Goal: Task Accomplishment & Management: Manage account settings

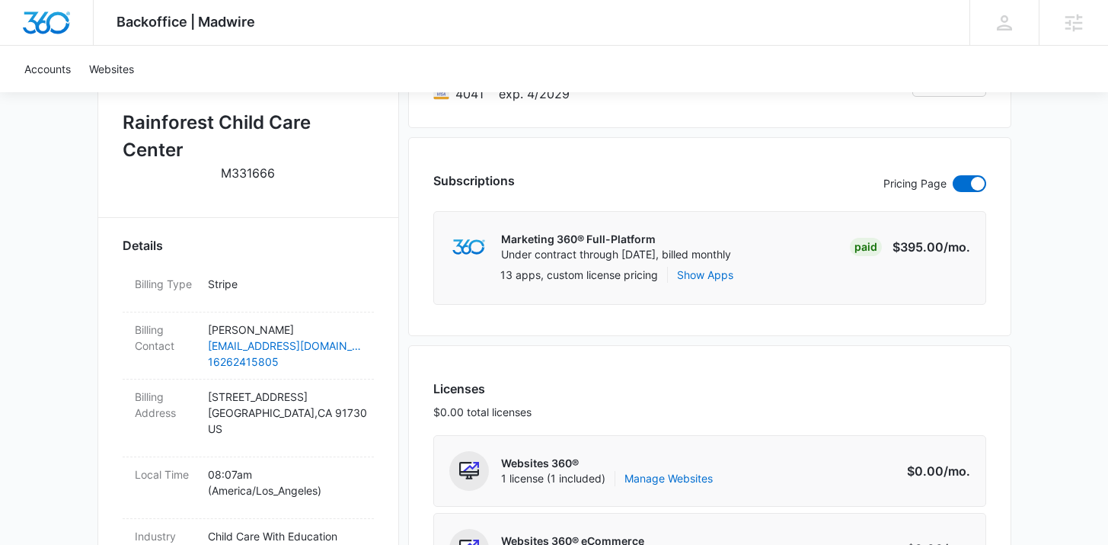
scroll to position [414, 0]
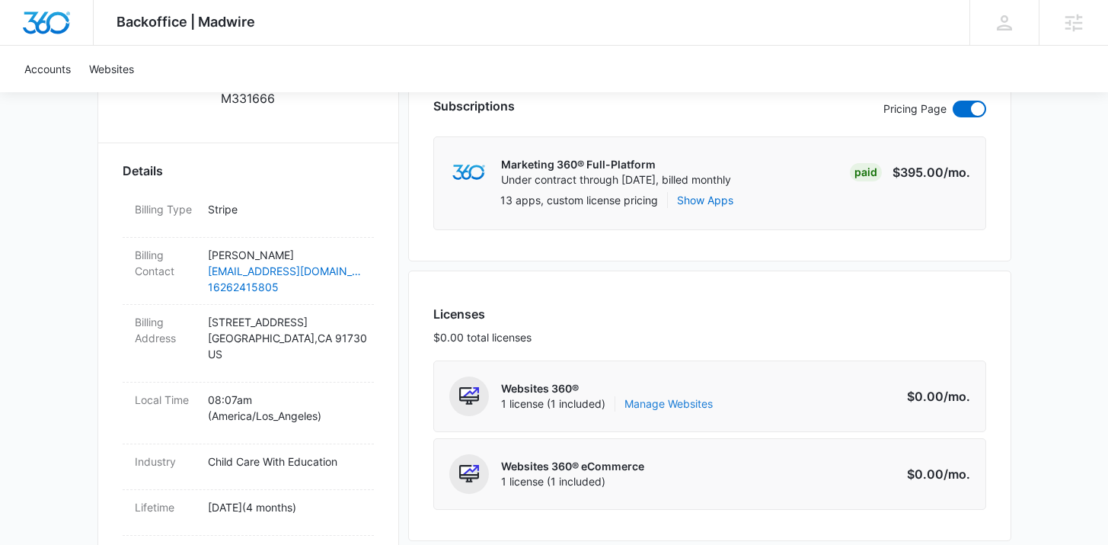
click at [680, 398] on link "Manage Websites" at bounding box center [669, 403] width 88 height 15
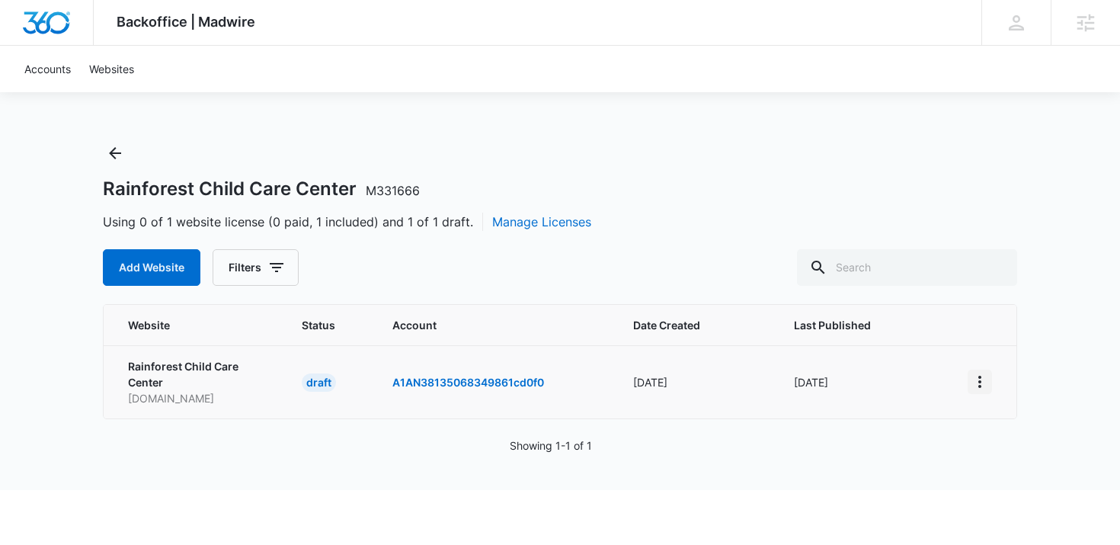
click at [986, 381] on icon "View More" at bounding box center [979, 381] width 18 height 18
click at [999, 492] on div "Activate Draft" at bounding box center [1031, 492] width 91 height 11
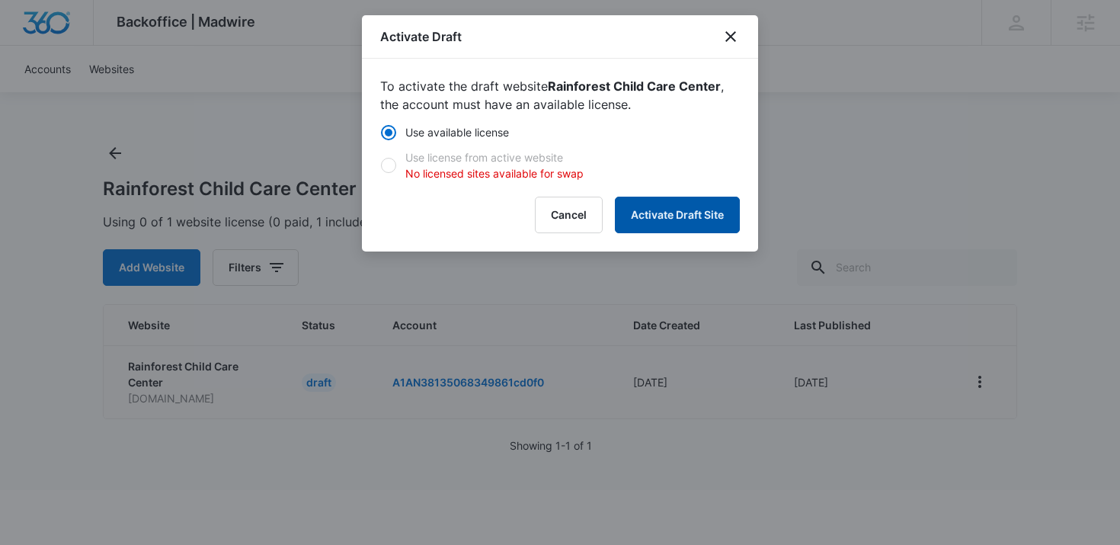
click at [657, 197] on button "Activate Draft Site" at bounding box center [677, 215] width 125 height 37
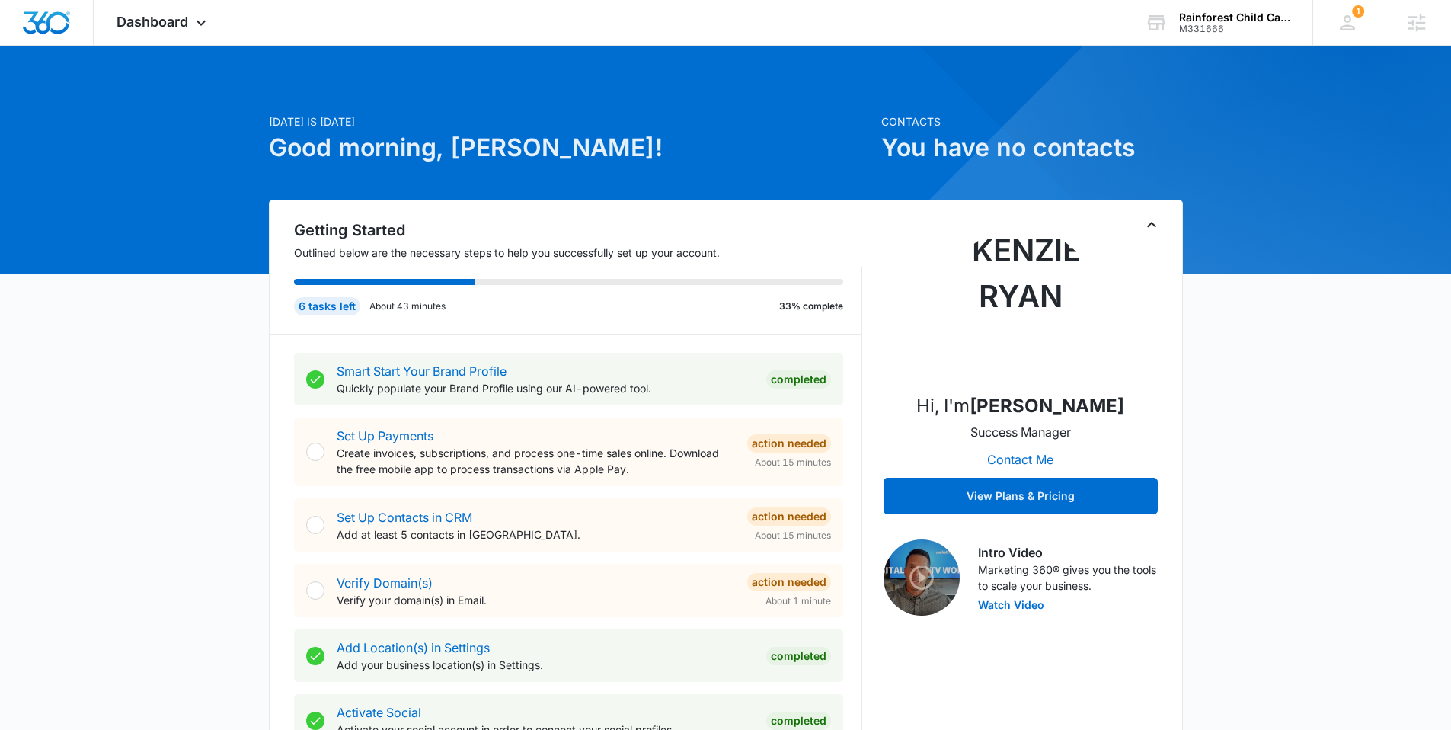
click at [170, 25] on span "Dashboard" at bounding box center [153, 22] width 72 height 16
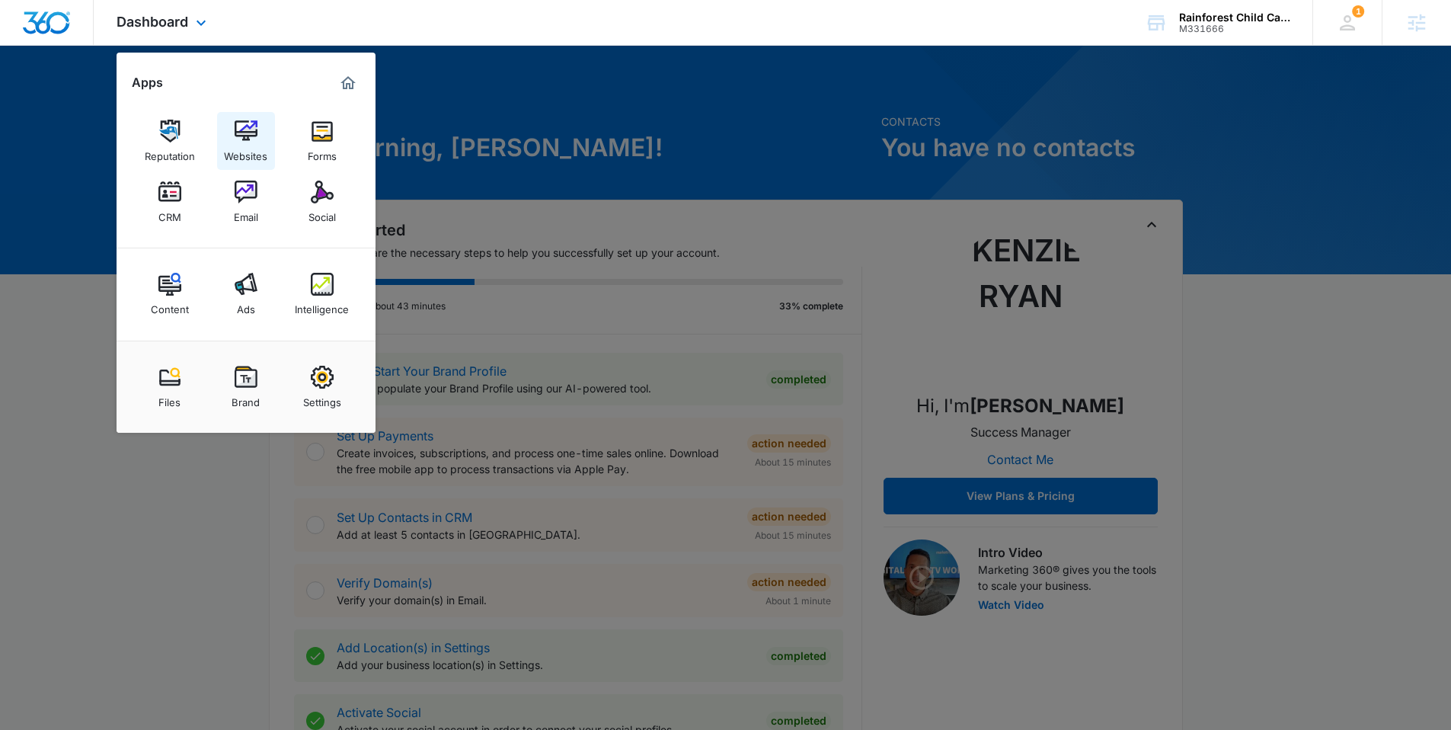
click at [235, 120] on img at bounding box center [246, 131] width 23 height 23
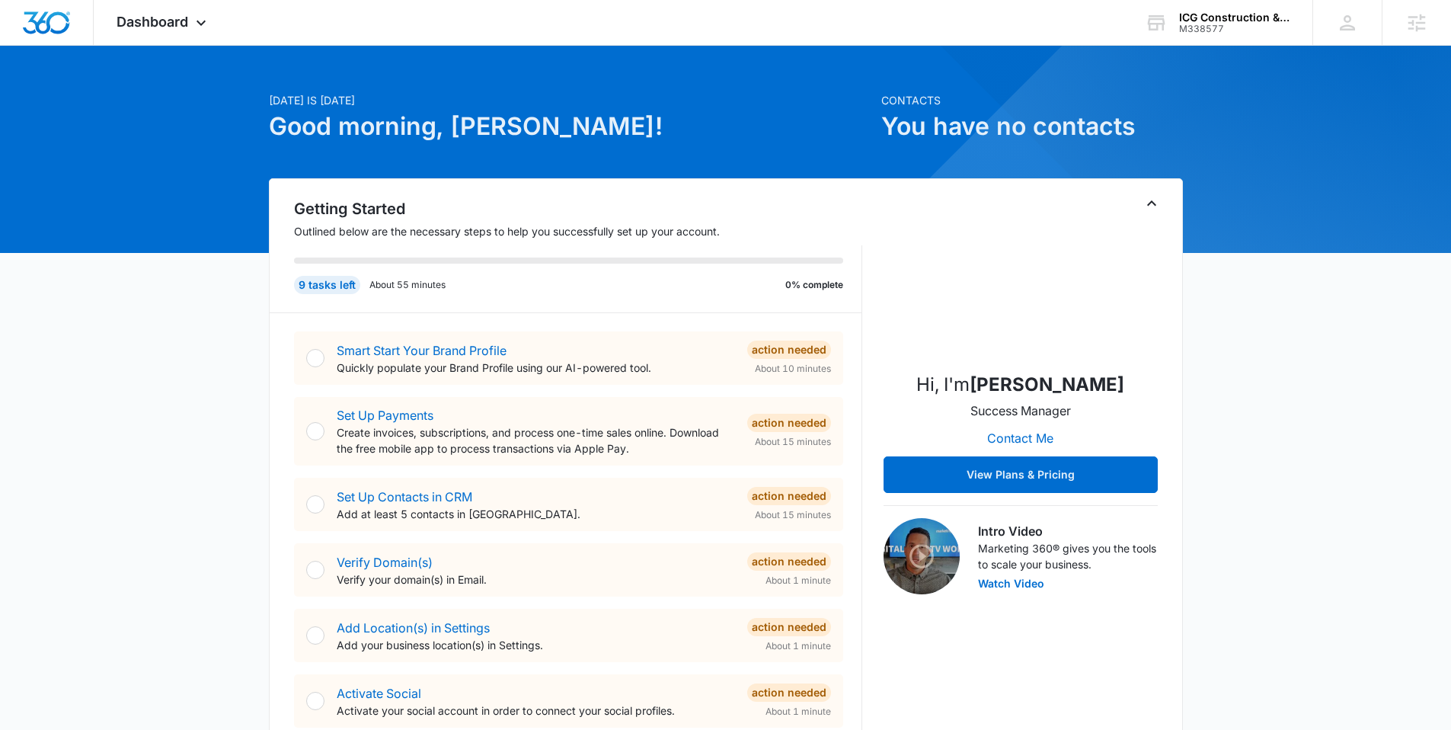
scroll to position [36, 0]
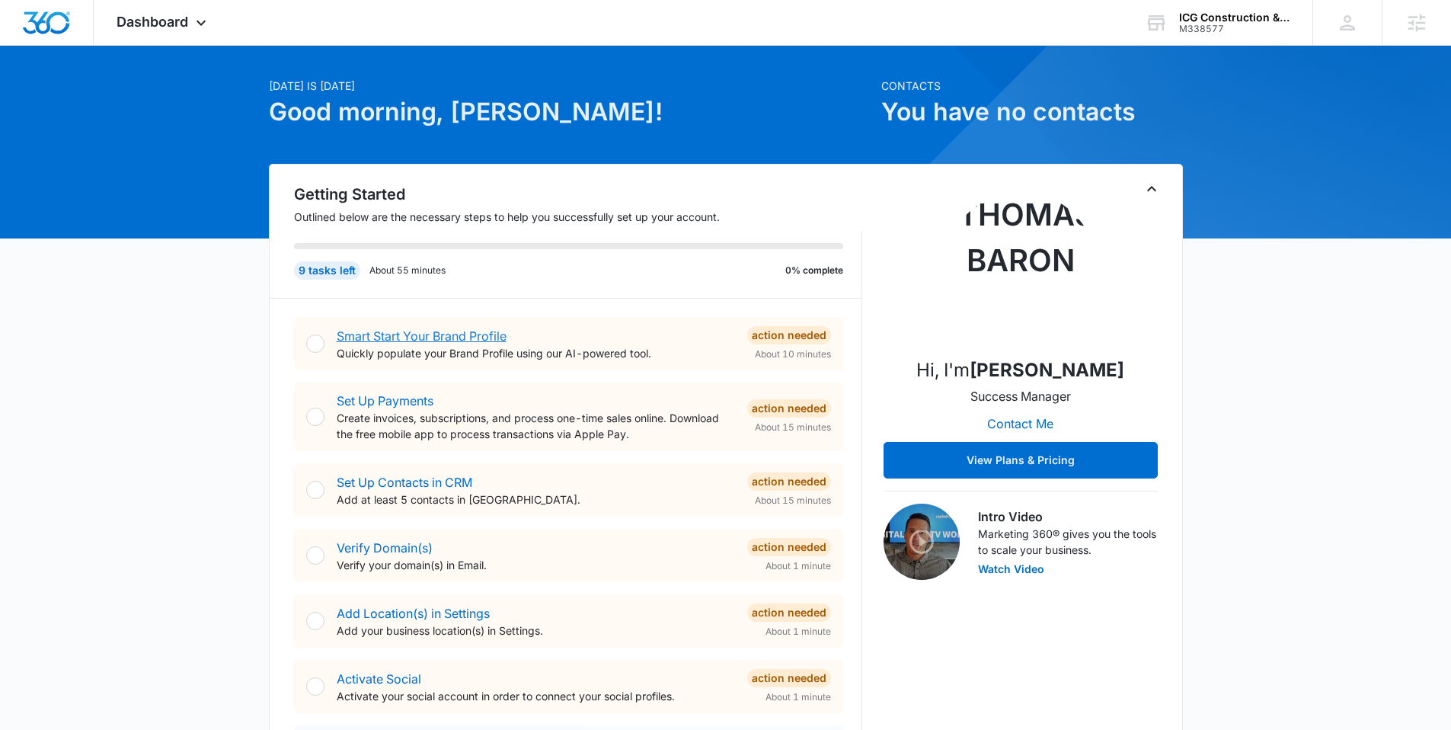
click at [417, 334] on link "Smart Start Your Brand Profile" at bounding box center [422, 335] width 170 height 15
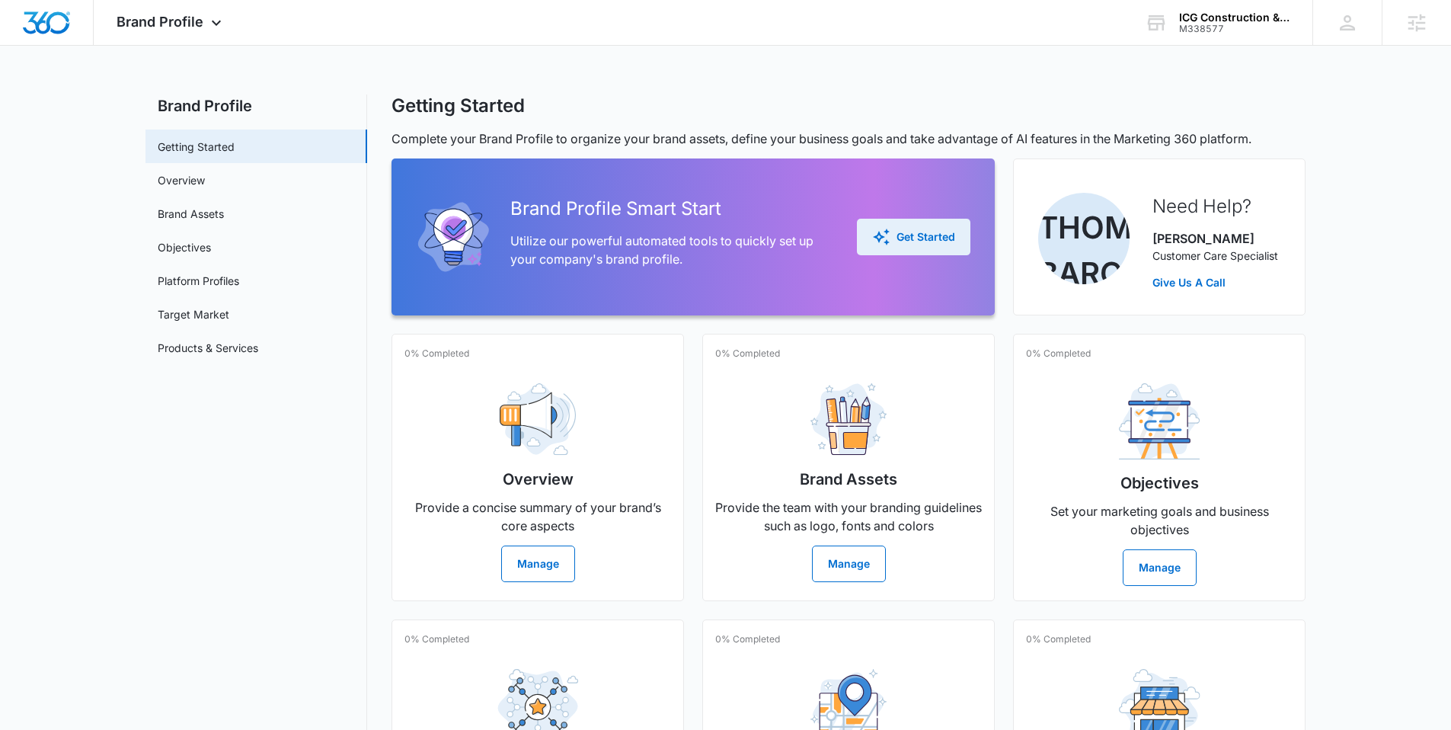
click at [903, 239] on div "Get Started" at bounding box center [913, 237] width 83 height 18
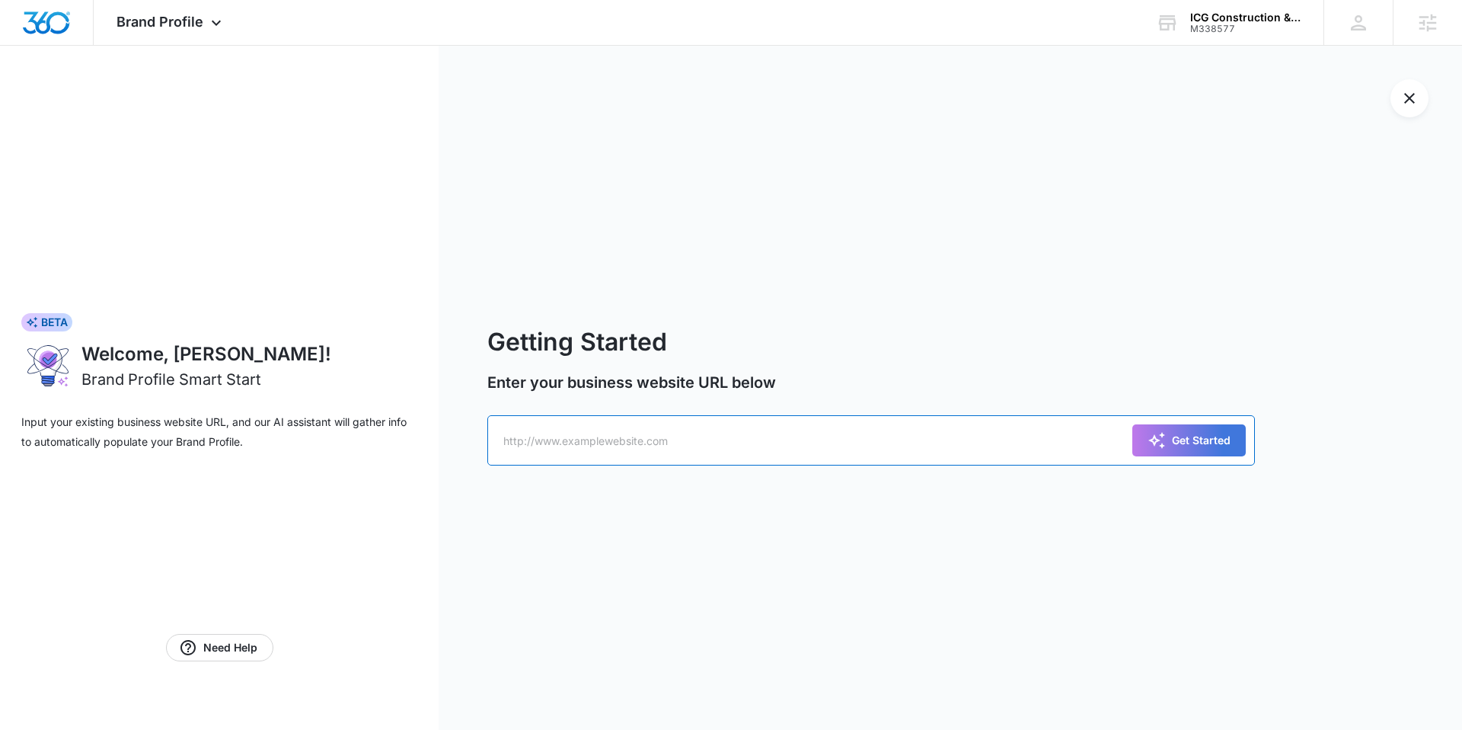
click at [588, 446] on input "text" at bounding box center [871, 440] width 768 height 50
paste input "https://icgnv.us/"
type input "https://icgnv.us/"
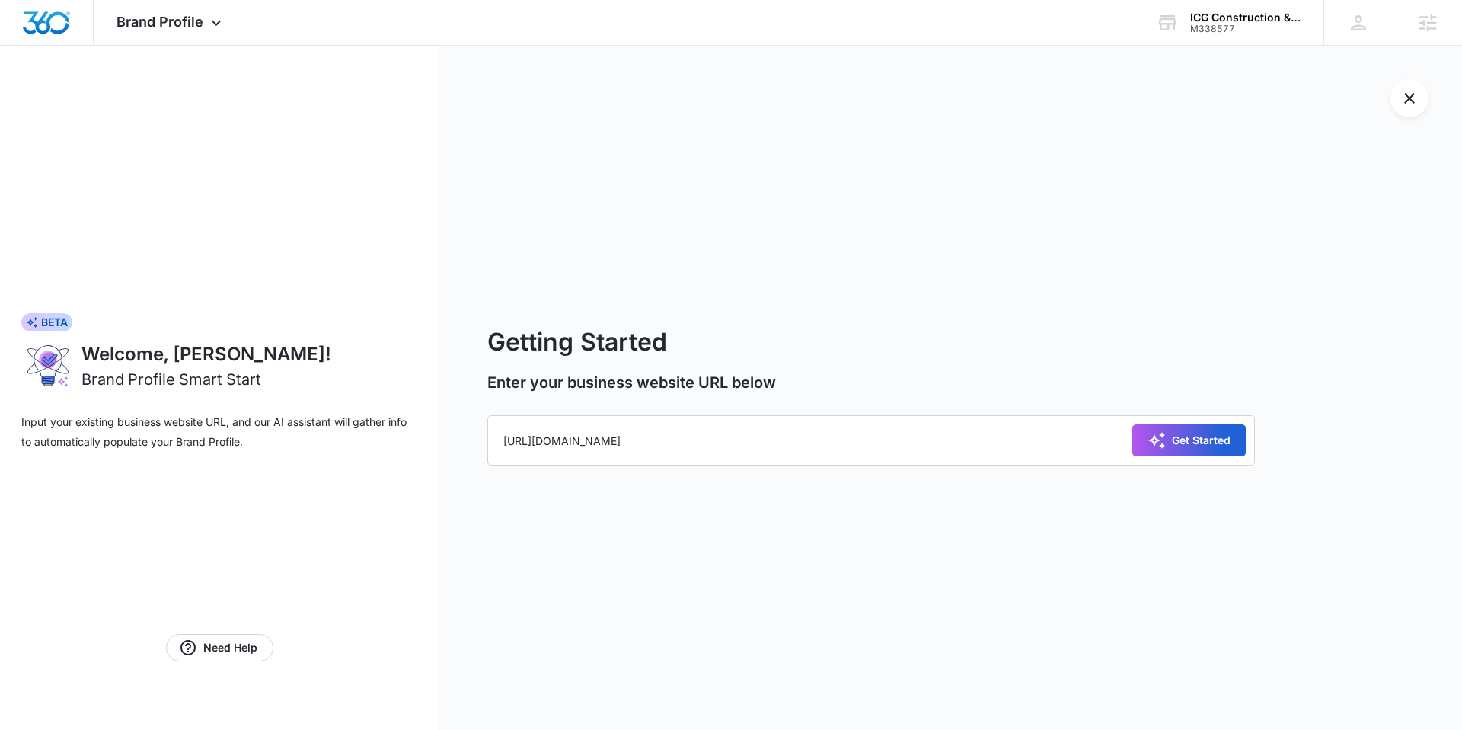
click at [1194, 441] on div "Get Started" at bounding box center [1189, 440] width 83 height 18
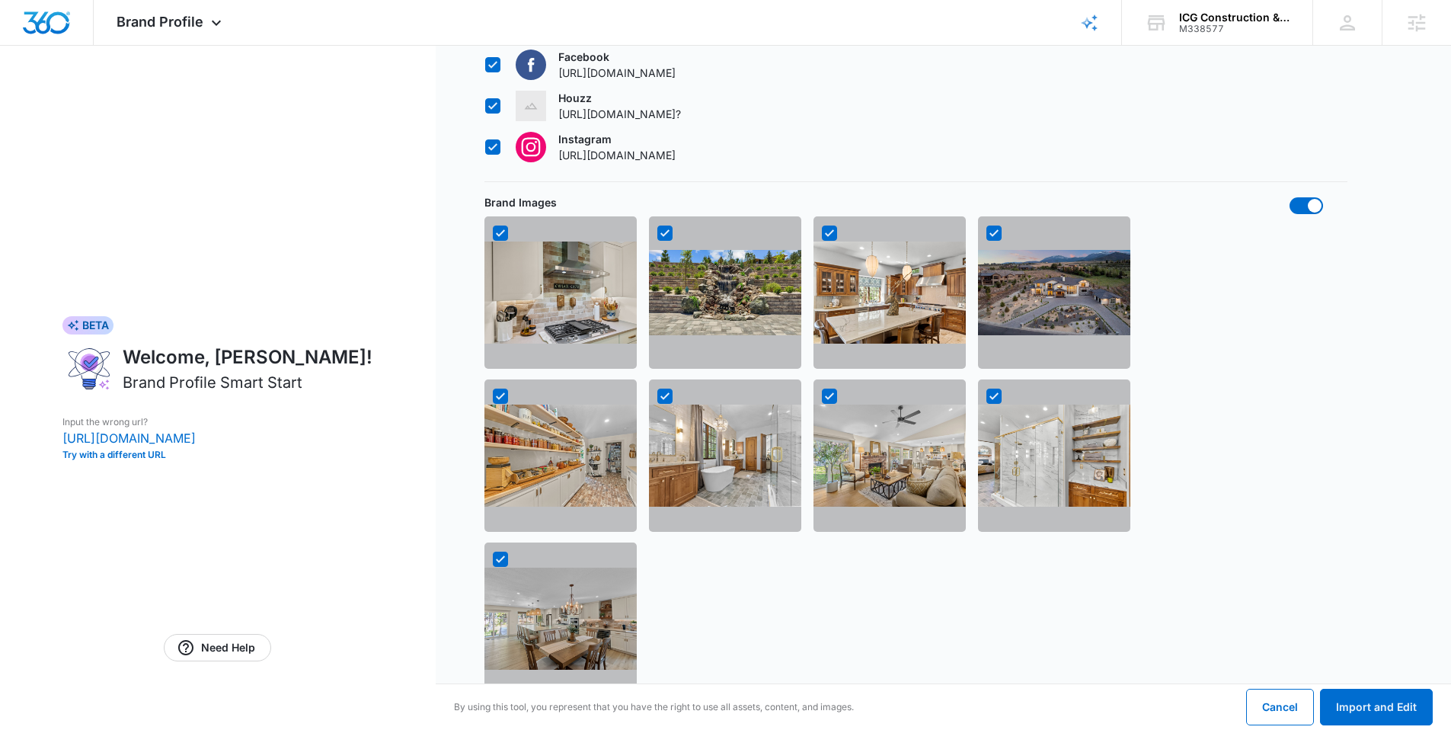
scroll to position [1024, 0]
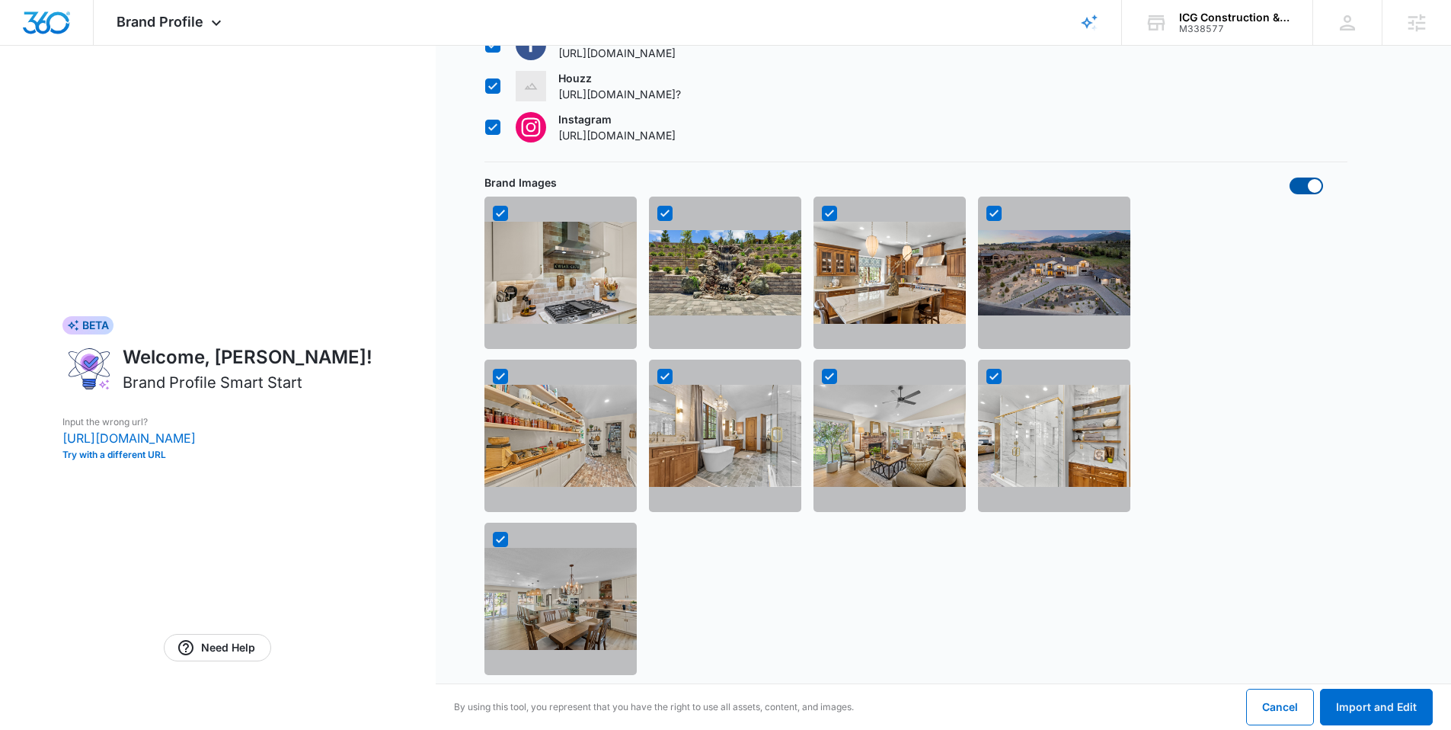
click at [1307, 187] on span at bounding box center [1306, 185] width 34 height 17
click at [1289, 177] on input "checkbox" at bounding box center [1289, 177] width 1 height 1
checkbox input "false"
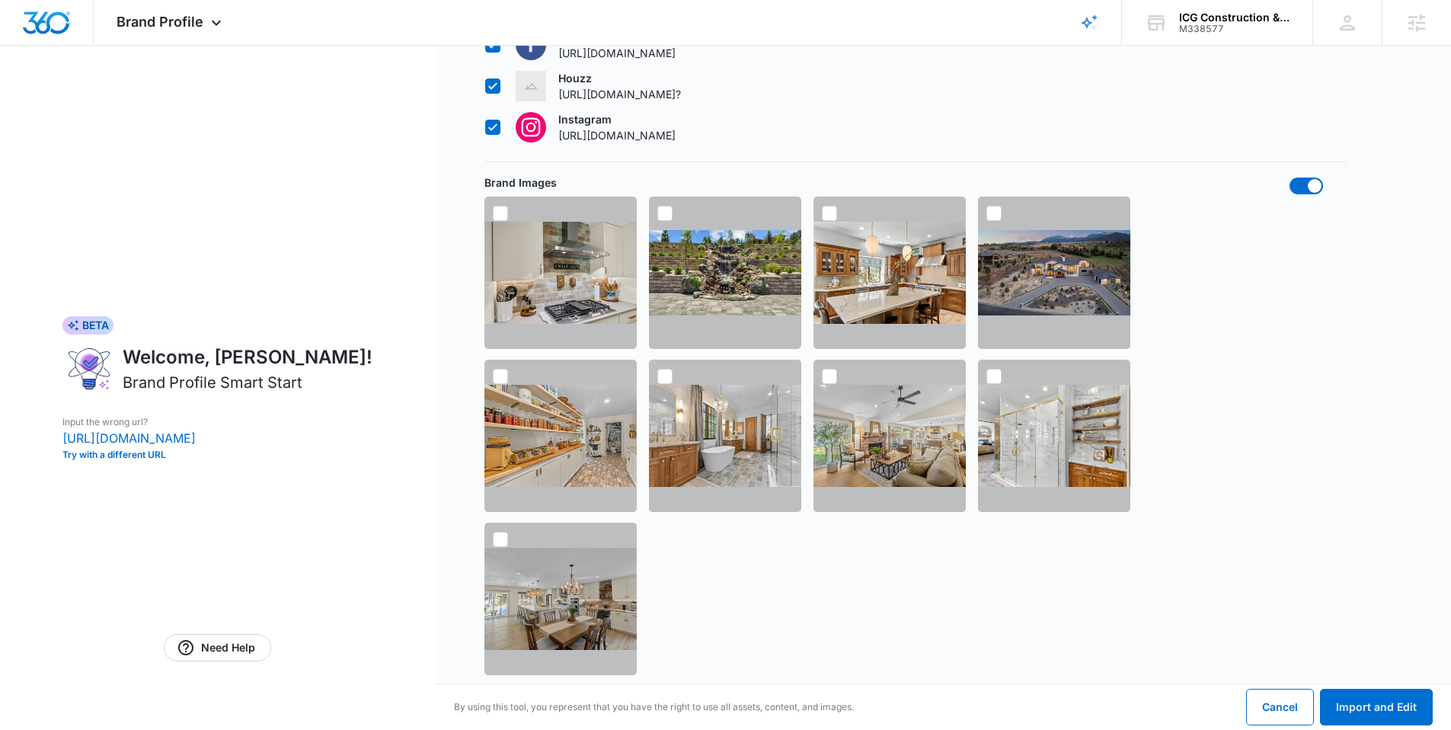
checkbox input "false"
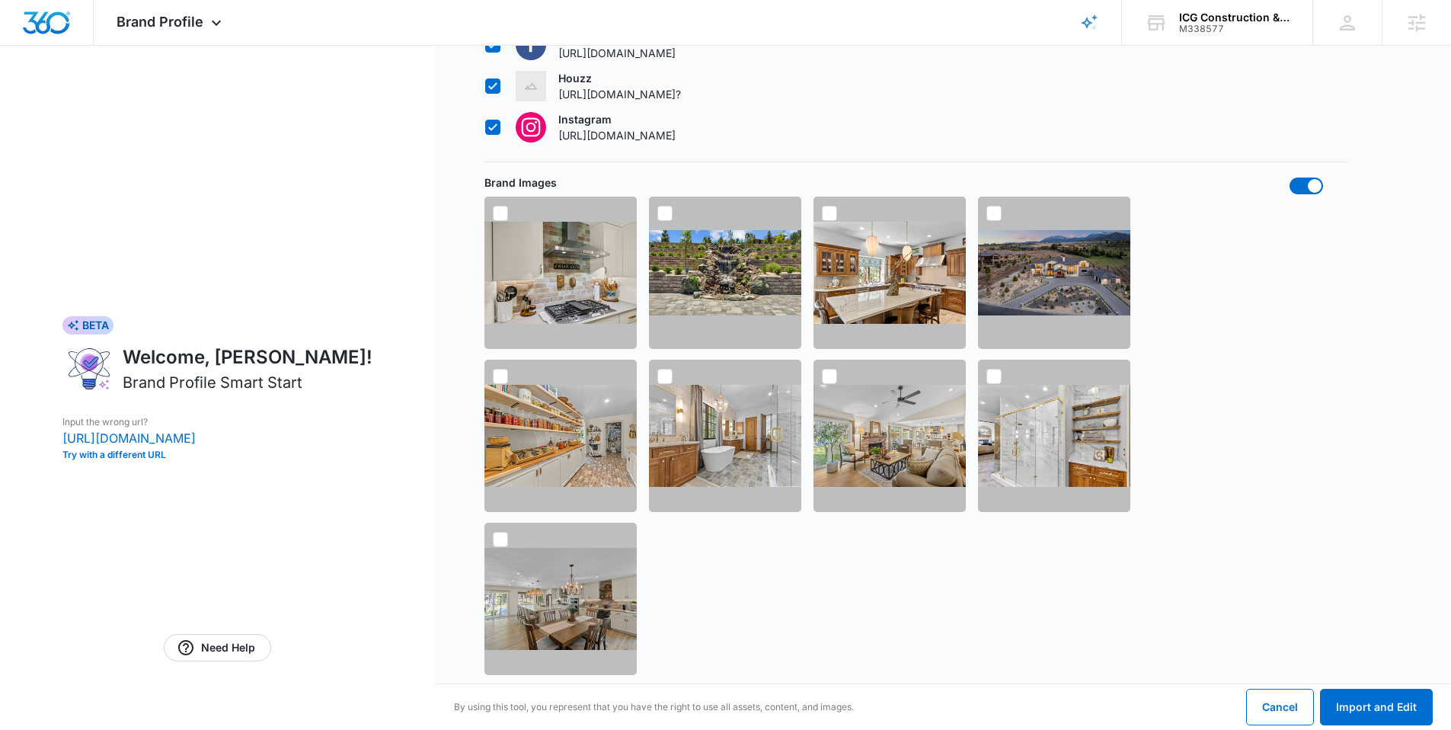
checkbox input "false"
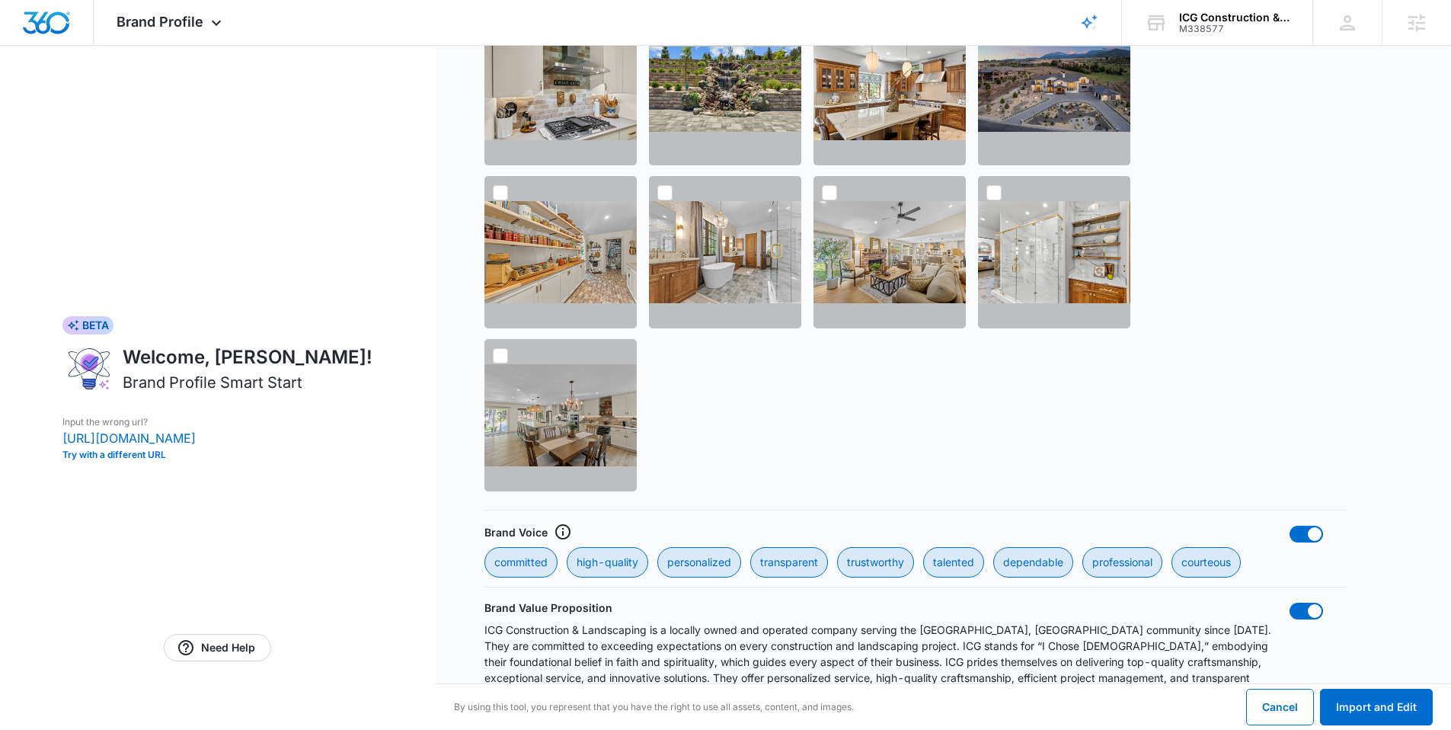
scroll to position [1229, 0]
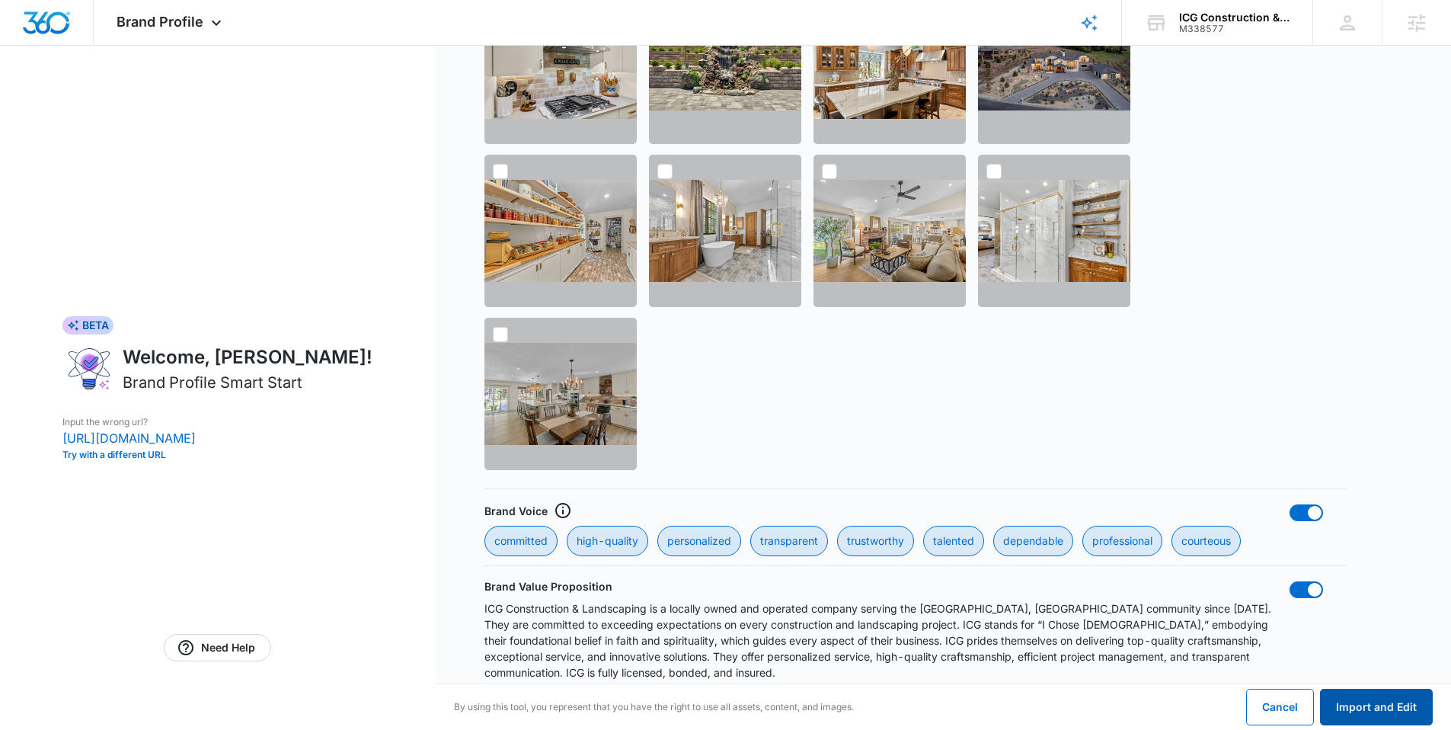
click at [1345, 703] on button "Import and Edit" at bounding box center [1376, 707] width 113 height 37
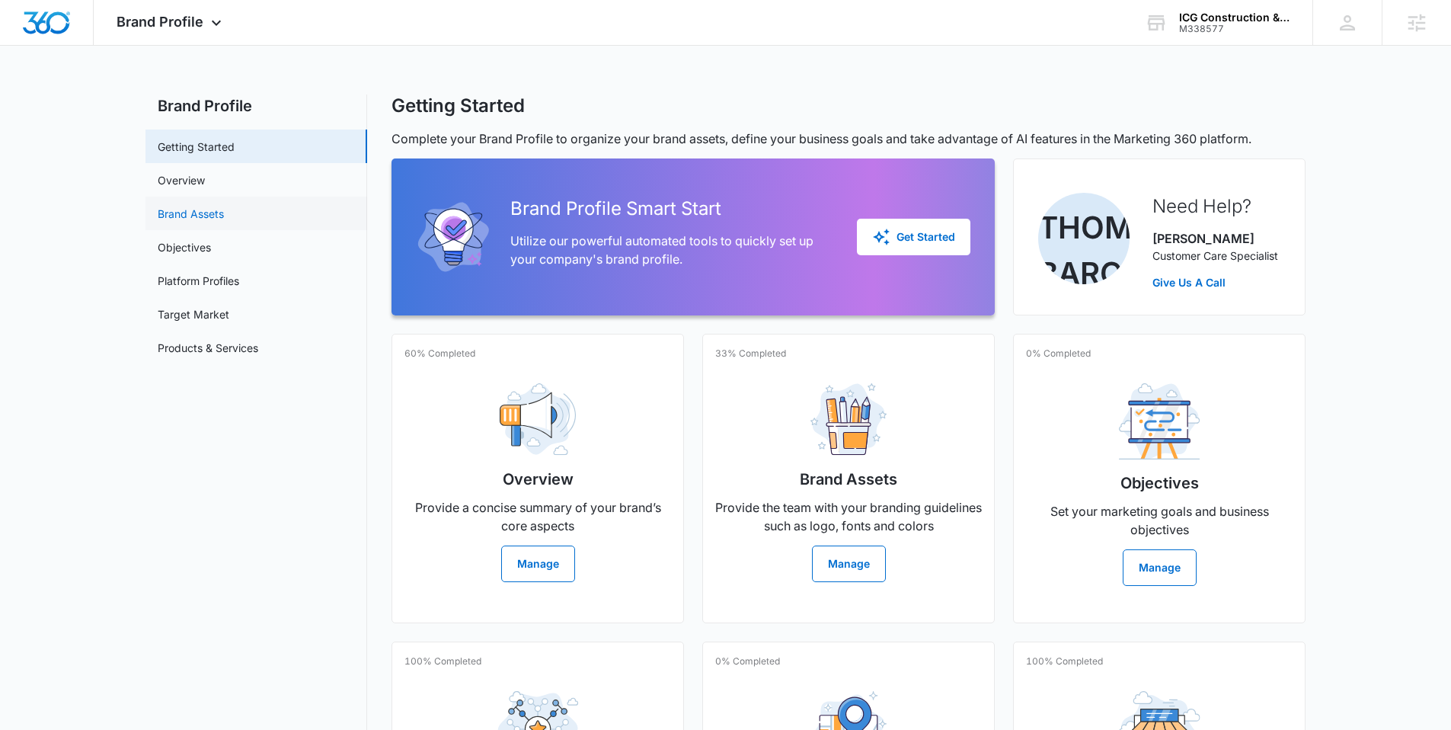
click at [216, 206] on link "Brand Assets" at bounding box center [191, 214] width 66 height 16
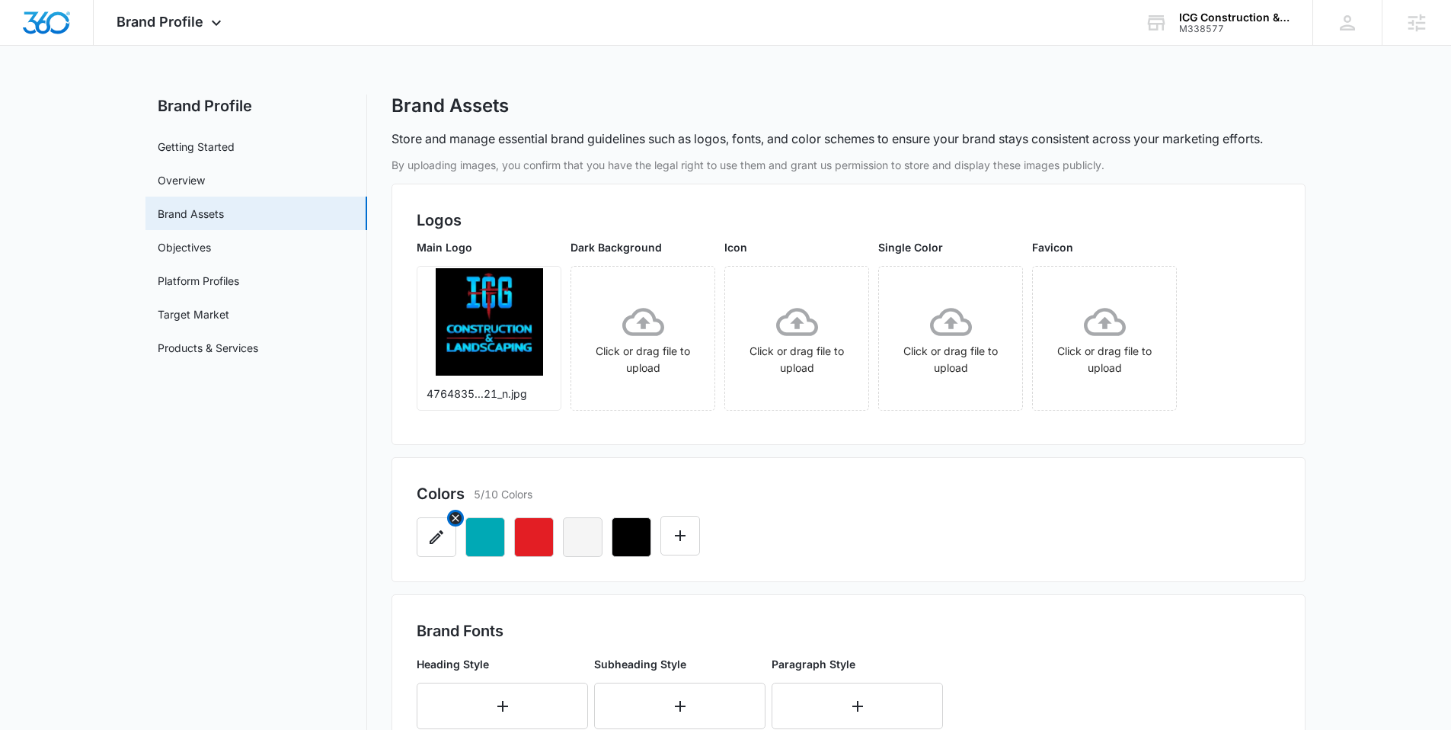
click at [436, 533] on icon "button" at bounding box center [436, 537] width 18 height 18
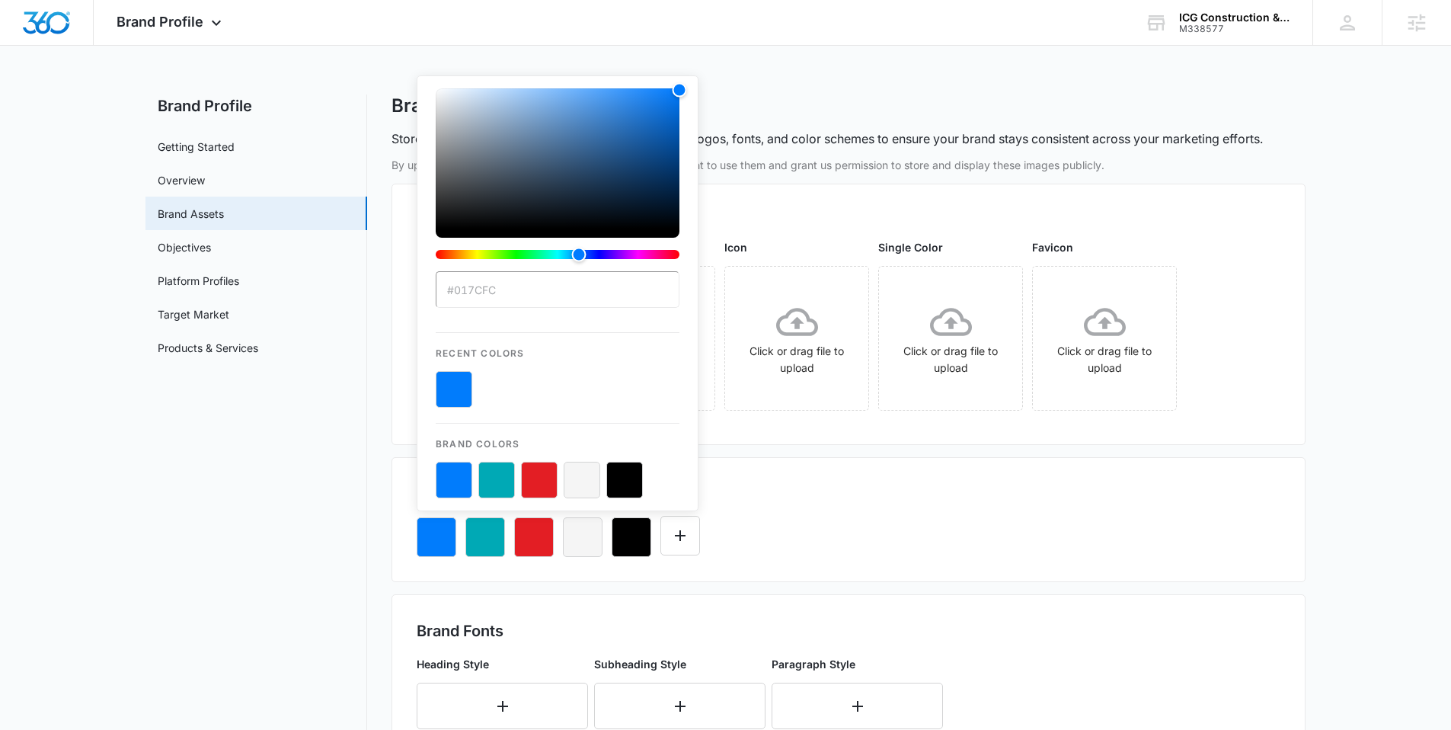
type input "#017cfc"
click at [455, 477] on button "color-picker-container" at bounding box center [454, 480] width 37 height 37
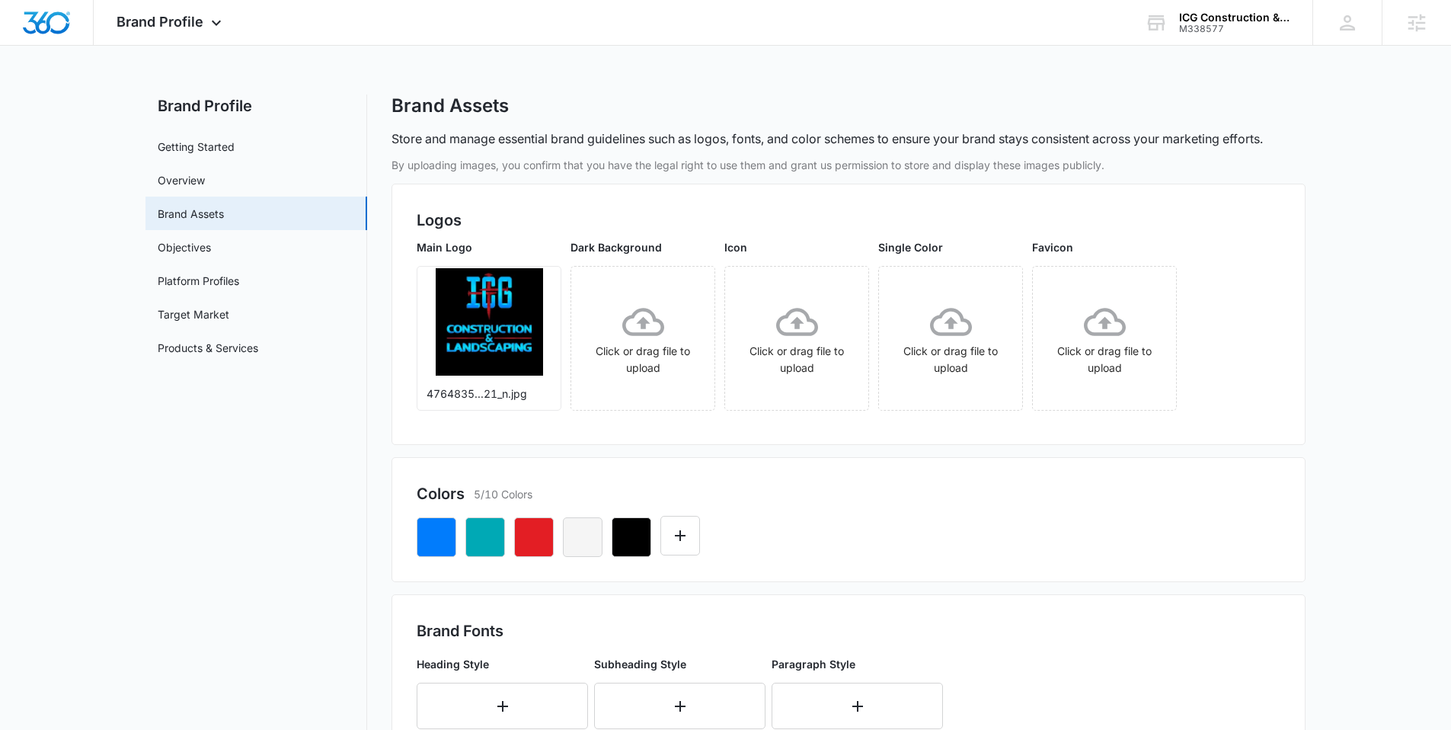
drag, startPoint x: 865, startPoint y: 492, endPoint x: 871, endPoint y: 484, distance: 9.8
click at [867, 491] on div "Colors 5/10 Colors" at bounding box center [849, 493] width 864 height 23
click at [484, 538] on icon "button" at bounding box center [485, 537] width 14 height 14
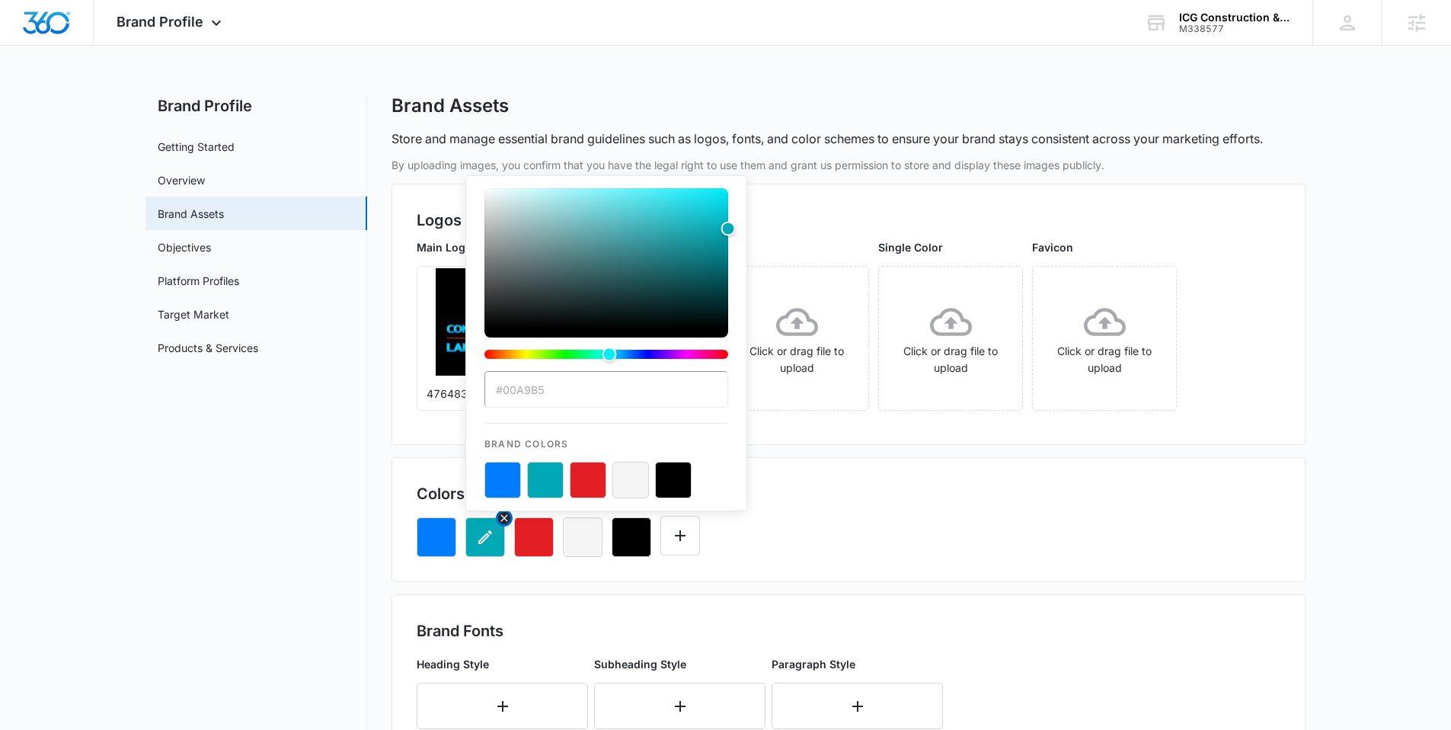
type input "#27e9ff"
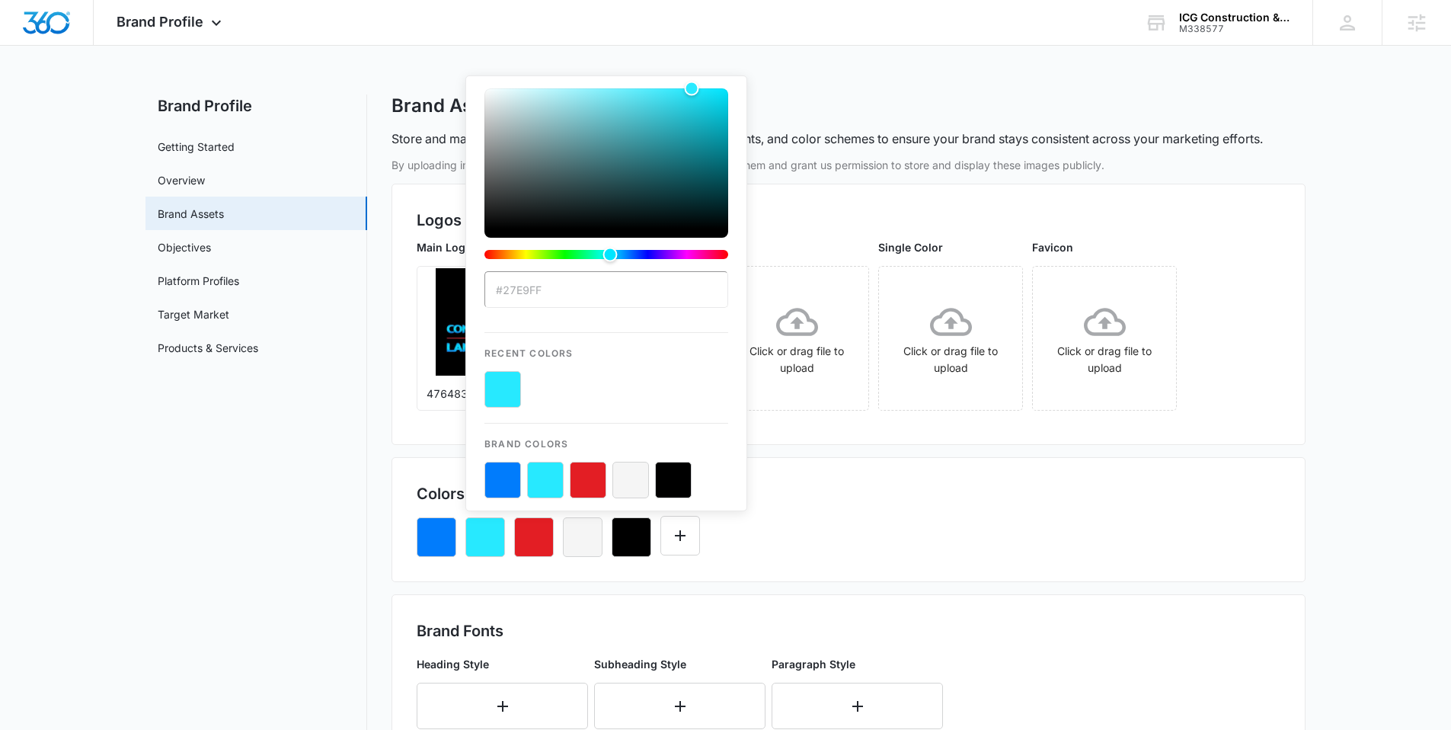
click at [882, 537] on div "#27e9ff Recent Colors Brand Colors" at bounding box center [849, 531] width 864 height 52
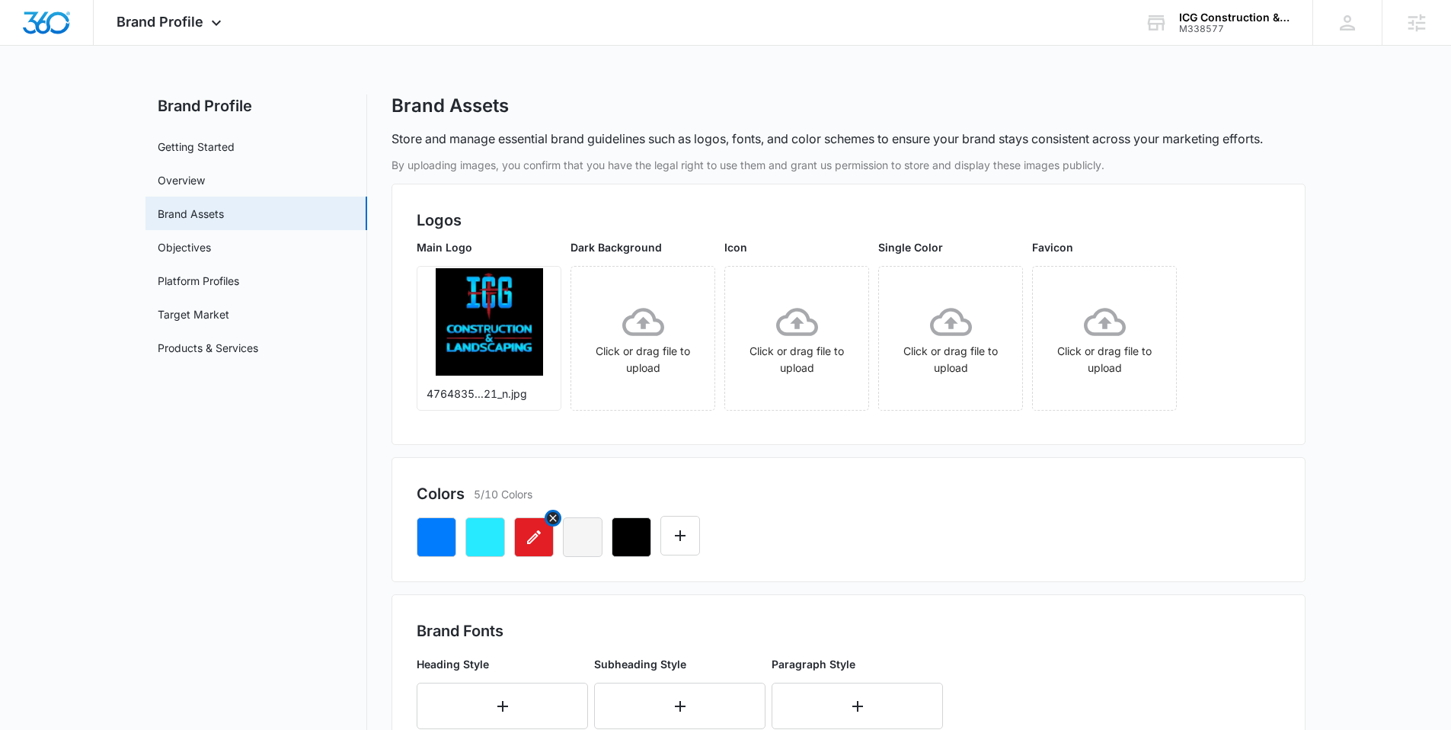
click at [532, 541] on icon "button" at bounding box center [534, 537] width 14 height 14
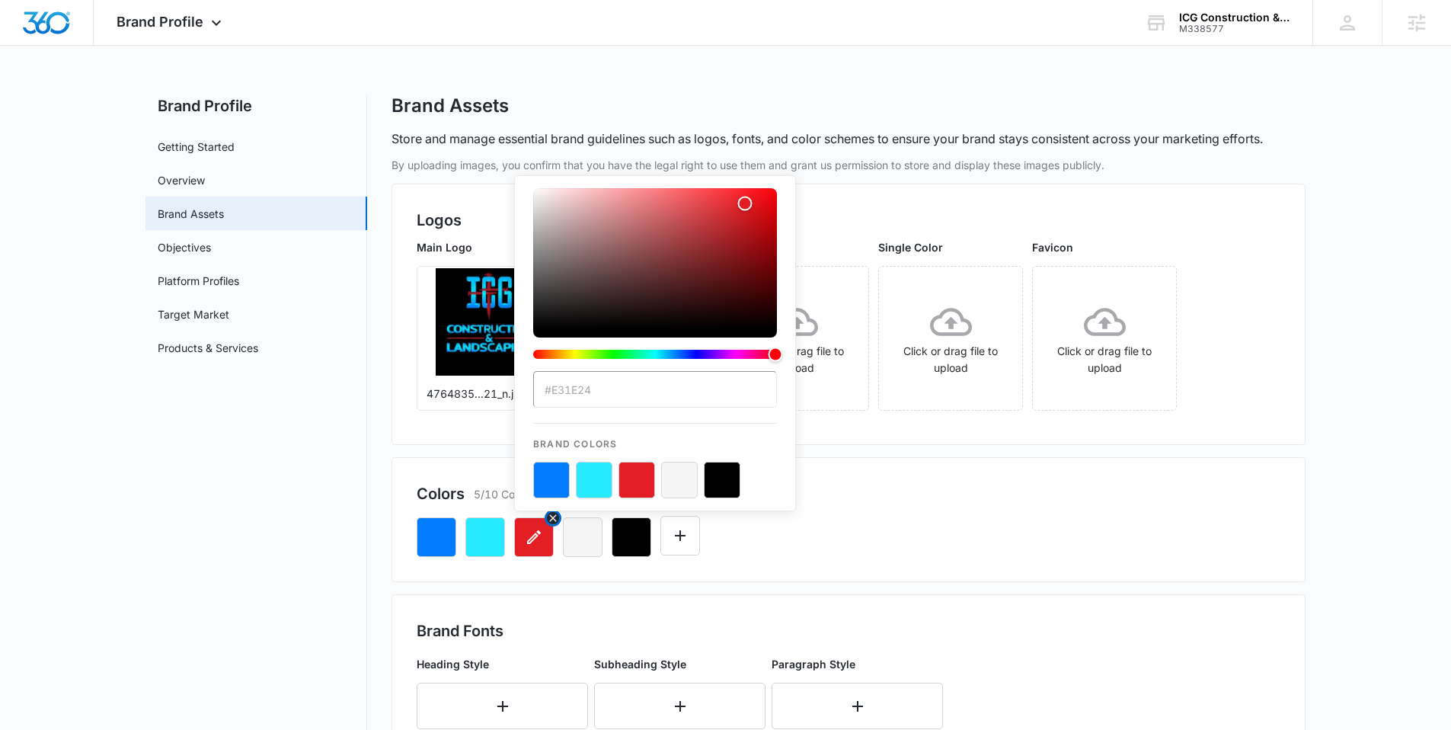
type input "#951722"
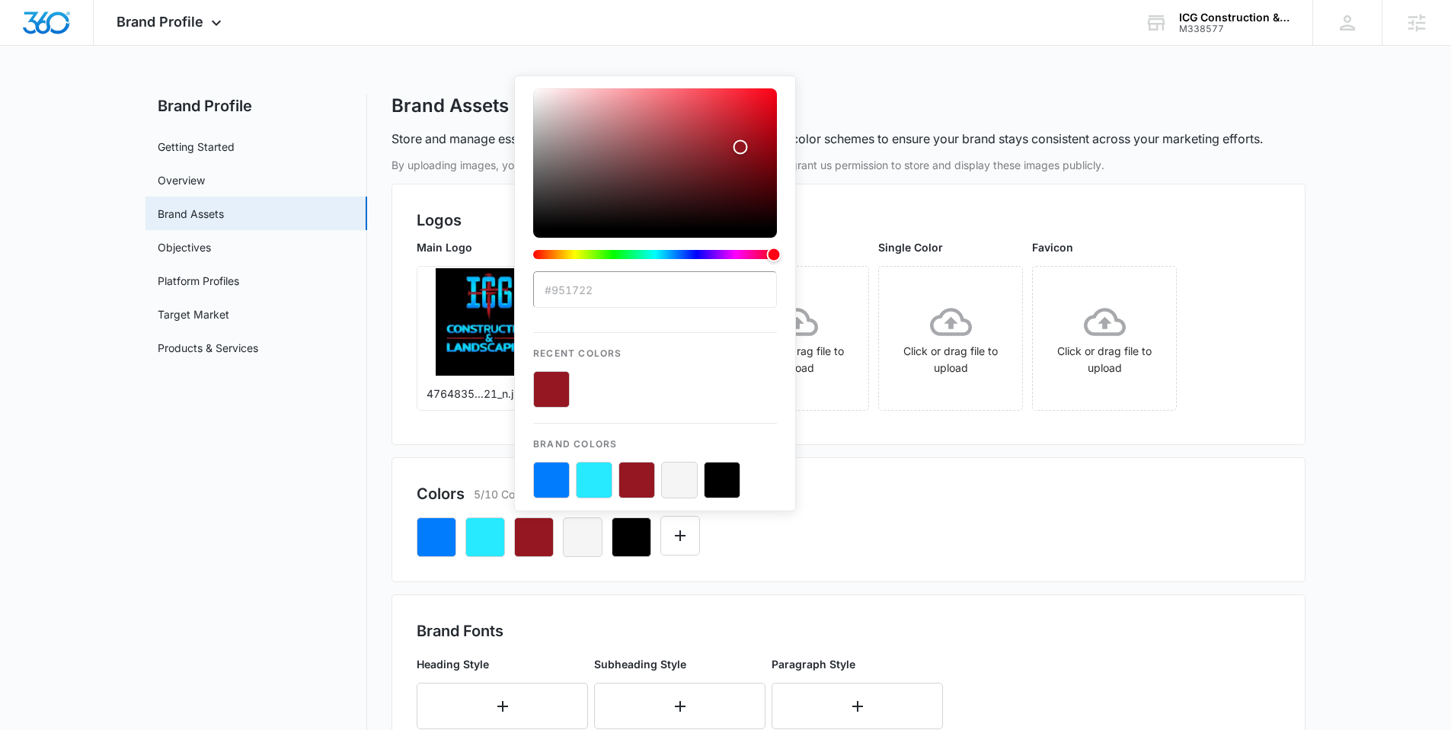
drag, startPoint x: 876, startPoint y: 535, endPoint x: 894, endPoint y: 508, distance: 32.3
click at [877, 532] on div "#951722 Recent Colors Brand Colors" at bounding box center [849, 531] width 864 height 52
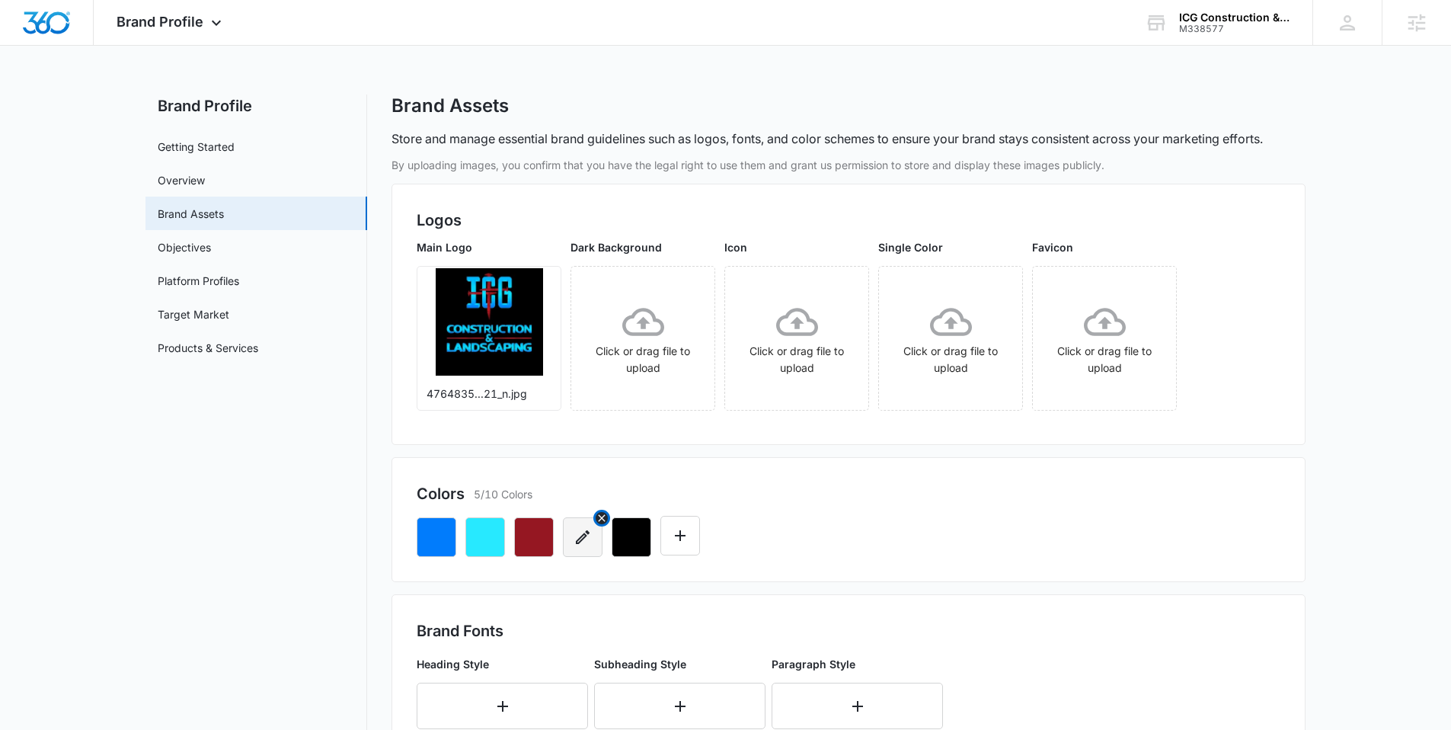
click at [577, 542] on icon "button" at bounding box center [583, 537] width 18 height 18
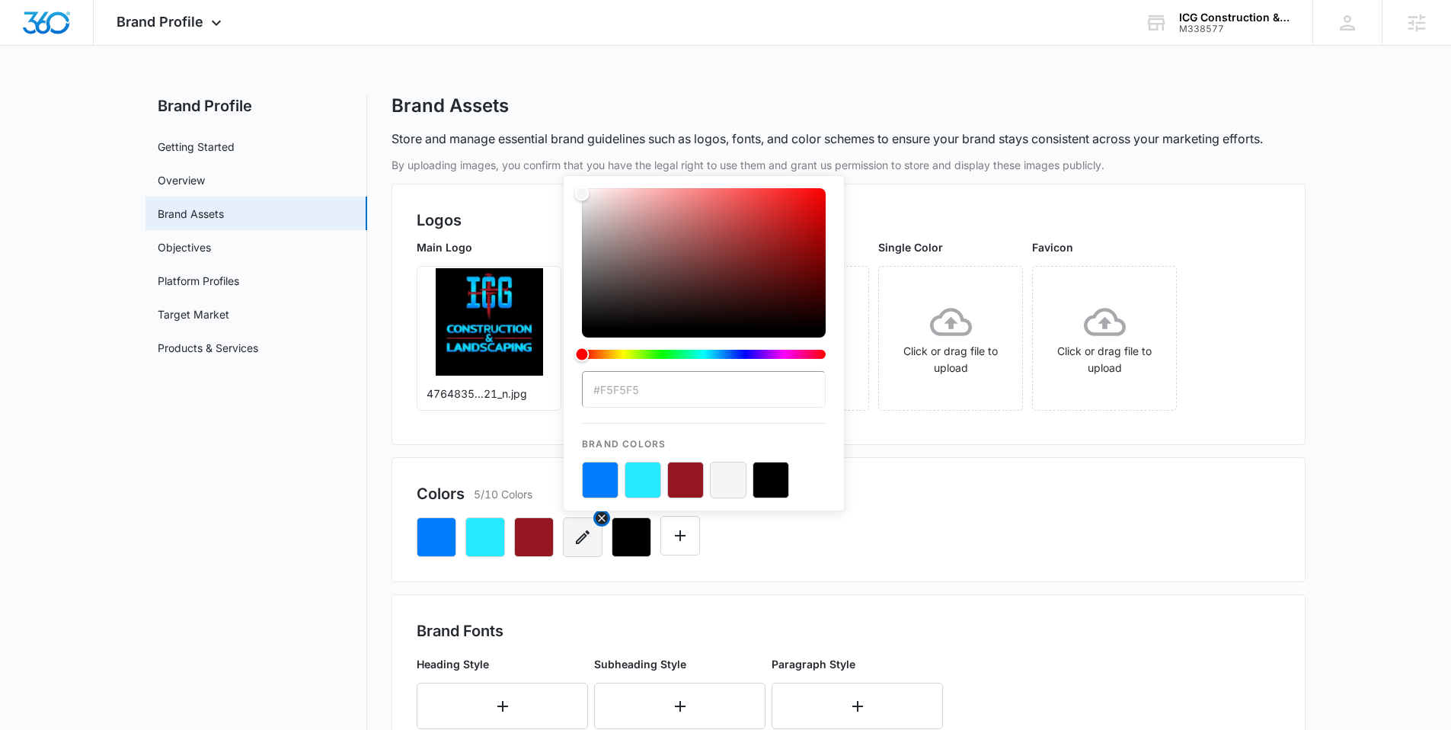
type input "#ce1f29"
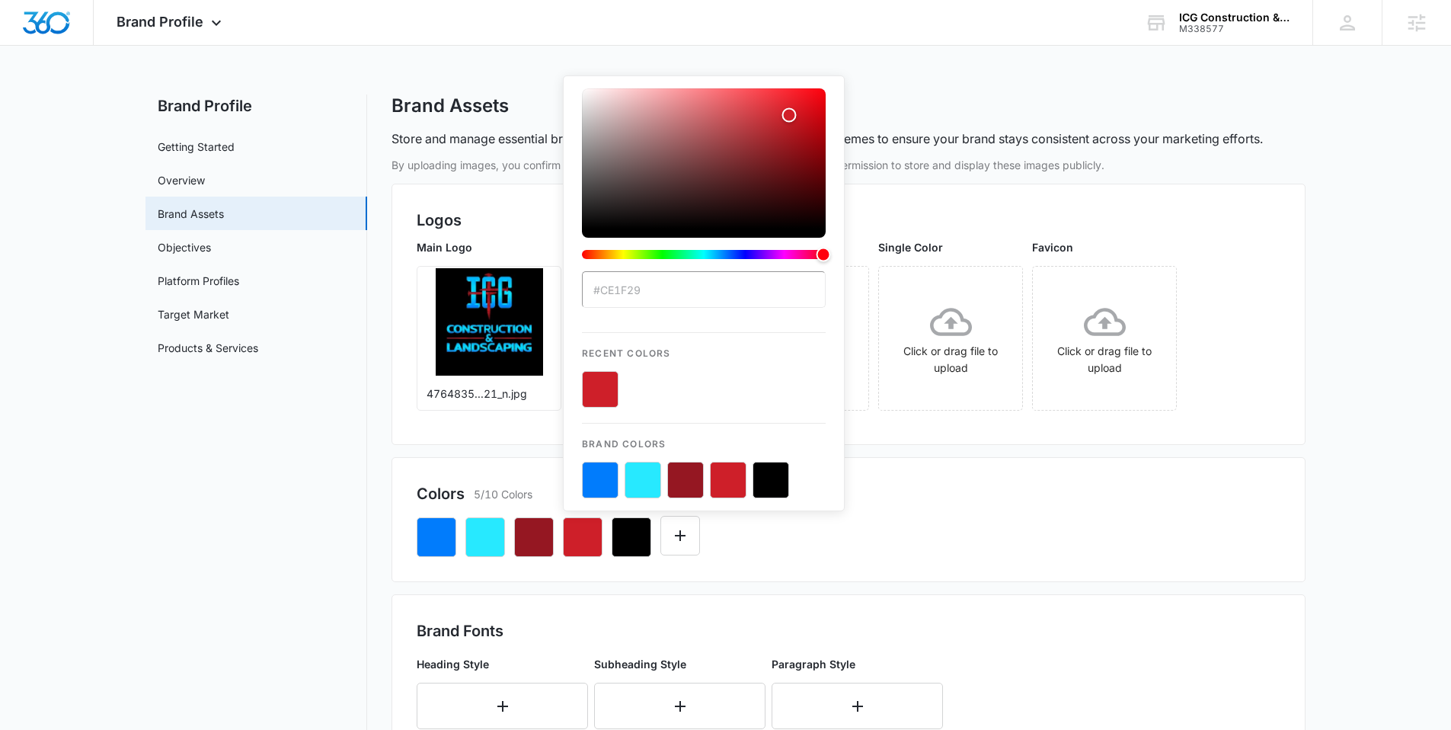
click at [884, 536] on div "#ce1f29 Recent Colors Brand Colors" at bounding box center [849, 531] width 864 height 52
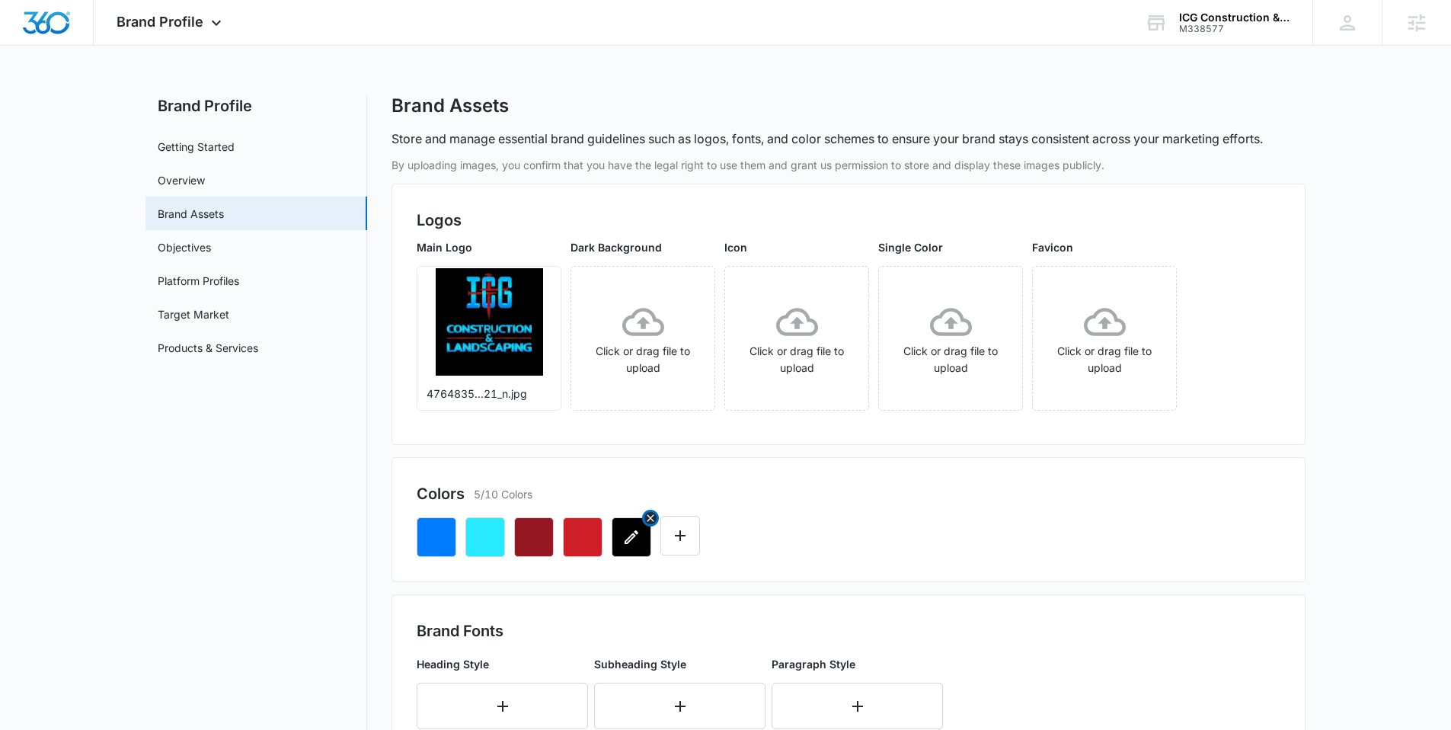
click at [630, 542] on icon "button" at bounding box center [631, 537] width 18 height 18
click at [869, 554] on div at bounding box center [849, 531] width 864 height 52
click at [841, 519] on div at bounding box center [849, 531] width 864 height 52
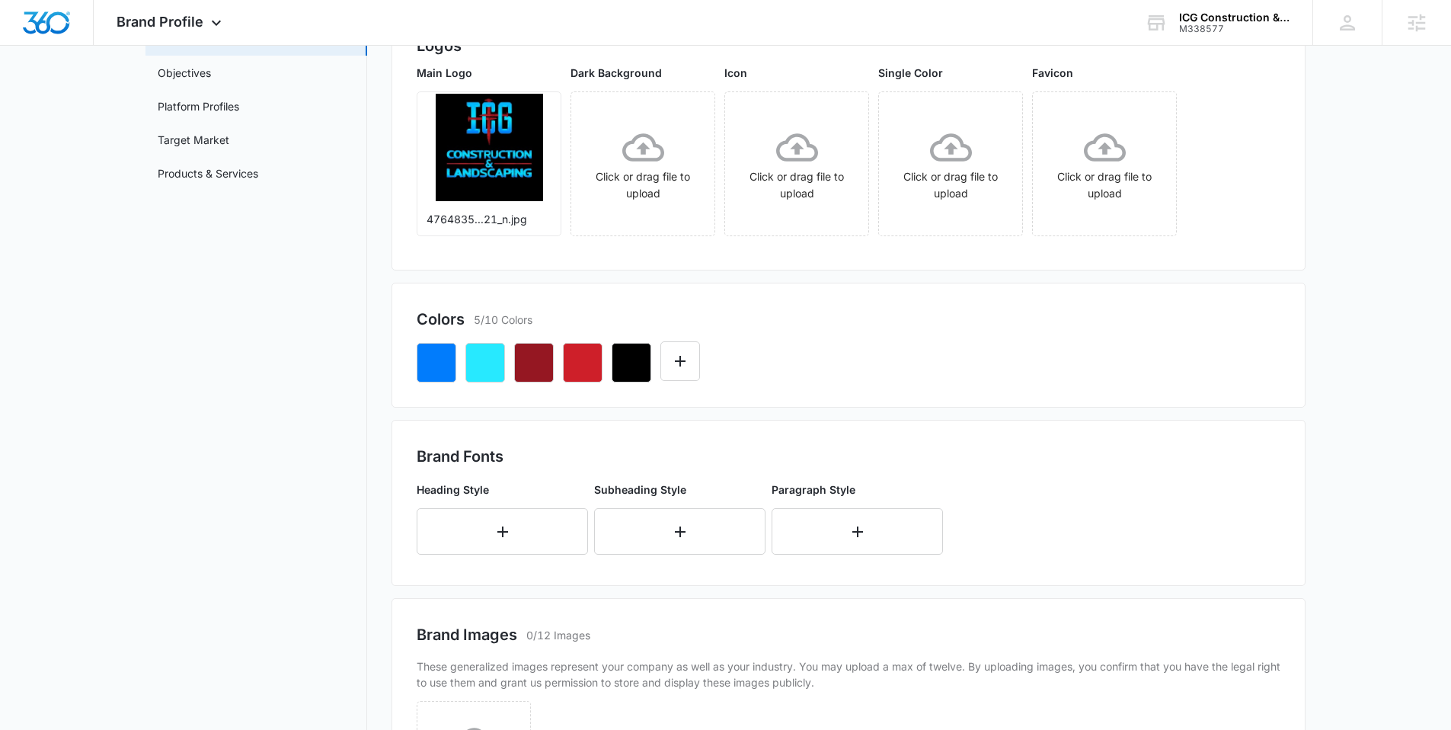
scroll to position [200, 0]
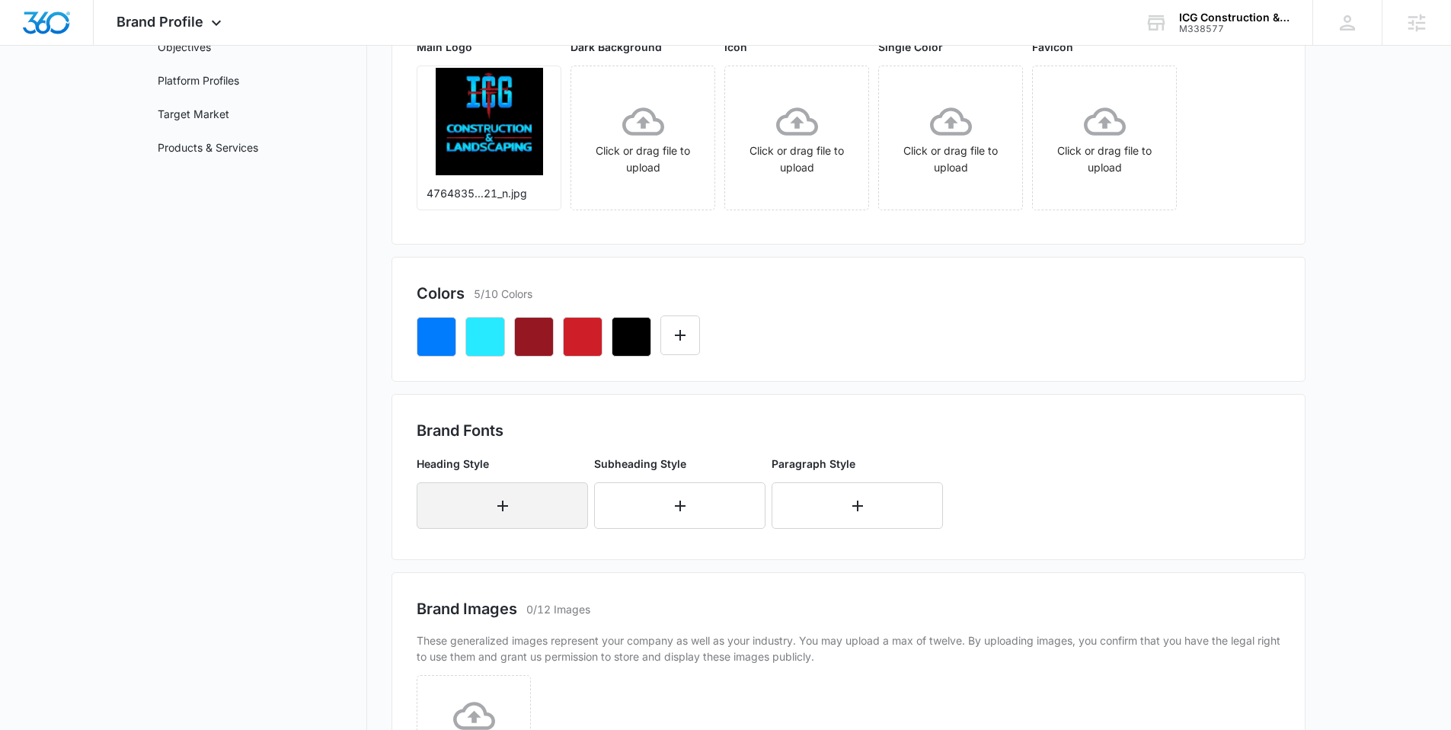
click at [497, 515] on button "button" at bounding box center [502, 505] width 171 height 46
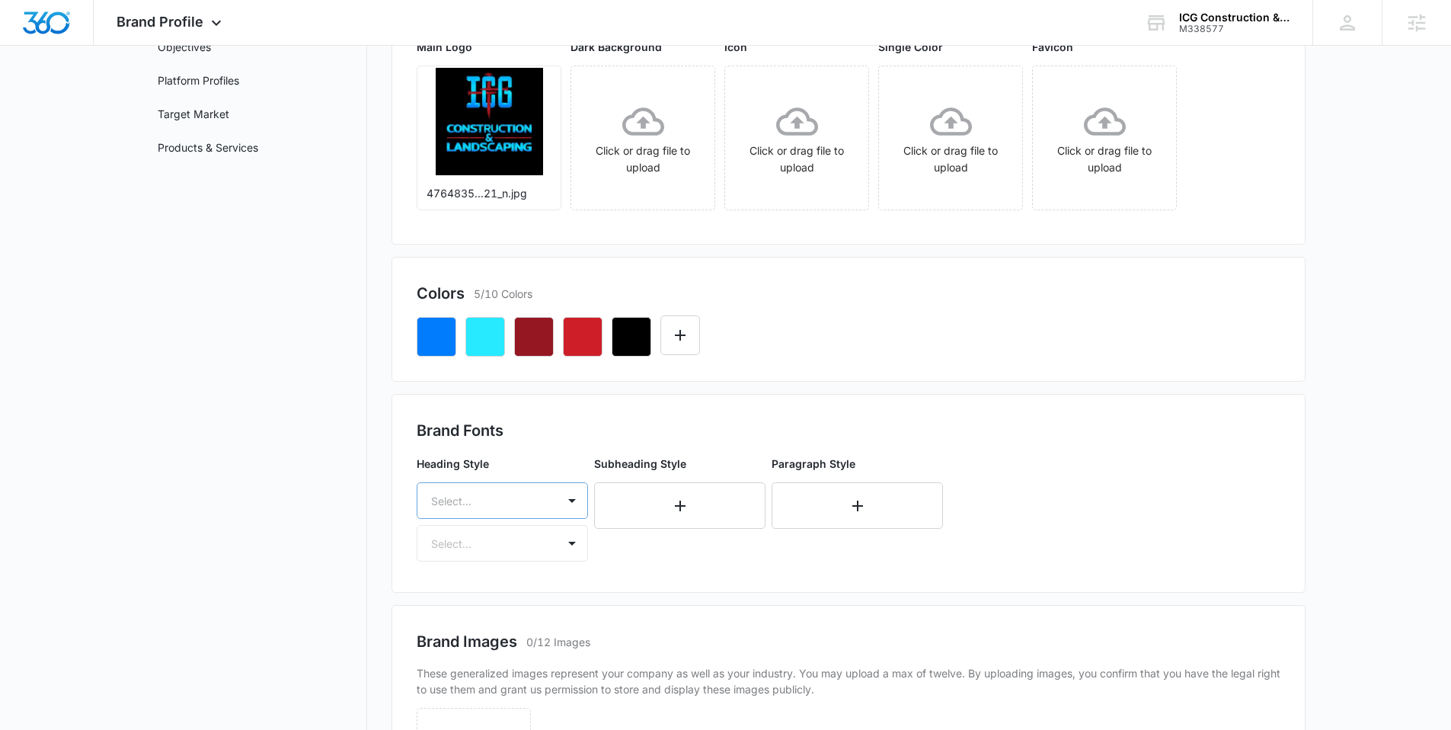
click at [494, 510] on div "Select..." at bounding box center [502, 500] width 171 height 37
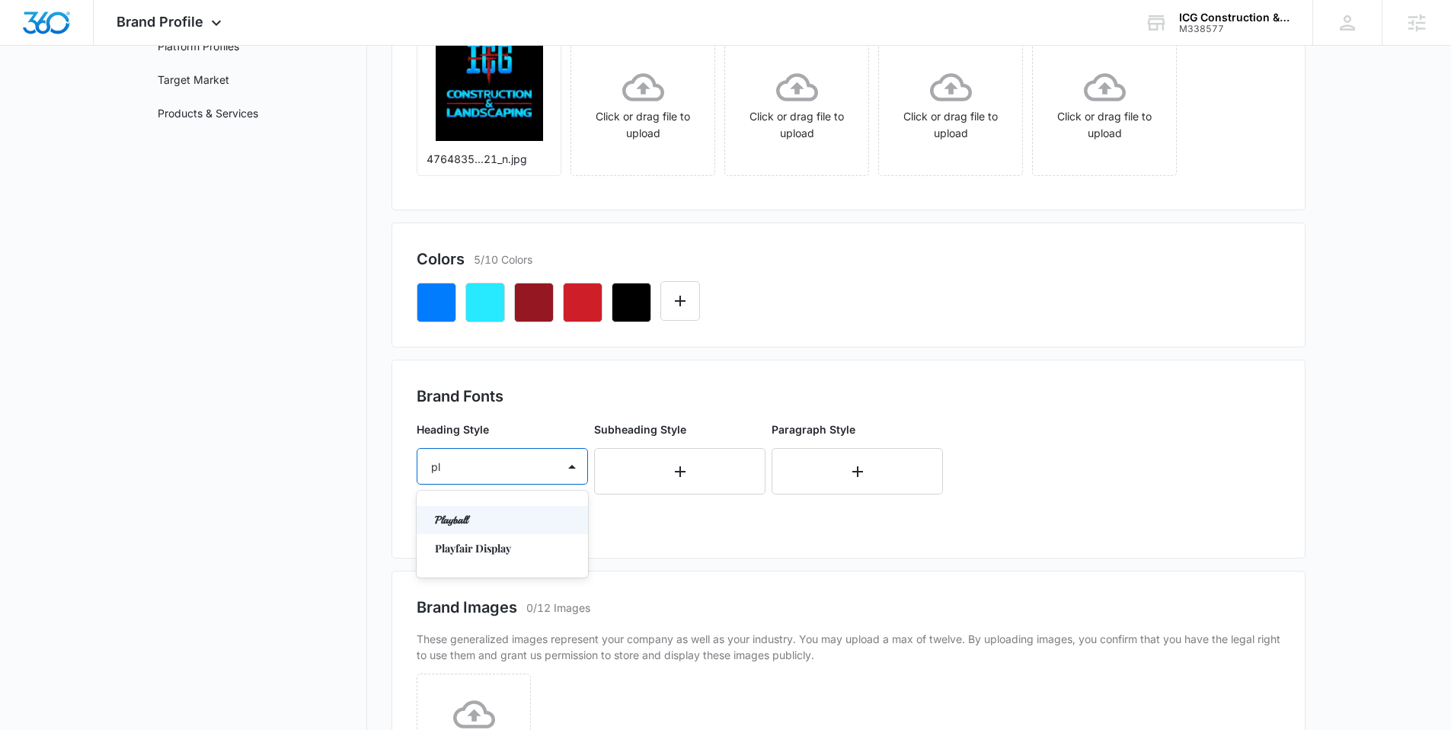
type input "pla"
click at [492, 551] on p "Playfair Display" at bounding box center [501, 548] width 132 height 16
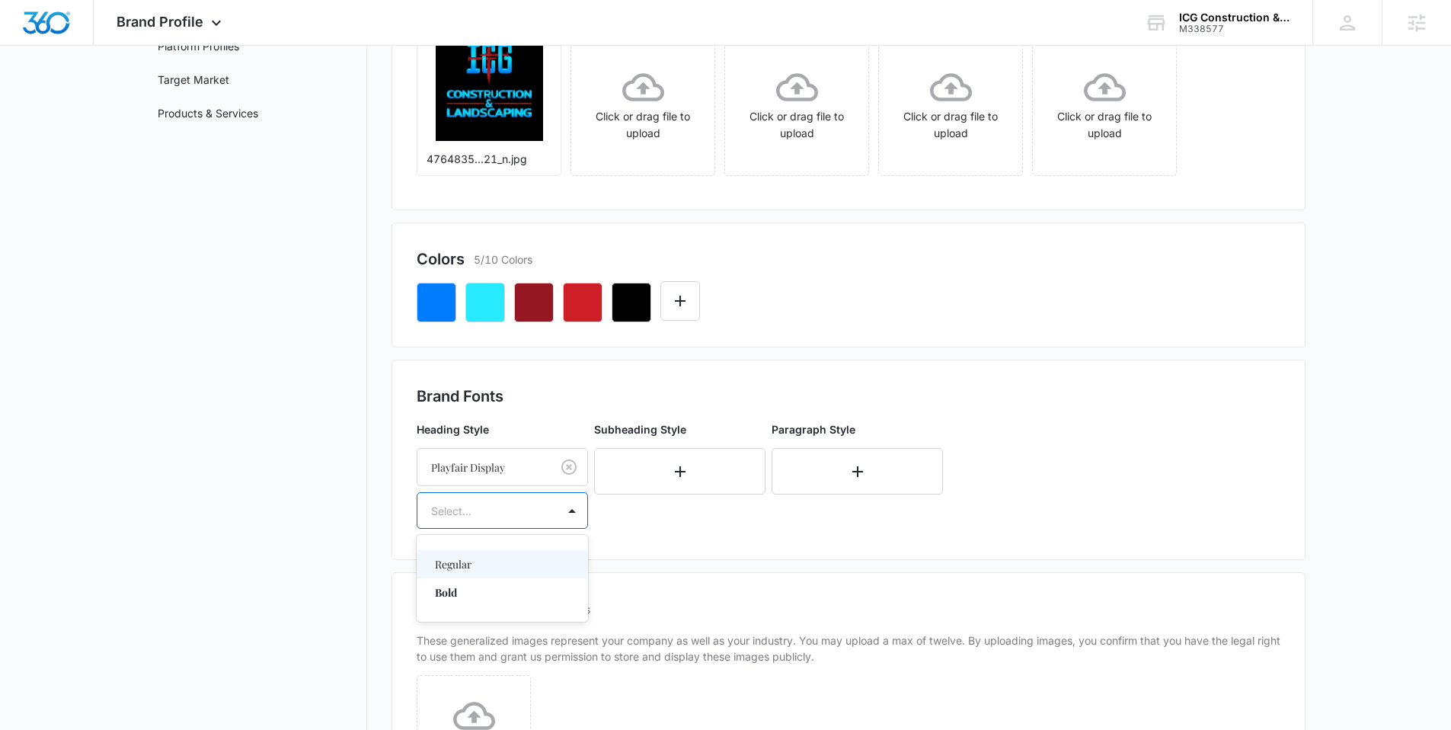
click at [470, 522] on div "Select..." at bounding box center [486, 511] width 139 height 34
click at [465, 558] on p "Regular" at bounding box center [501, 564] width 132 height 16
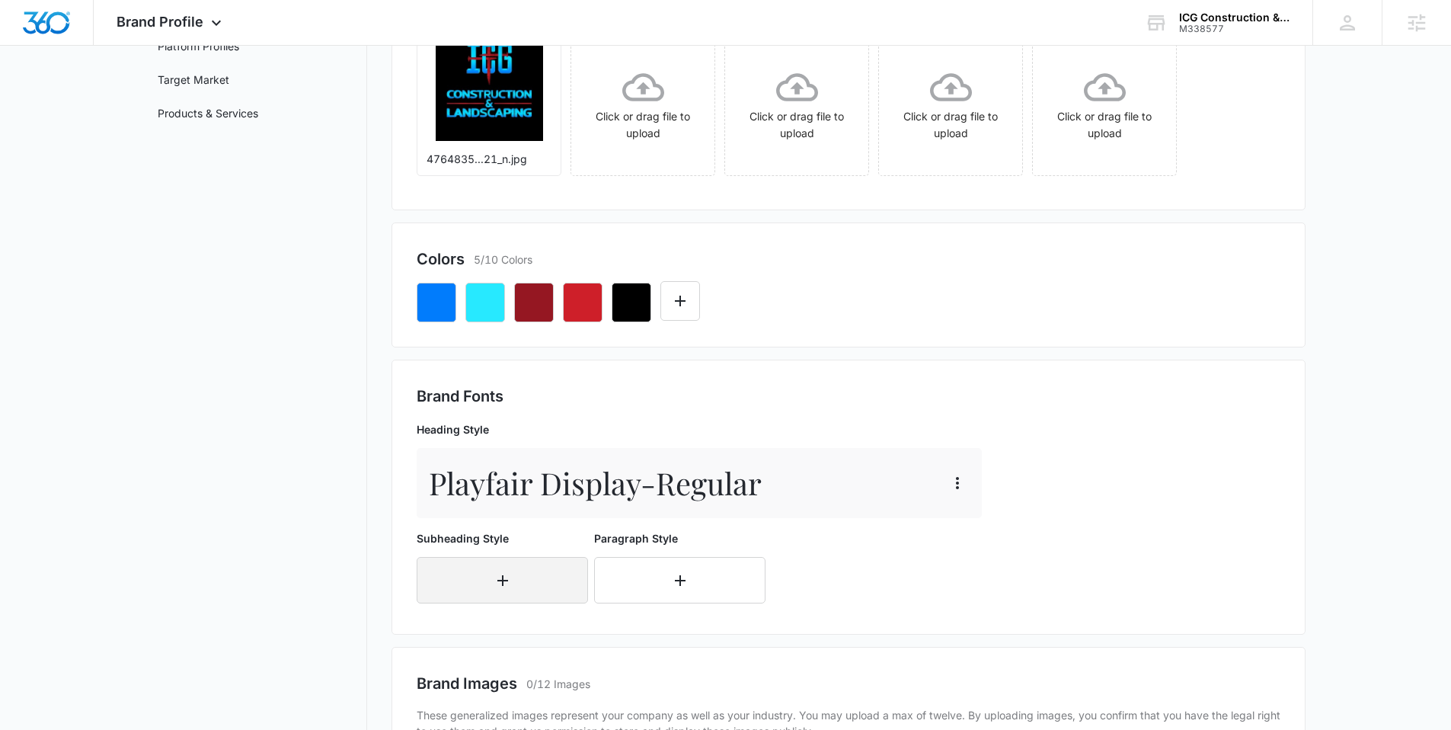
click at [461, 557] on button "button" at bounding box center [502, 580] width 171 height 46
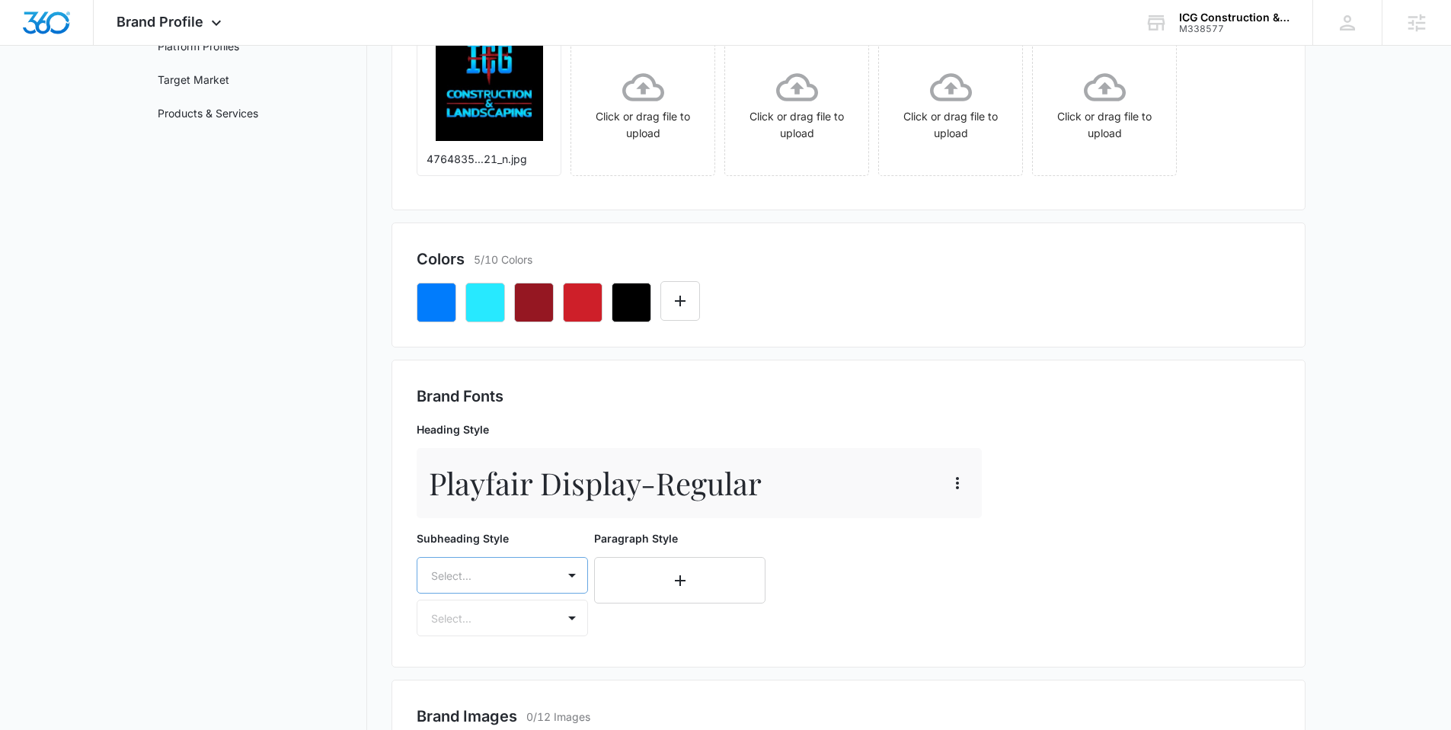
click at [457, 579] on div "Select..." at bounding box center [502, 575] width 171 height 37
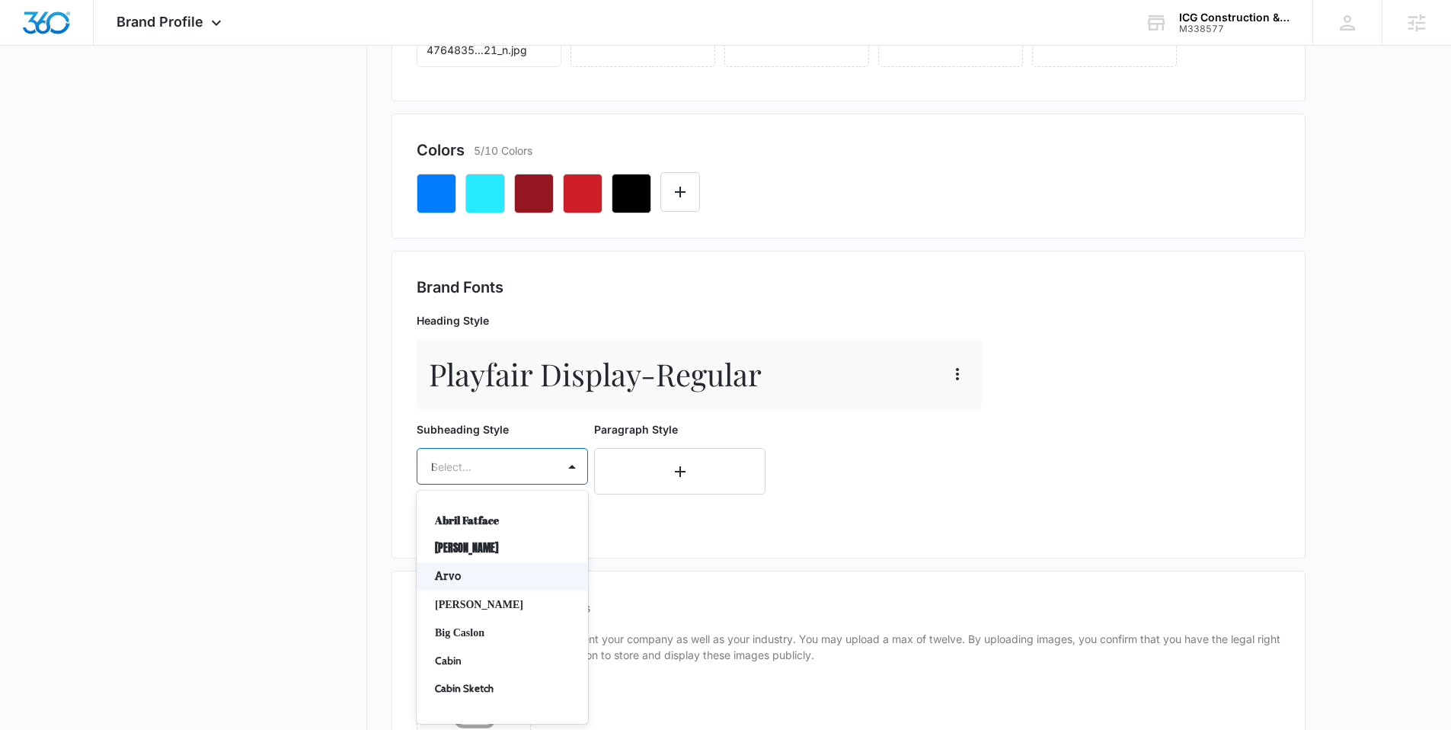
type input "la"
click at [443, 562] on div "Playball" at bounding box center [502, 576] width 171 height 28
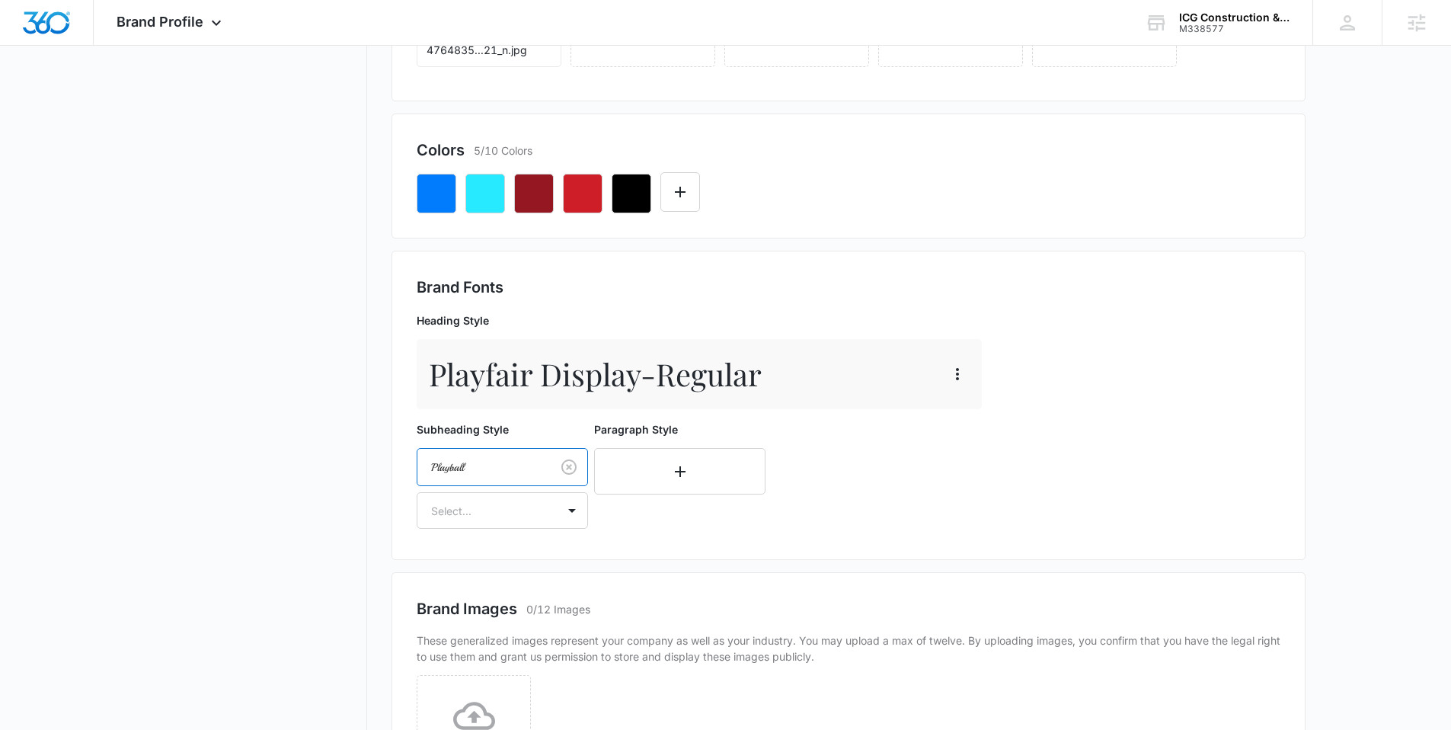
click at [465, 470] on div at bounding box center [481, 467] width 100 height 19
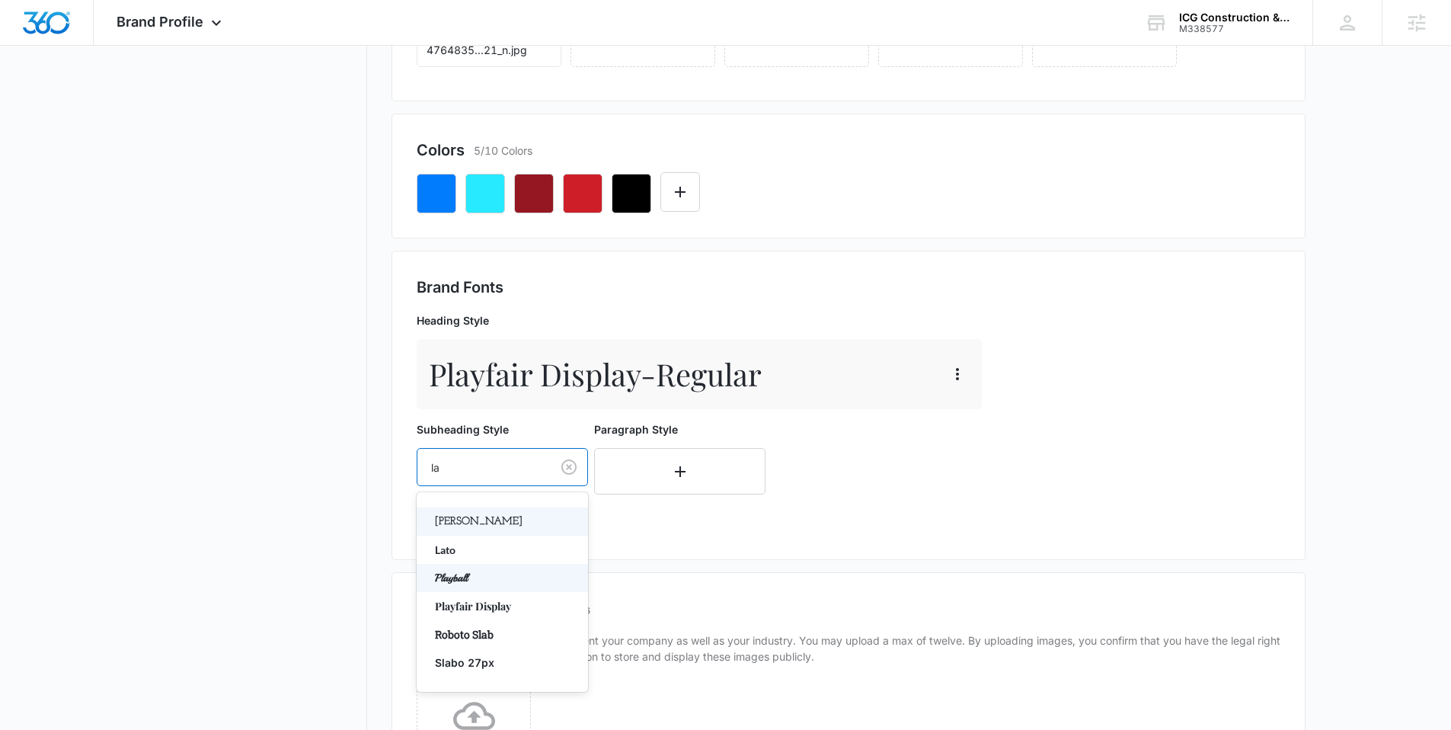
type input "lat"
click at [478, 524] on p "Lato" at bounding box center [501, 521] width 132 height 16
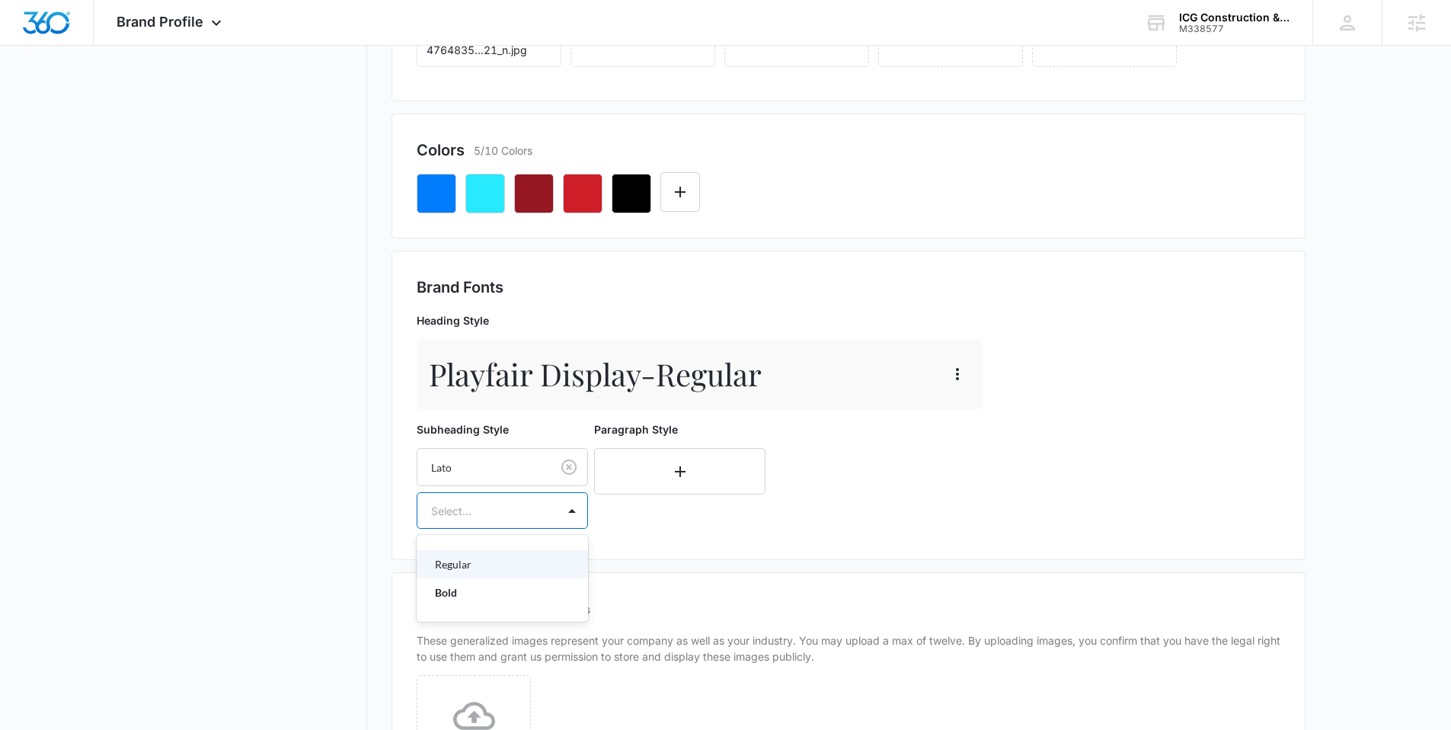
click at [474, 519] on div at bounding box center [484, 510] width 106 height 19
click at [462, 564] on p "Regular" at bounding box center [501, 564] width 132 height 16
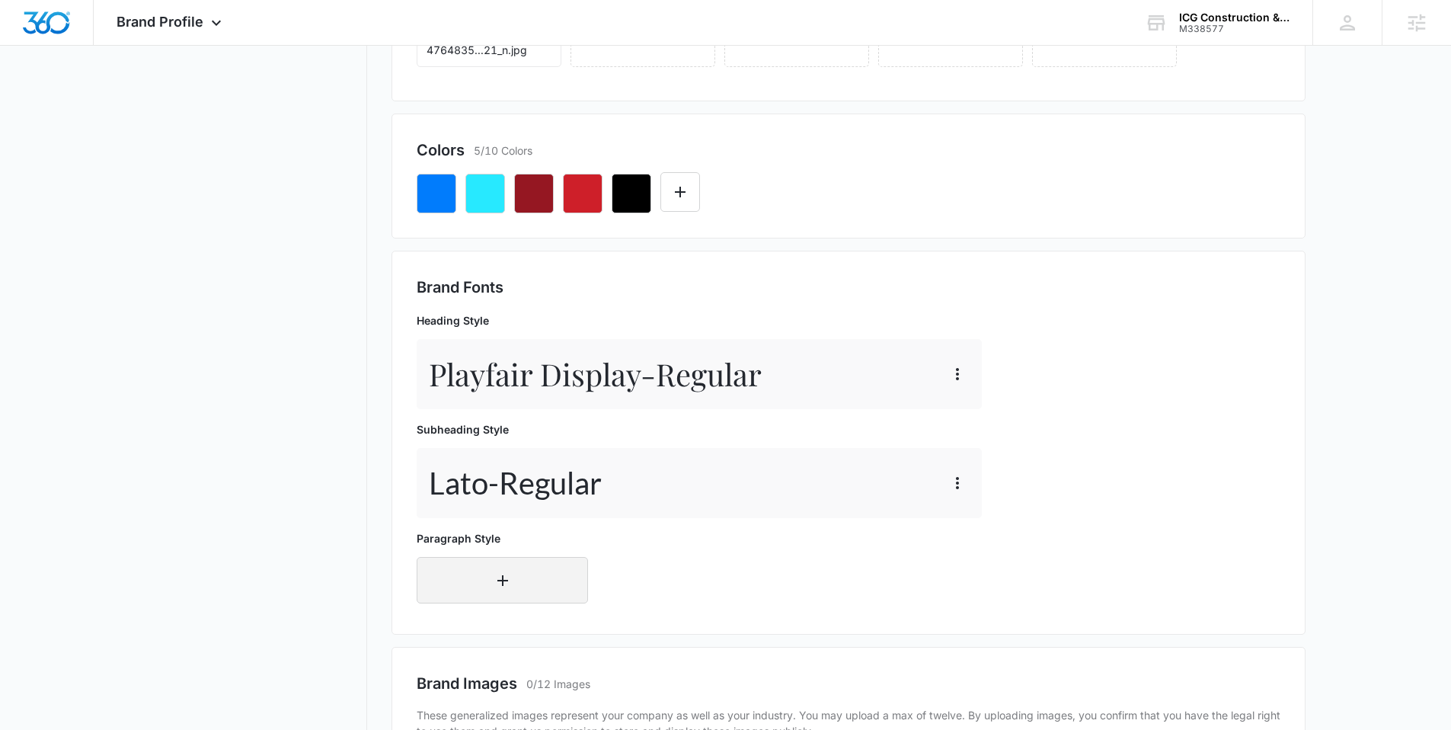
click at [457, 579] on button "button" at bounding box center [502, 580] width 171 height 46
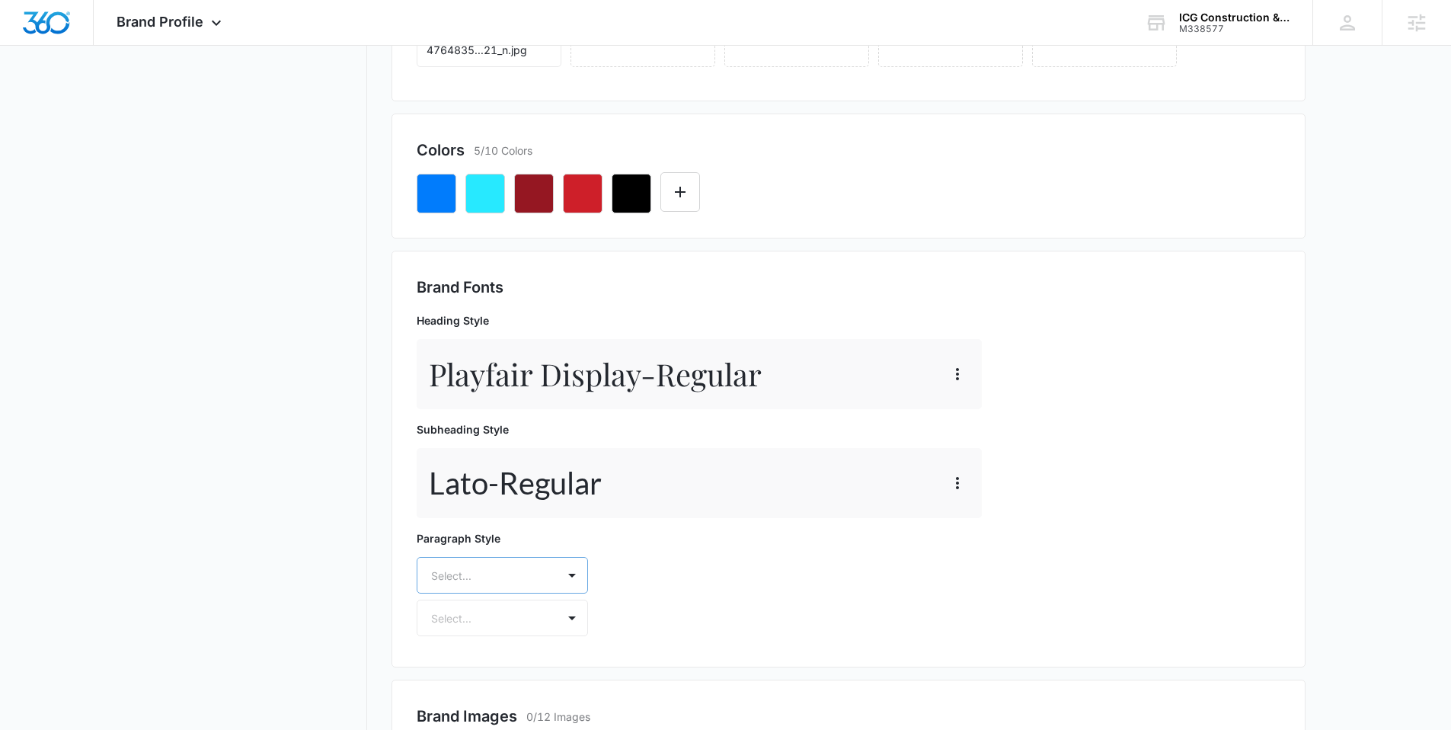
scroll to position [452, 0]
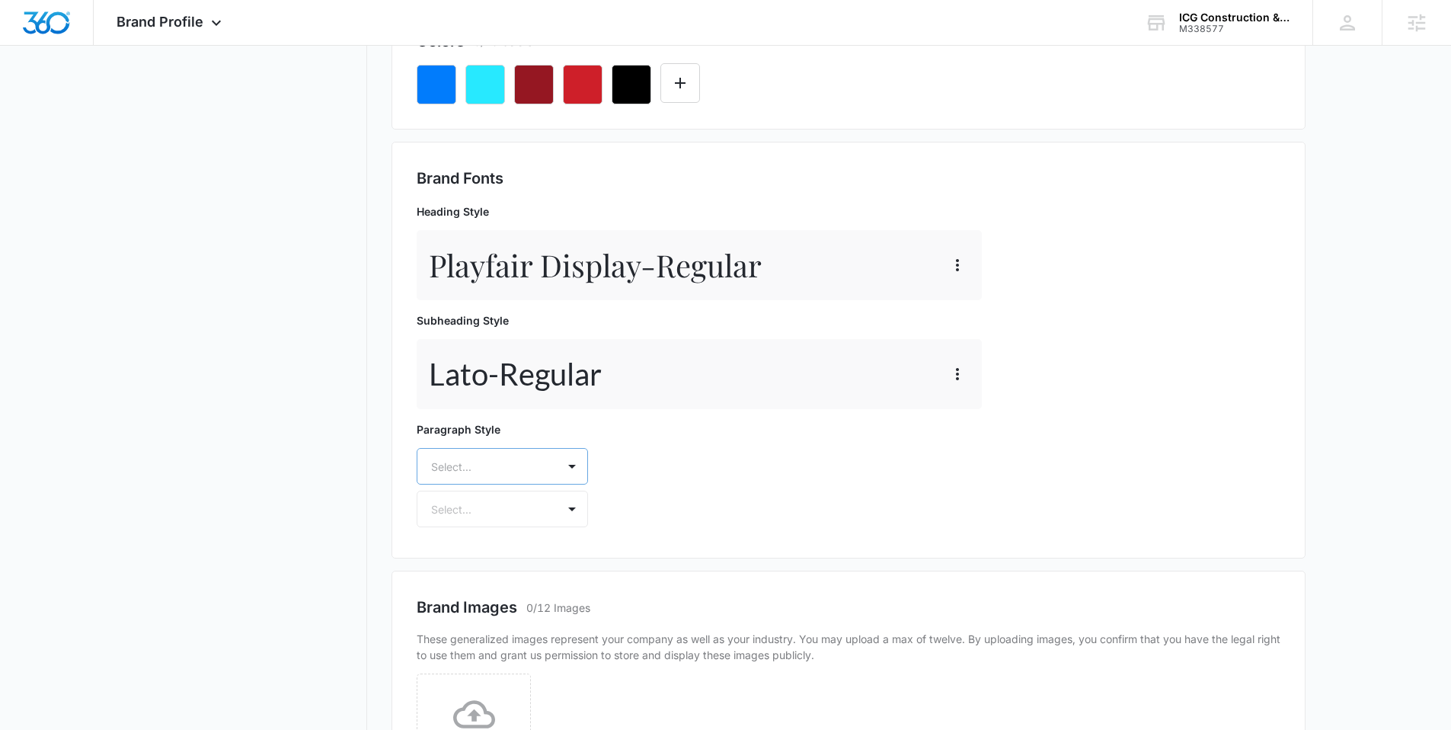
click at [457, 484] on div "Select..." at bounding box center [502, 466] width 171 height 37
type input "lat"
click at [469, 512] on p "Lato" at bounding box center [501, 520] width 132 height 16
click at [469, 515] on div at bounding box center [484, 510] width 106 height 19
click at [460, 558] on p "Regular" at bounding box center [501, 564] width 132 height 16
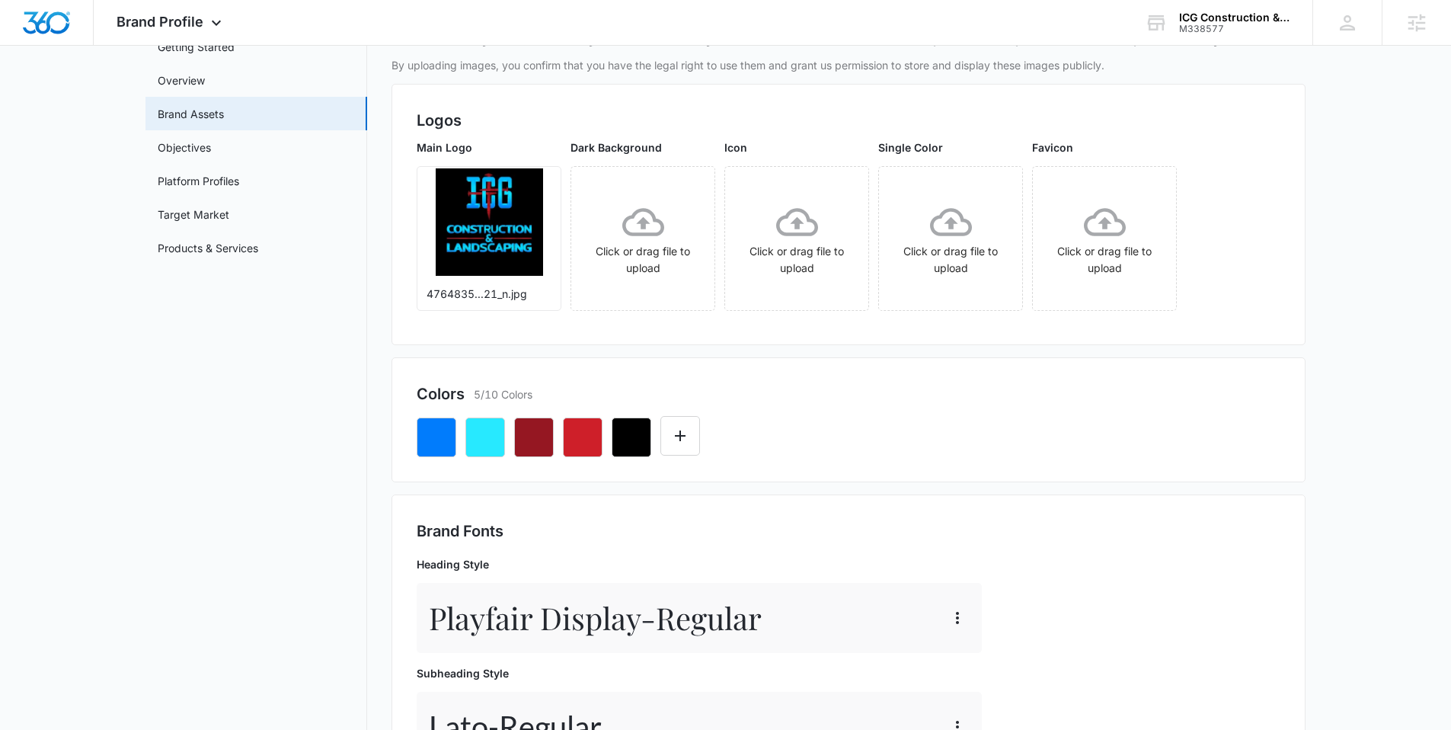
scroll to position [0, 0]
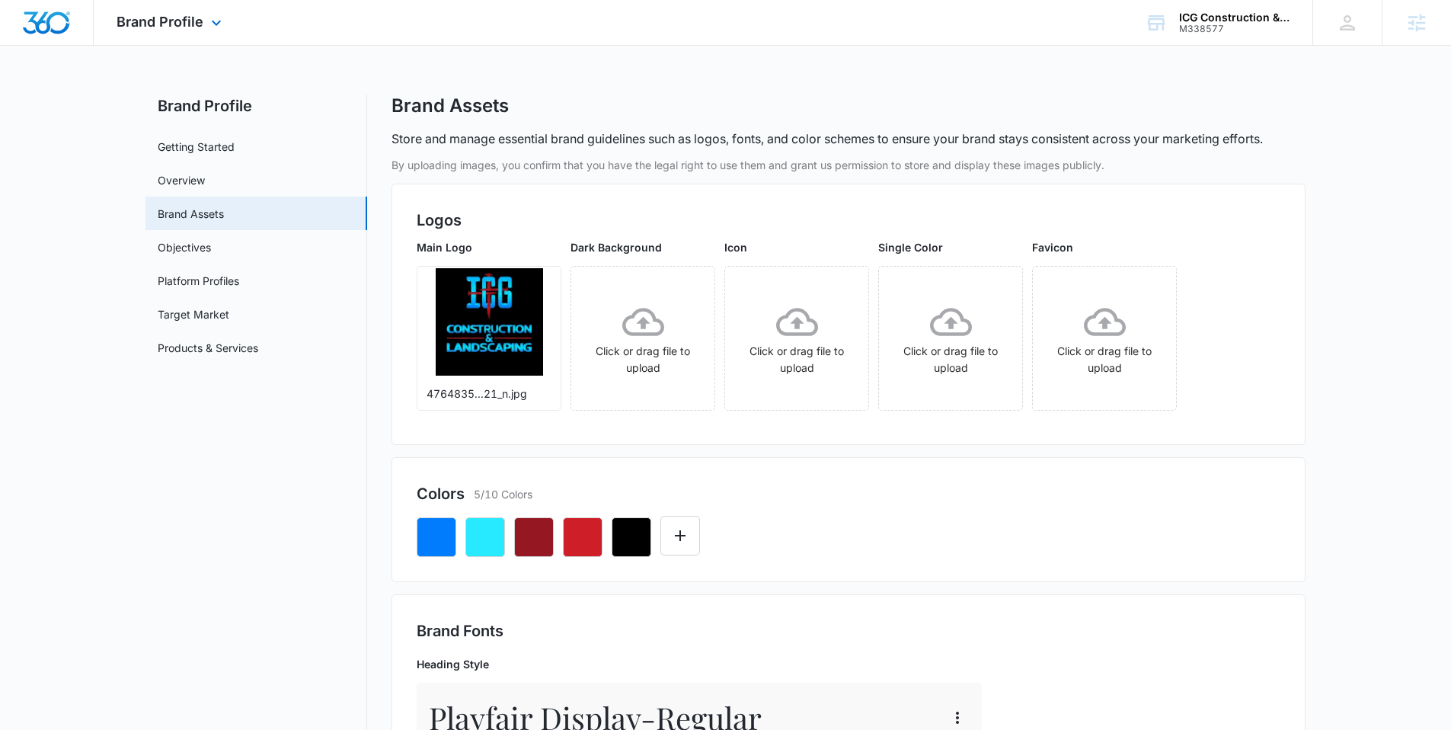
click at [55, 21] on img "Dashboard" at bounding box center [46, 22] width 49 height 23
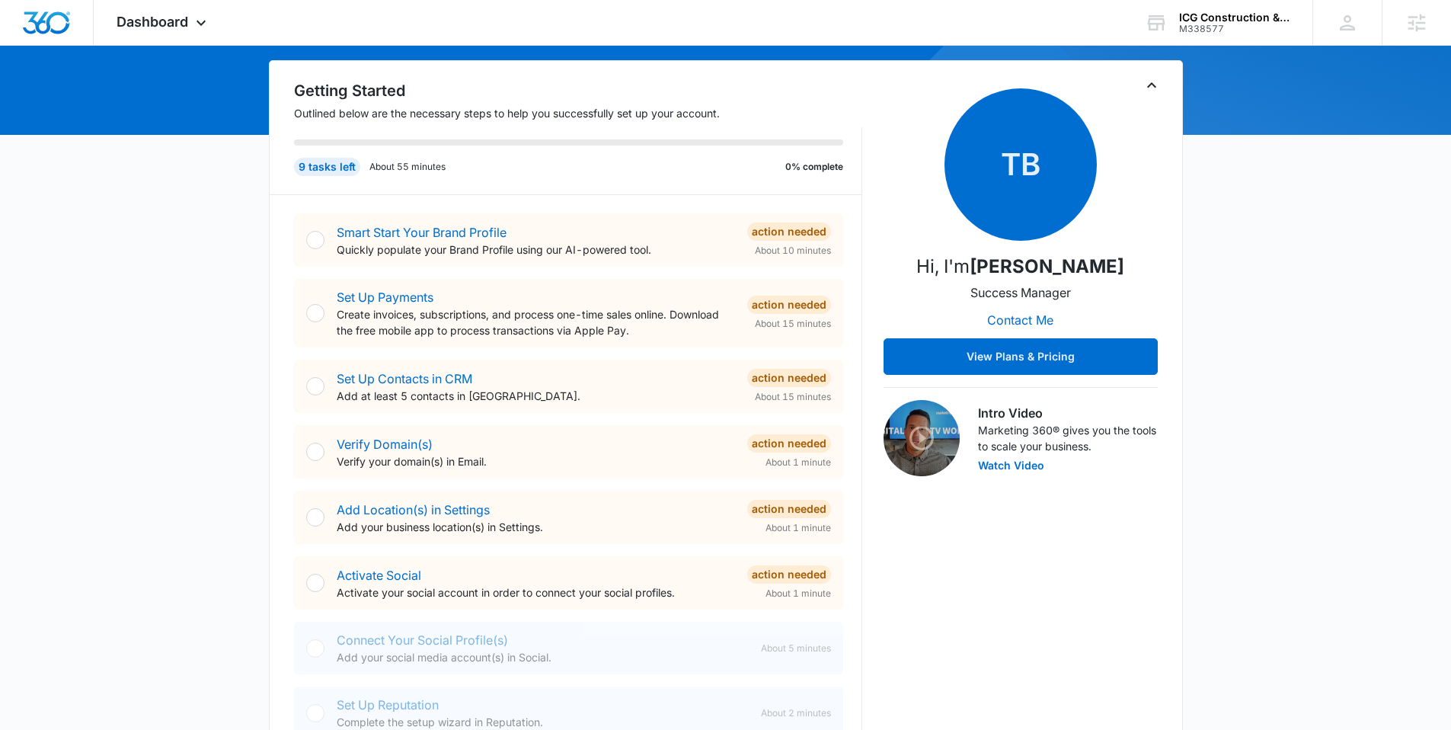
scroll to position [653, 0]
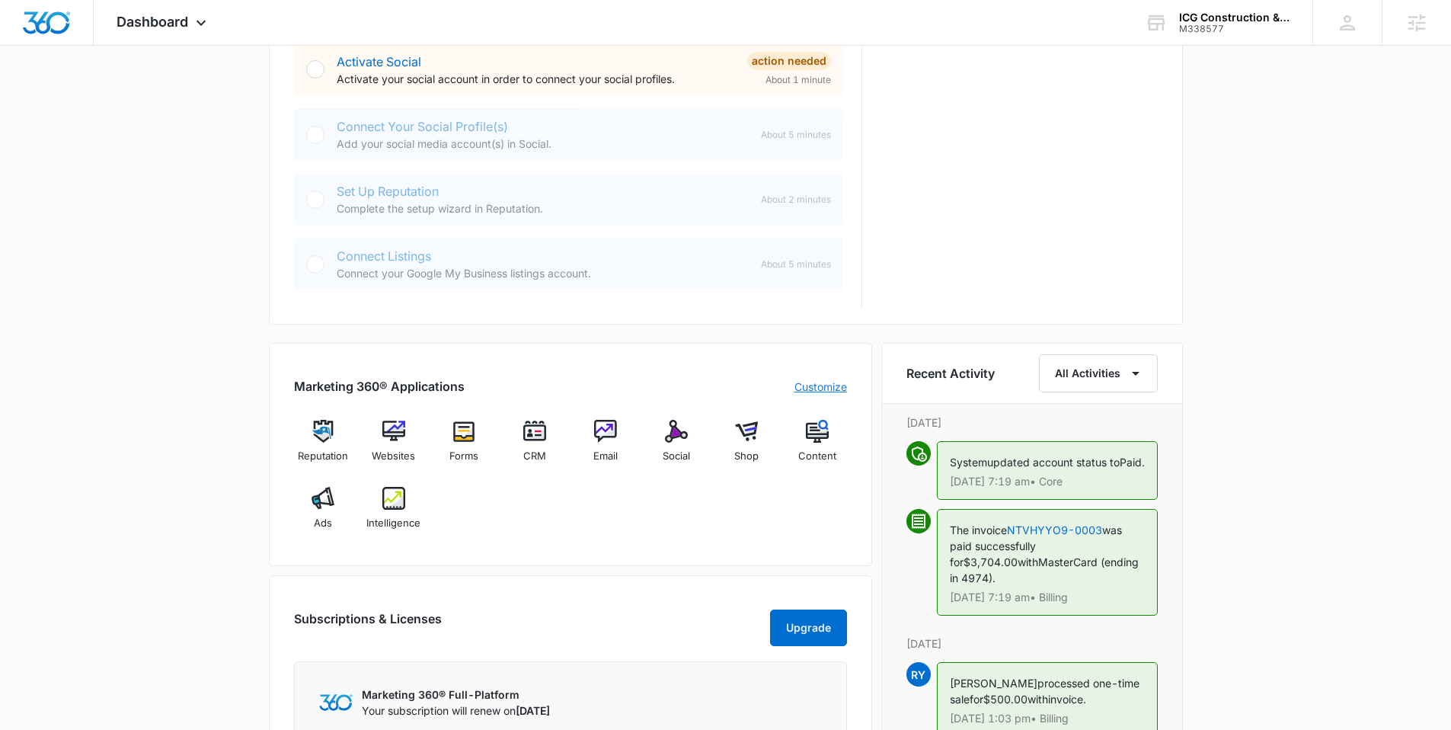
click at [818, 379] on link "Customize" at bounding box center [820, 387] width 53 height 16
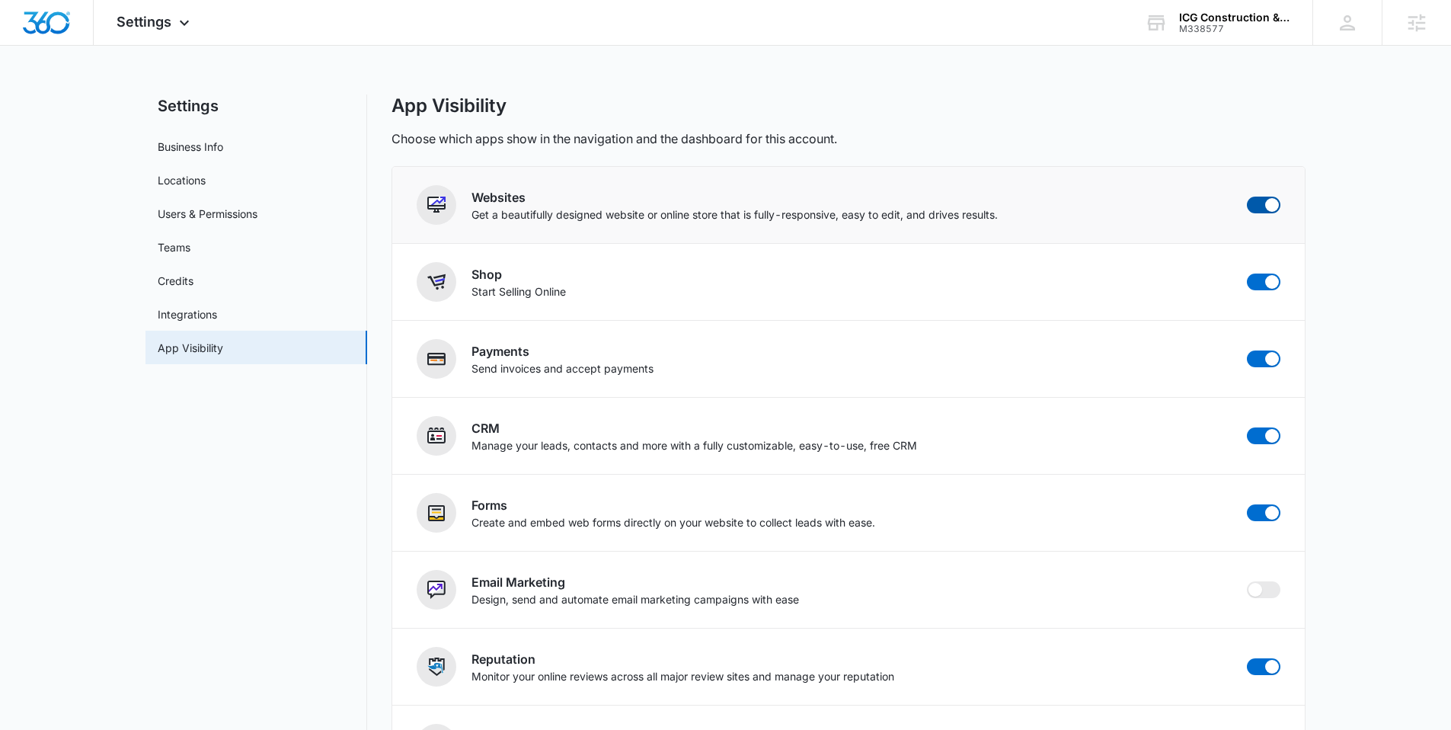
click at [1256, 204] on span at bounding box center [1264, 205] width 34 height 17
click at [1247, 197] on input "checkbox" at bounding box center [1246, 196] width 1 height 1
checkbox input "false"
click at [1261, 282] on span at bounding box center [1264, 281] width 34 height 17
click at [1247, 273] on input "checkbox" at bounding box center [1246, 273] width 1 height 1
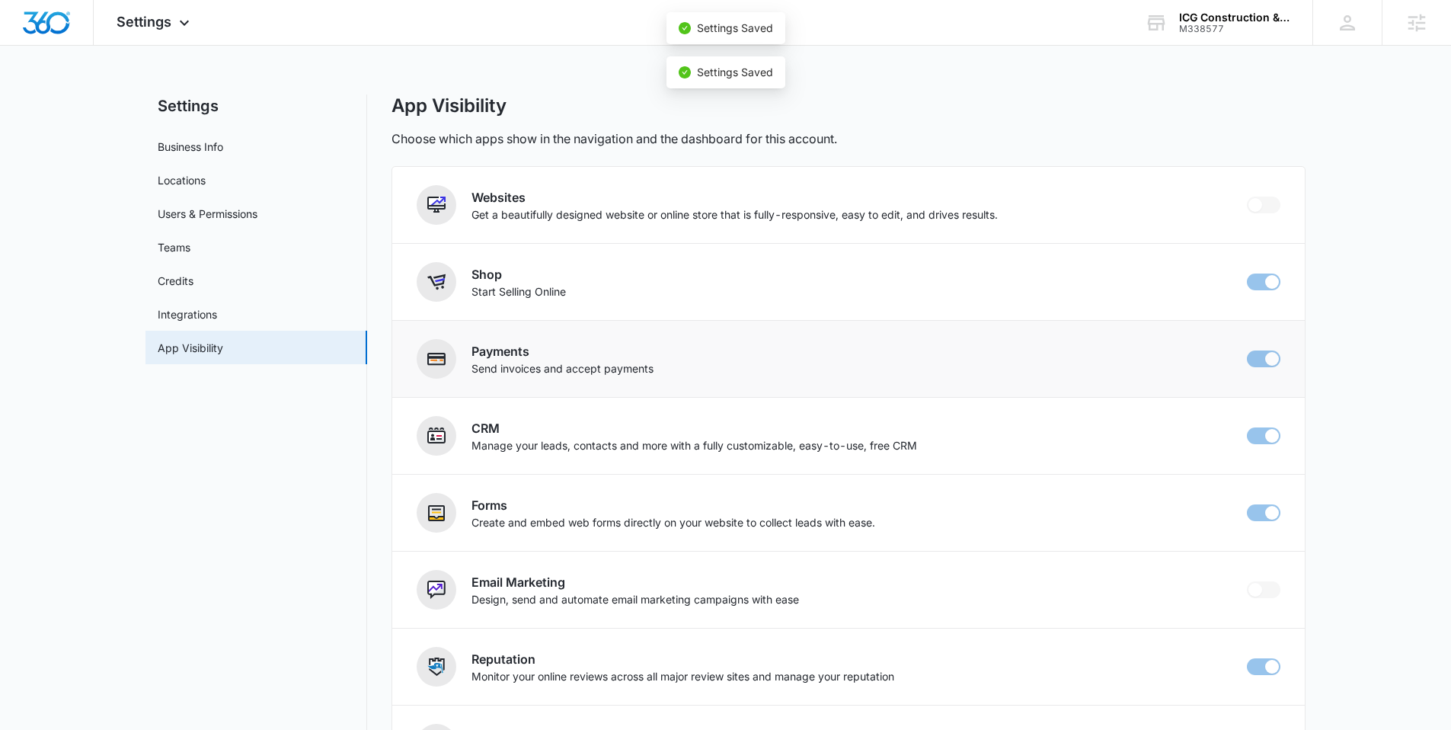
checkbox input "false"
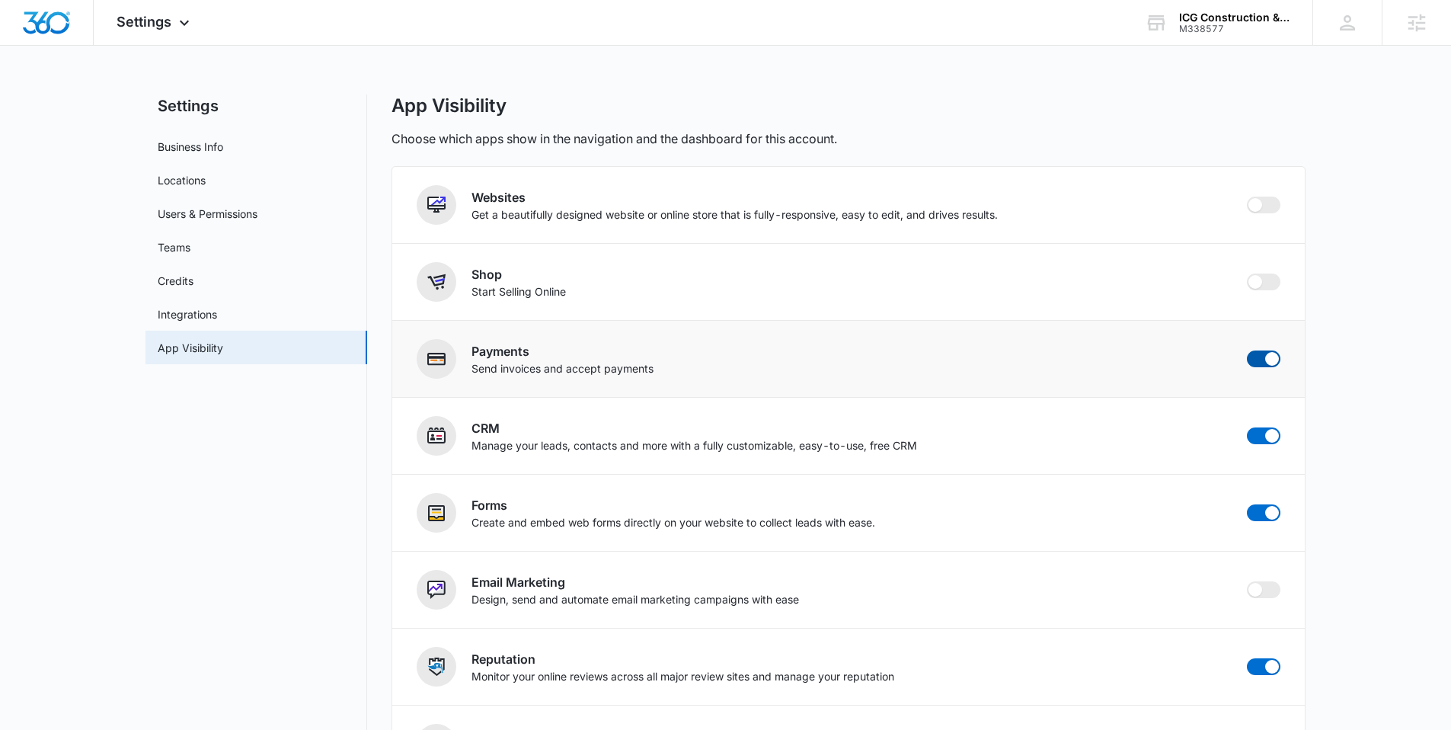
click at [1260, 360] on span at bounding box center [1264, 358] width 34 height 17
click at [1247, 350] on input "checkbox" at bounding box center [1246, 350] width 1 height 1
checkbox input "false"
click at [27, 11] on img "Dashboard" at bounding box center [46, 22] width 49 height 23
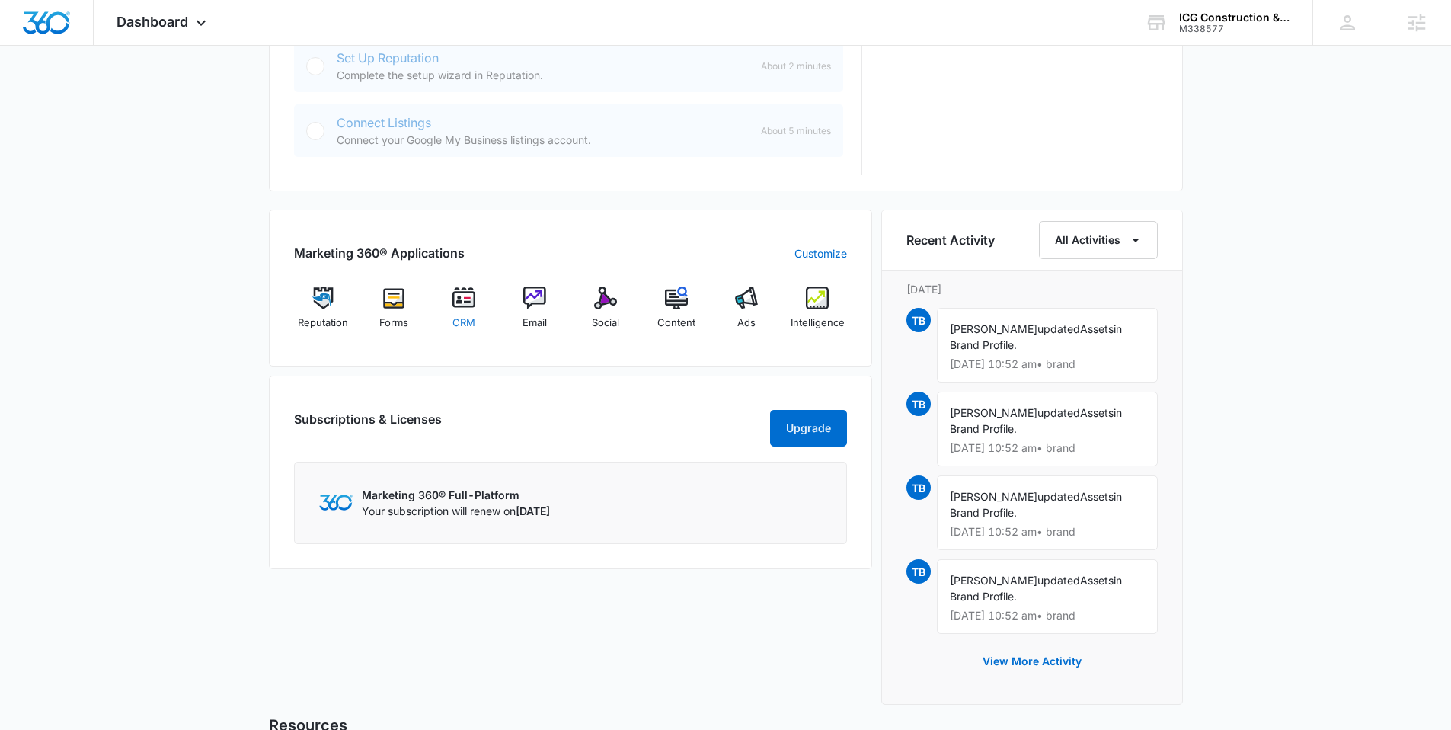
scroll to position [824, 0]
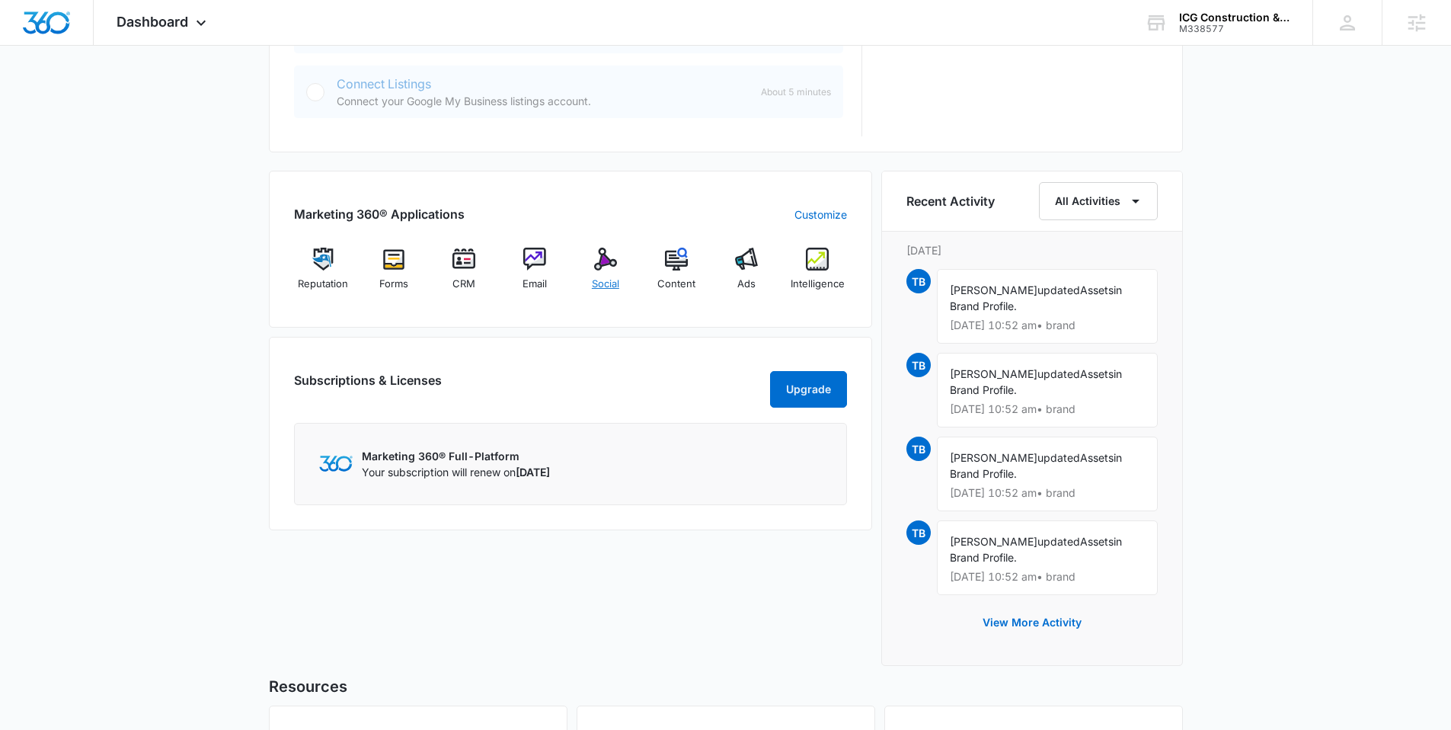
click at [613, 264] on img at bounding box center [605, 259] width 23 height 23
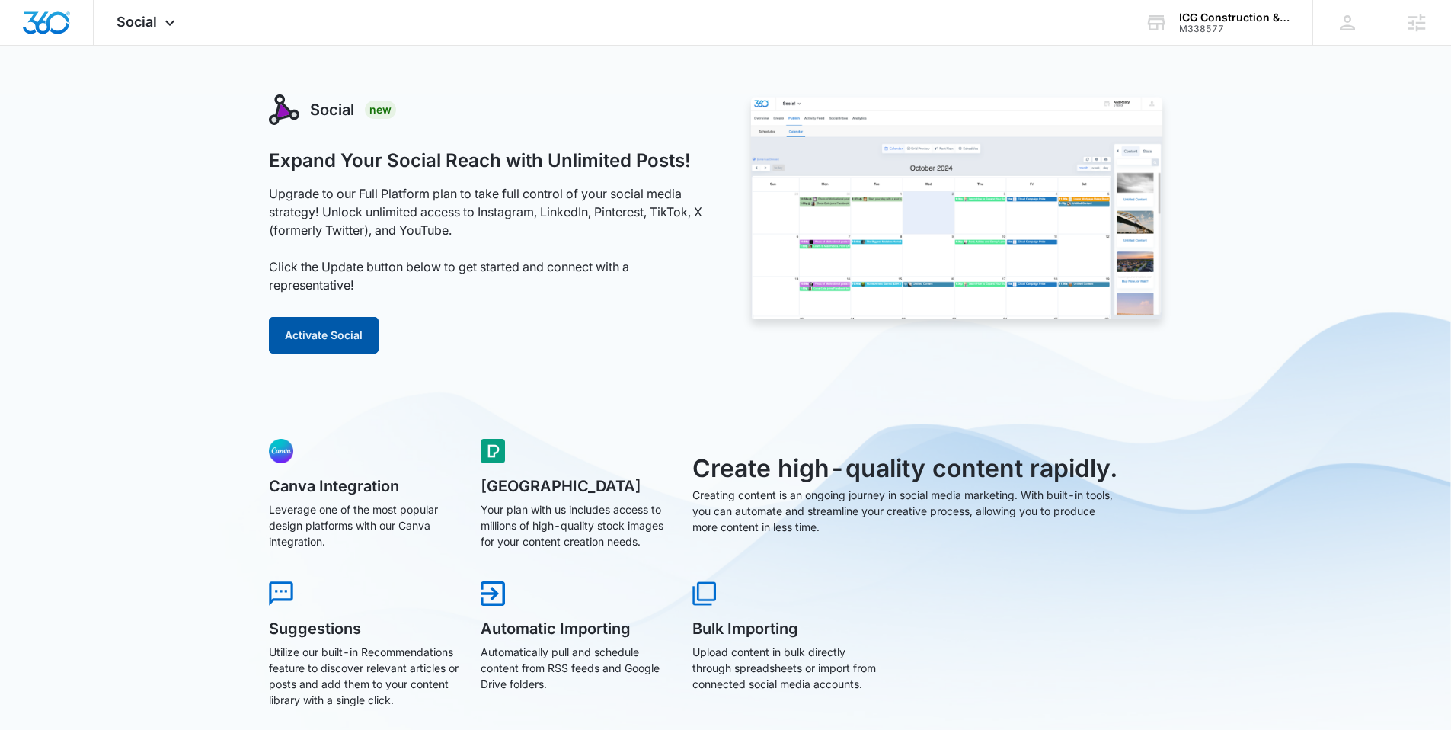
click at [327, 339] on button "Activate Social" at bounding box center [324, 335] width 110 height 37
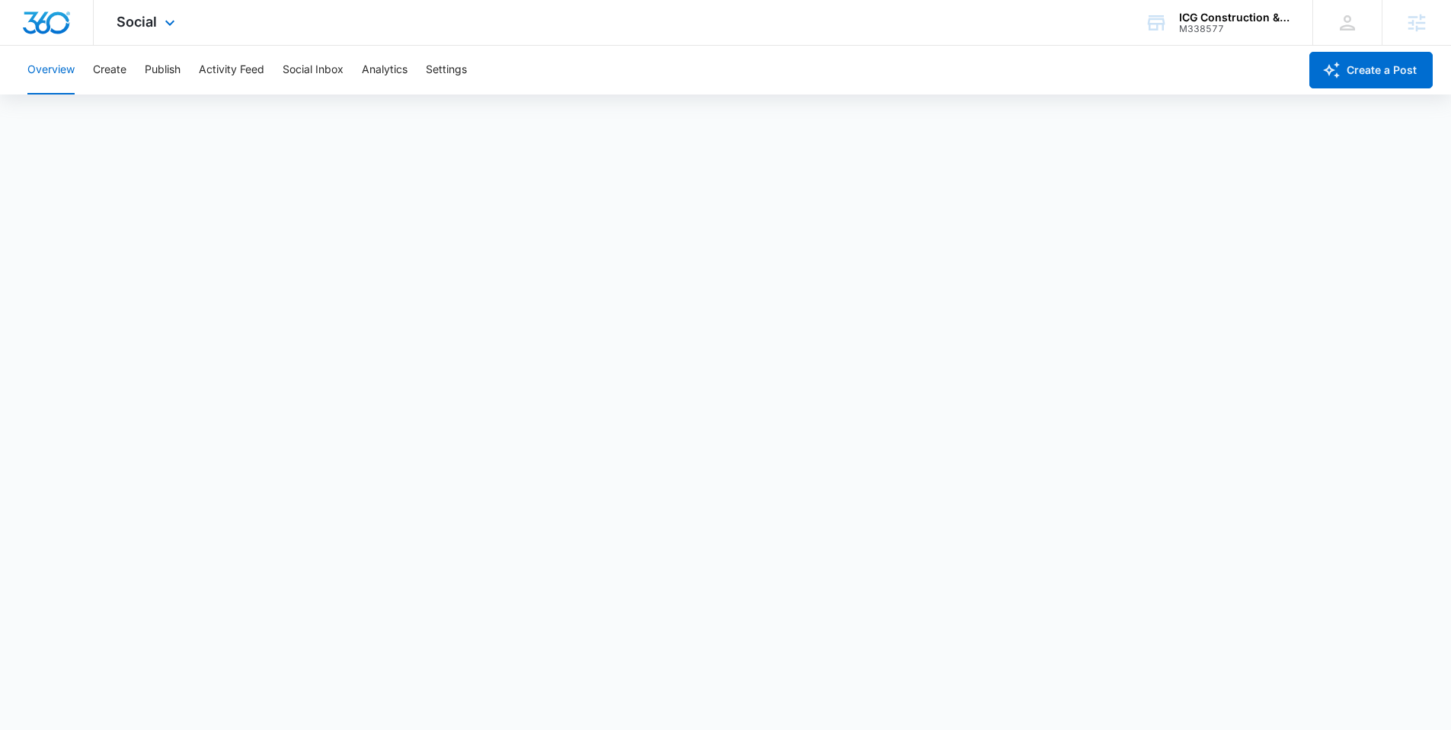
click at [50, 21] on img "Dashboard" at bounding box center [46, 22] width 49 height 23
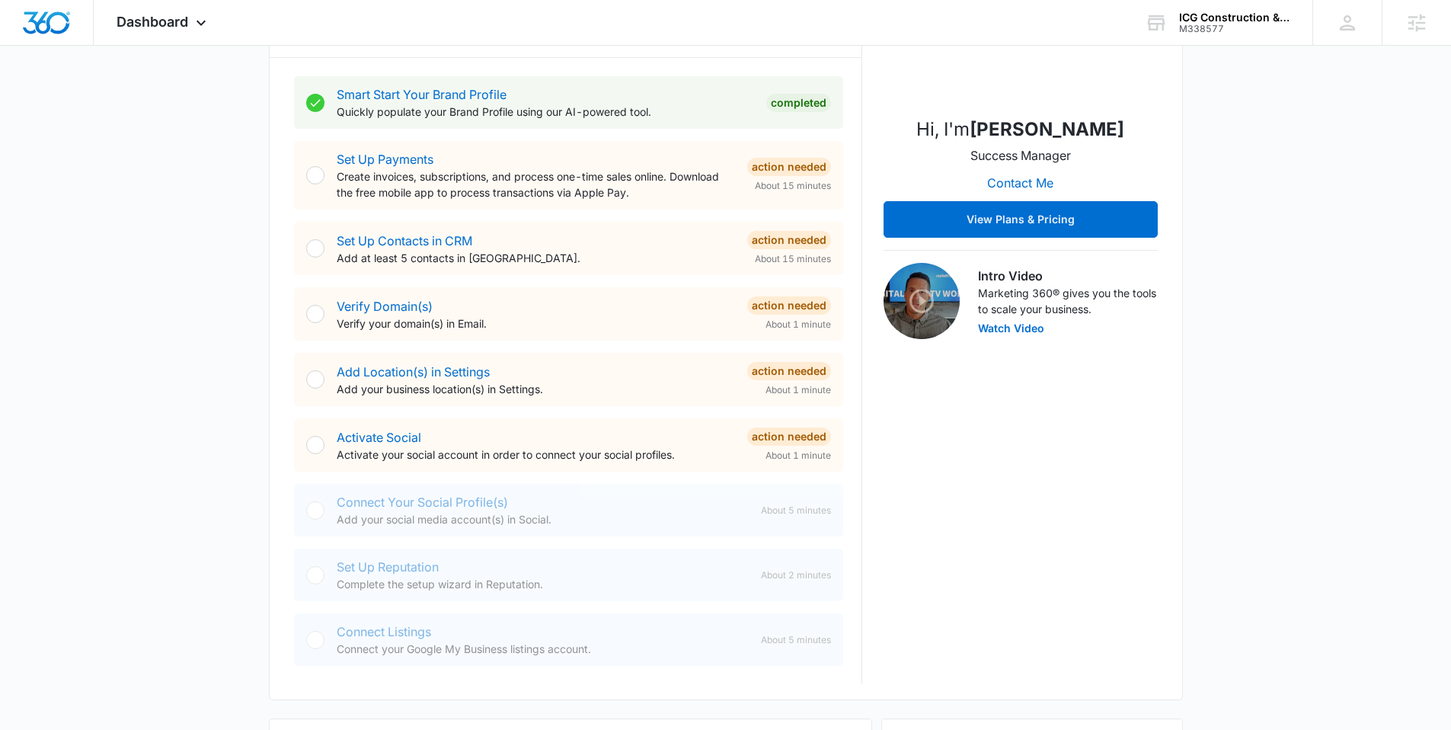
scroll to position [678, 0]
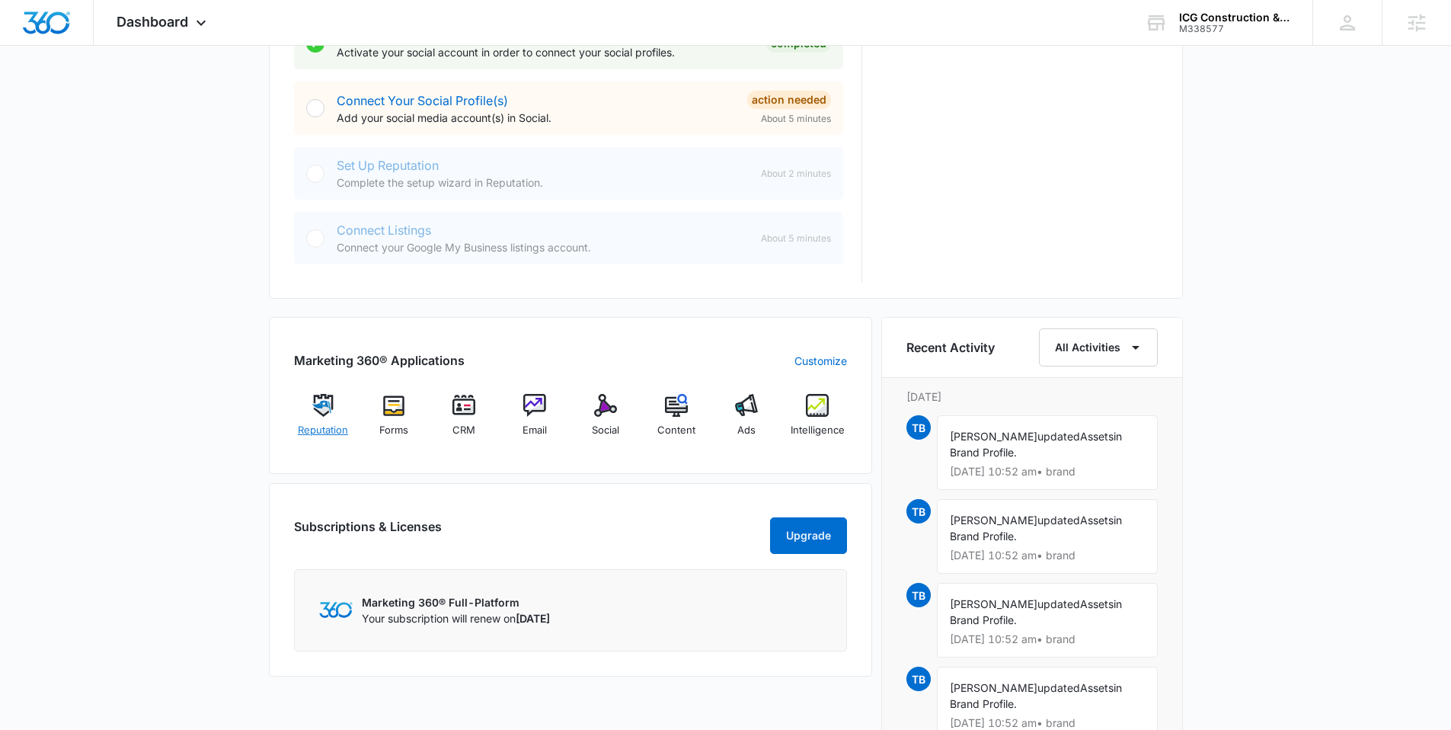
click at [316, 420] on div "Reputation" at bounding box center [323, 421] width 59 height 55
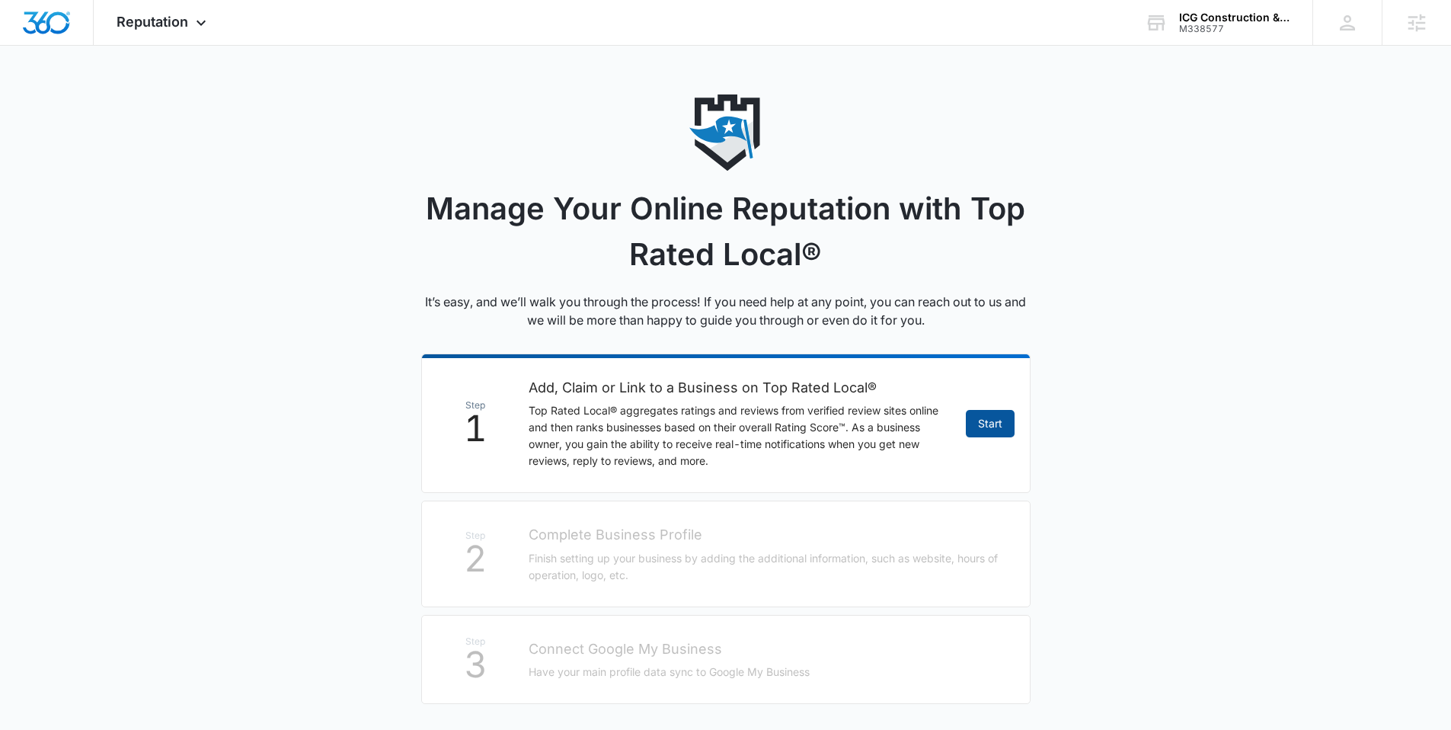
click at [979, 425] on link "Start" at bounding box center [990, 423] width 49 height 27
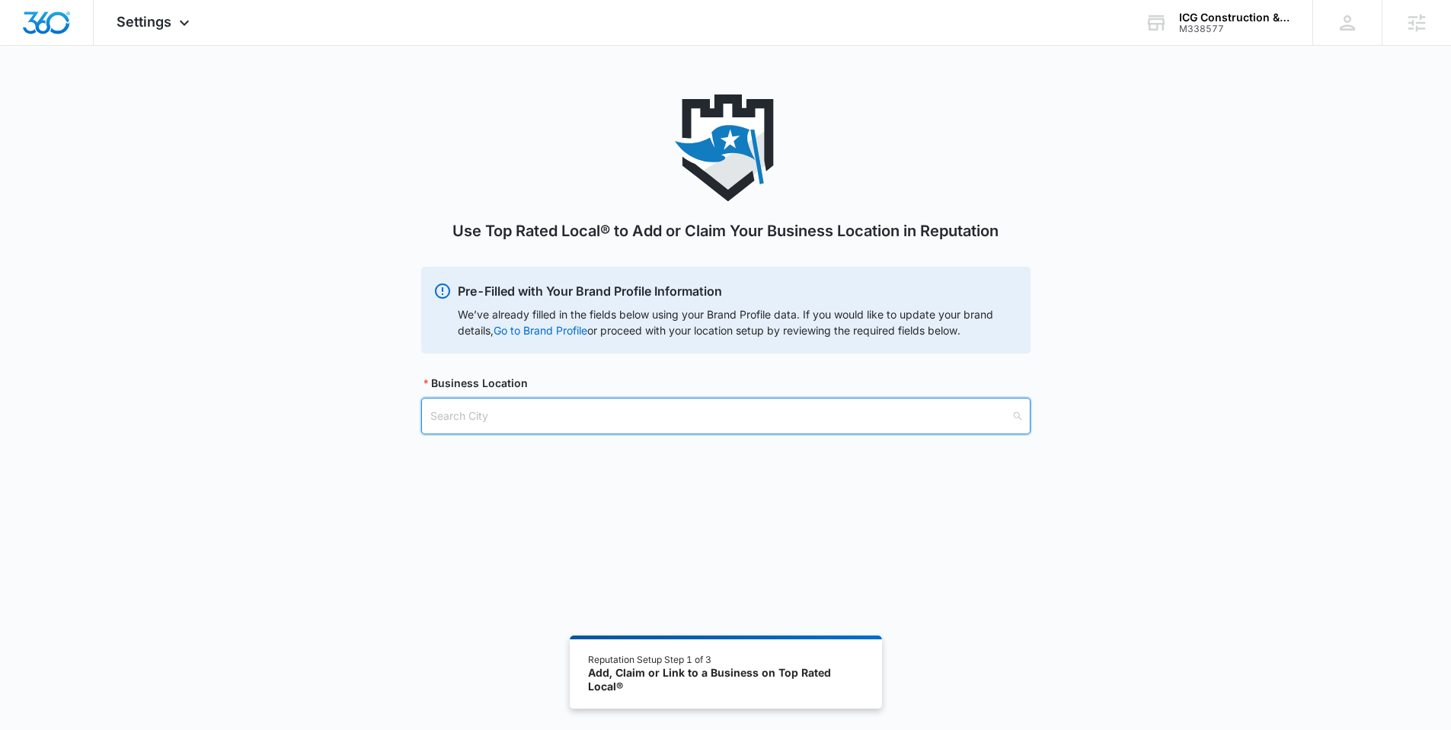
click at [519, 411] on input "search" at bounding box center [720, 415] width 580 height 35
paste input "Reno, NV"
type input "Reno, NV"
click at [509, 453] on div "Reno, NV - USA" at bounding box center [725, 453] width 590 height 17
click at [481, 490] on input "search" at bounding box center [720, 493] width 580 height 35
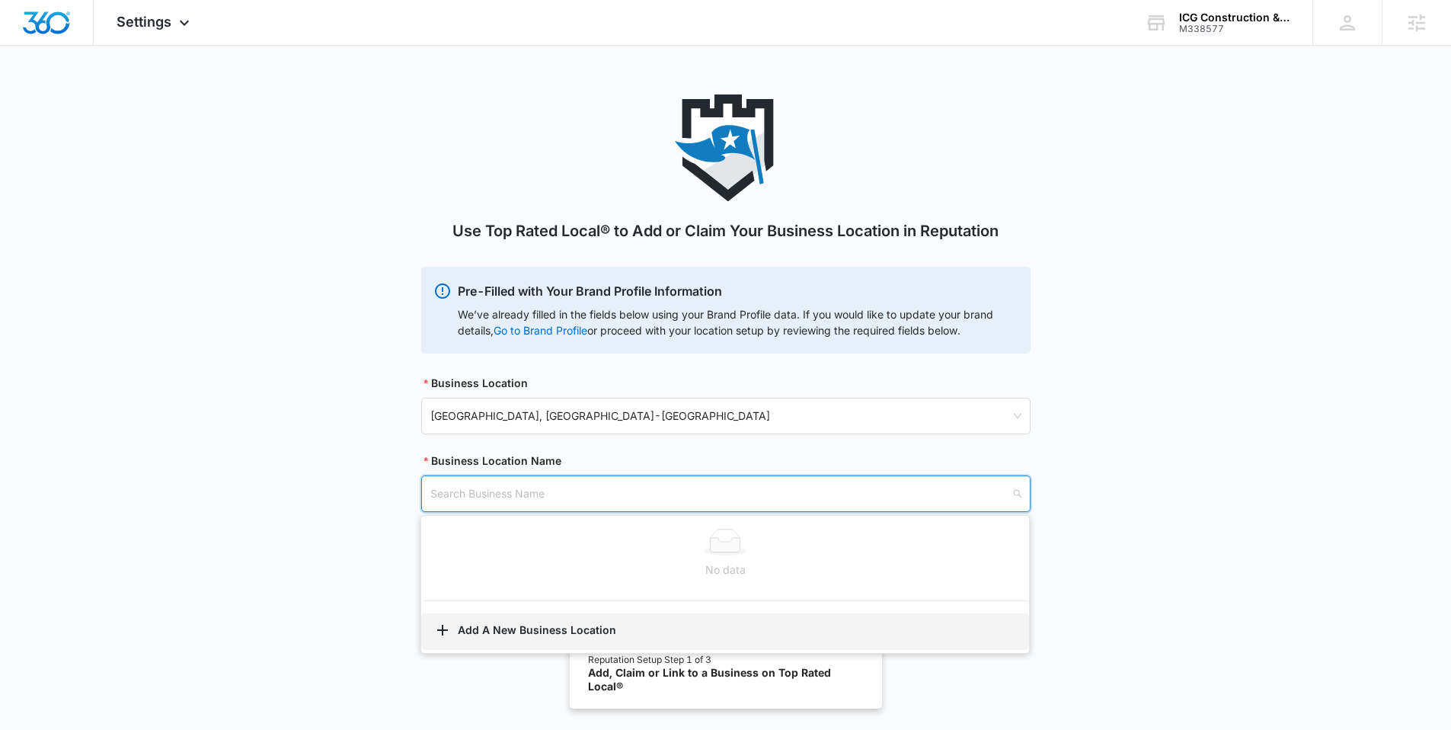
click at [478, 631] on button "Add A New Business Location" at bounding box center [725, 631] width 608 height 37
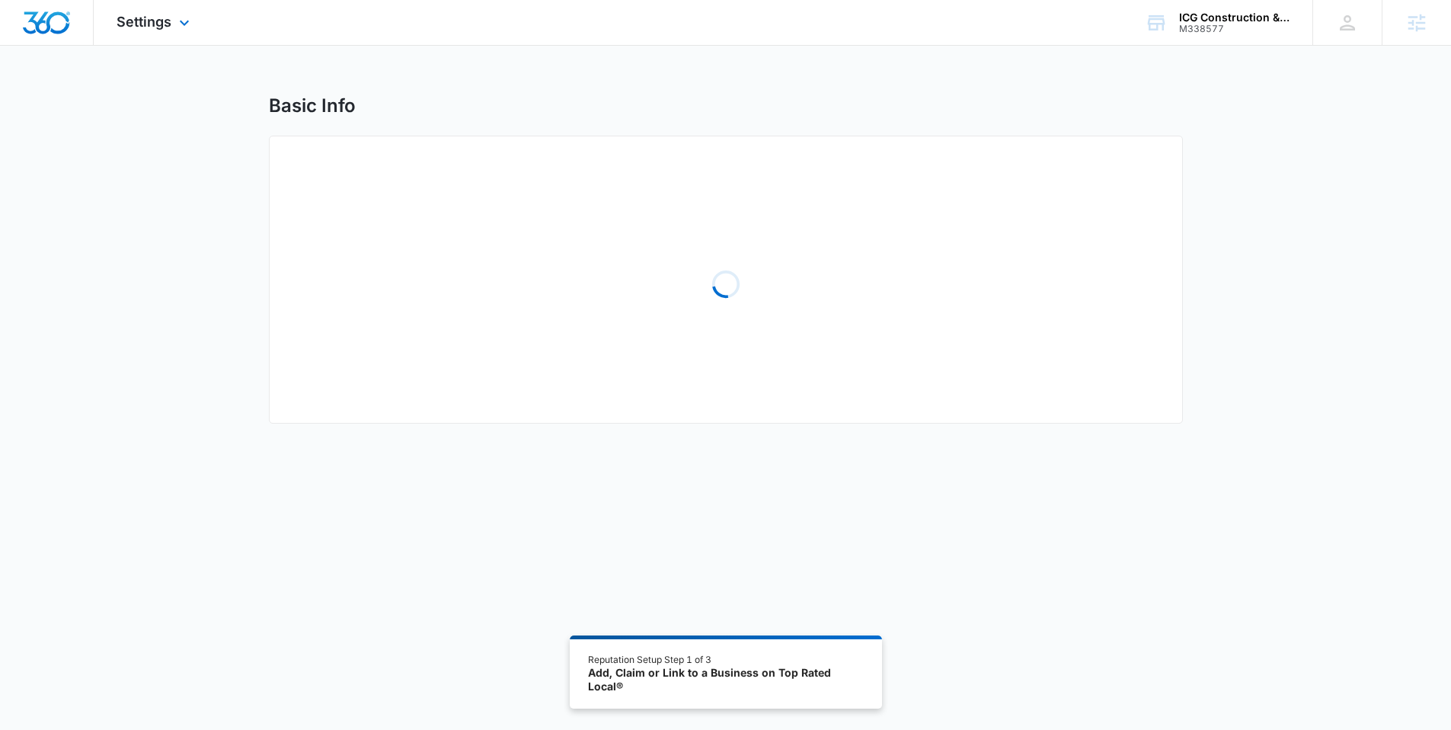
select select "Nevada"
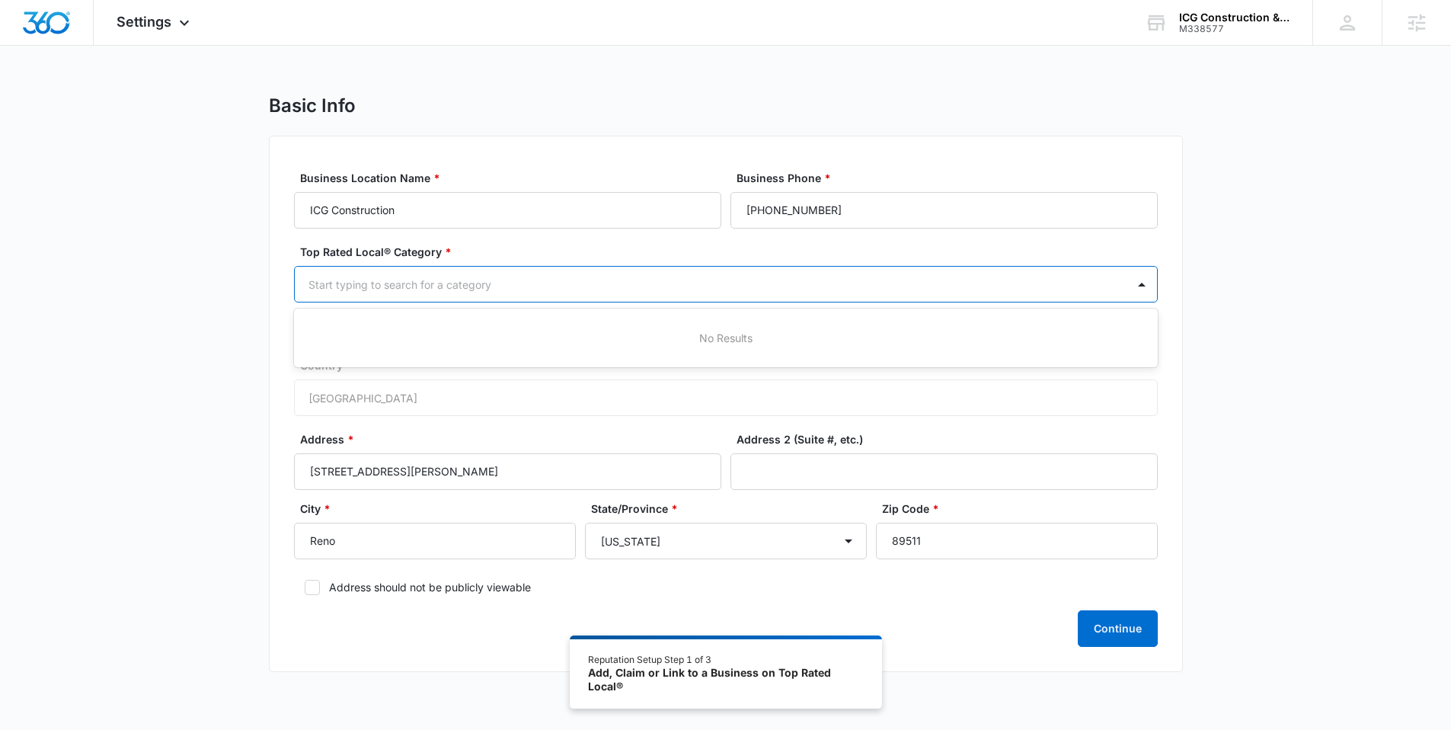
click at [532, 297] on div "Start typing to search for a category" at bounding box center [711, 284] width 832 height 34
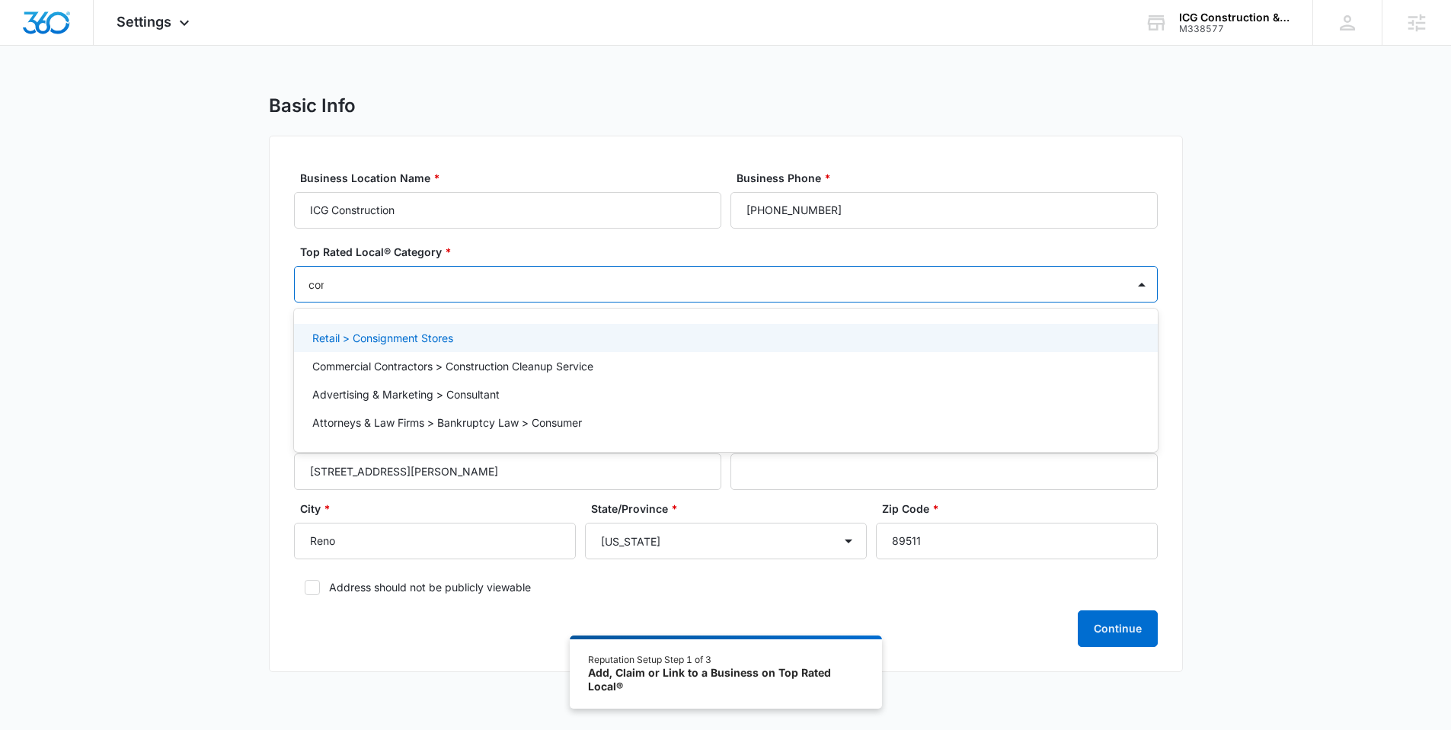
type input "cont"
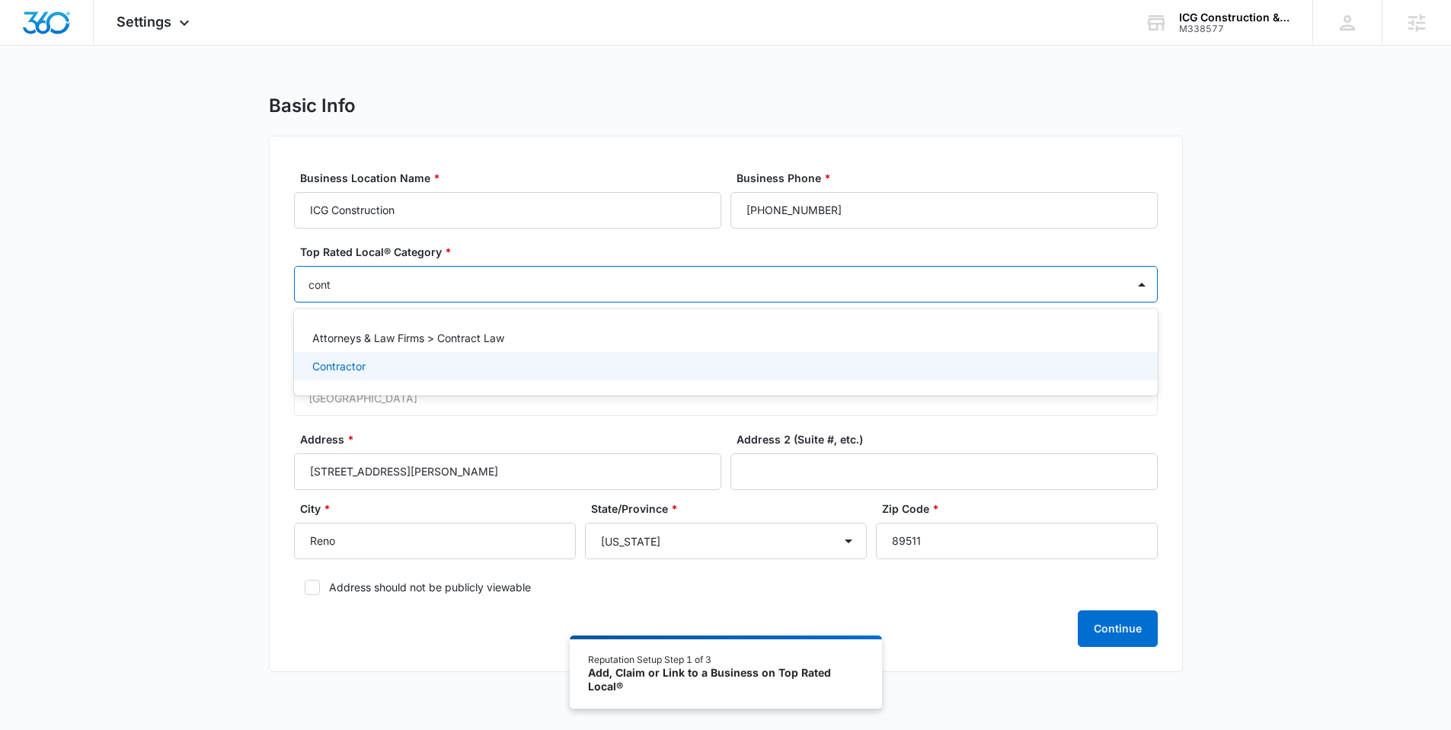
click at [439, 371] on div "Contractor" at bounding box center [724, 366] width 824 height 16
click at [216, 343] on div "Basic Info Business Location Name * ICG Construction Business Phone * (775) 285…" at bounding box center [725, 392] width 1451 height 597
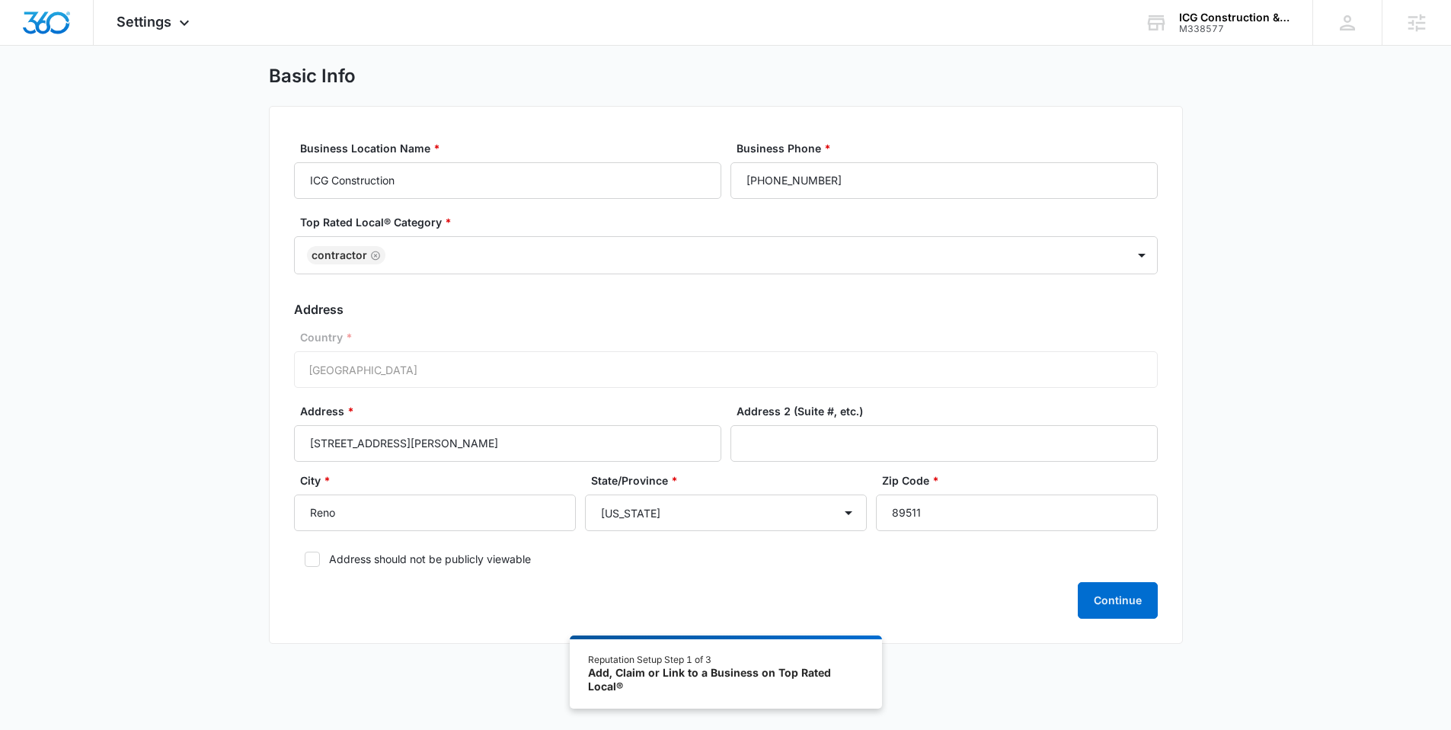
scroll to position [50, 0]
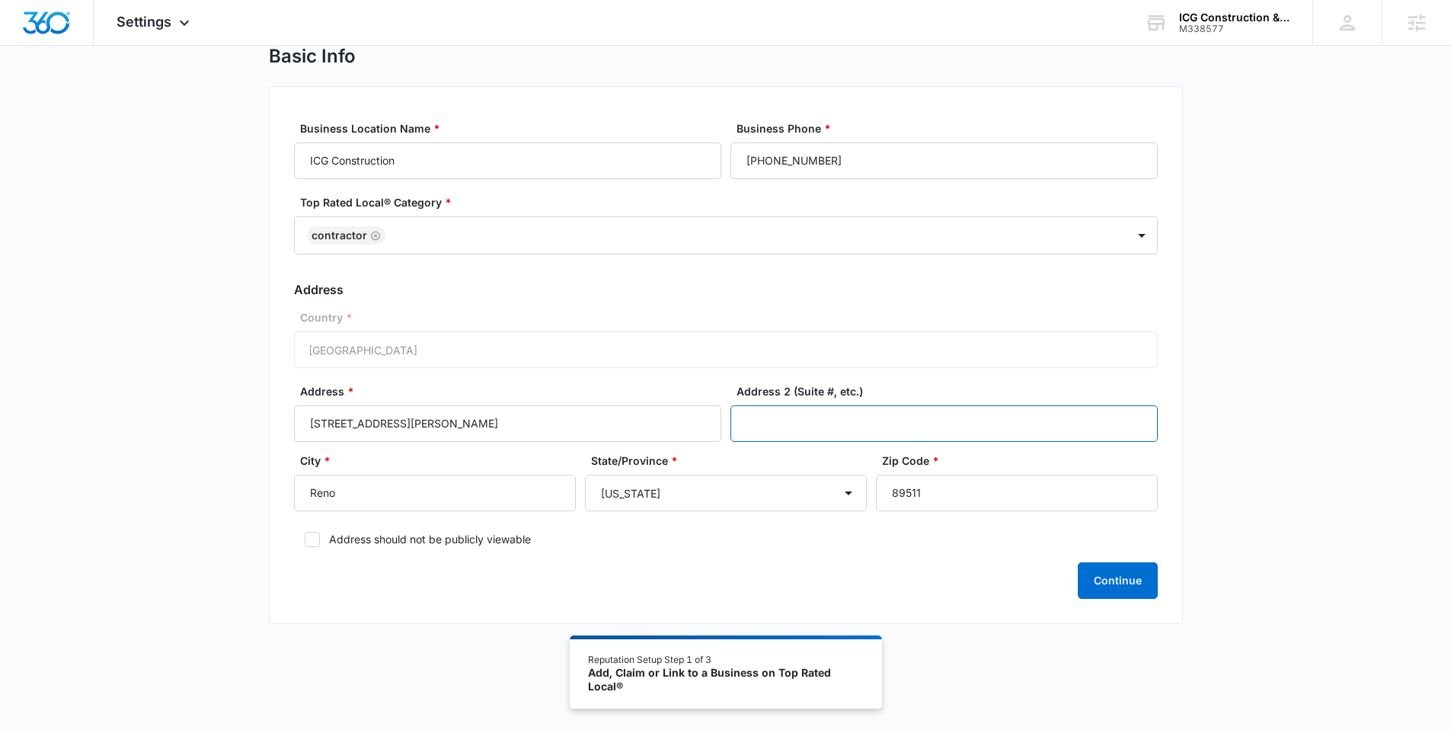
click at [890, 424] on input "Address 2 (Suite #, etc.)" at bounding box center [943, 423] width 427 height 37
paste input "Suite A4"
type input "Suite A4"
click at [1126, 589] on button "Continue" at bounding box center [1118, 580] width 80 height 37
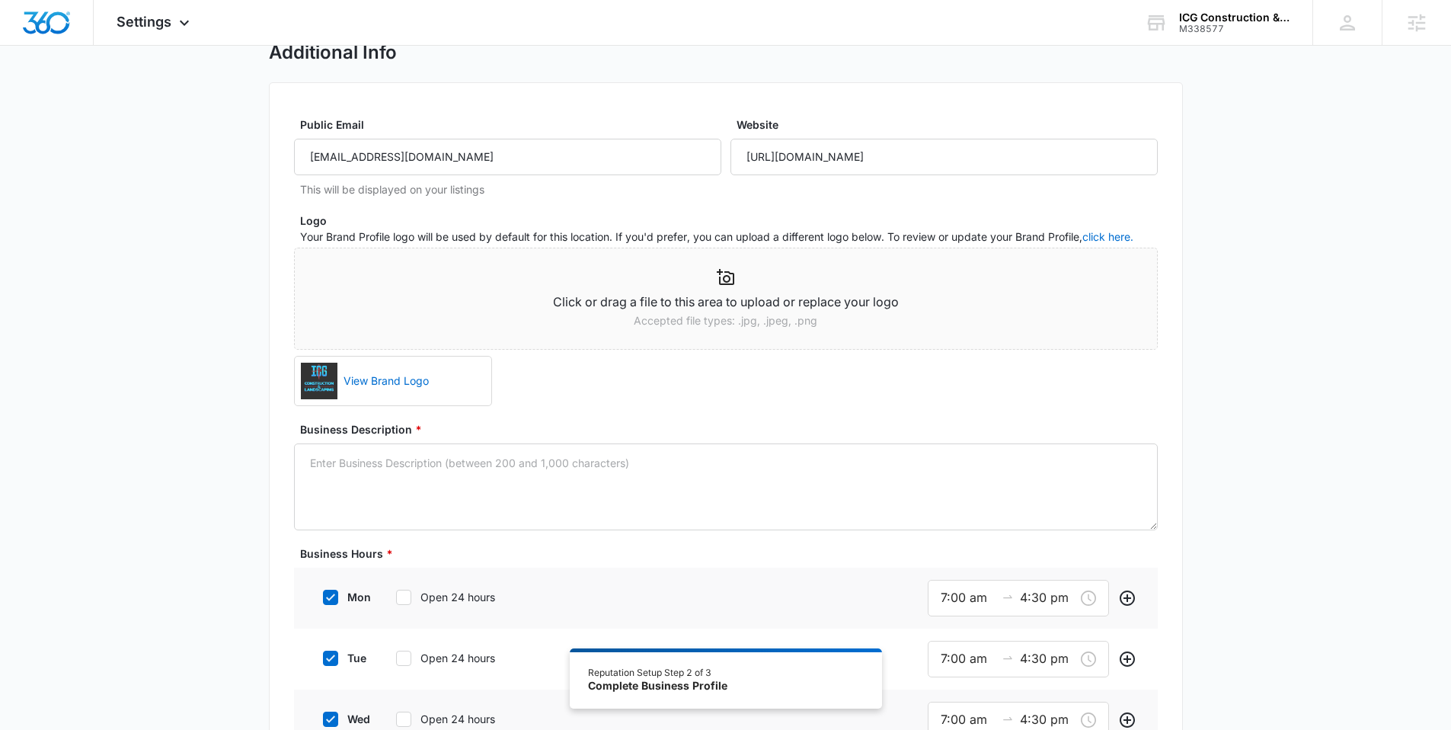
scroll to position [56, 0]
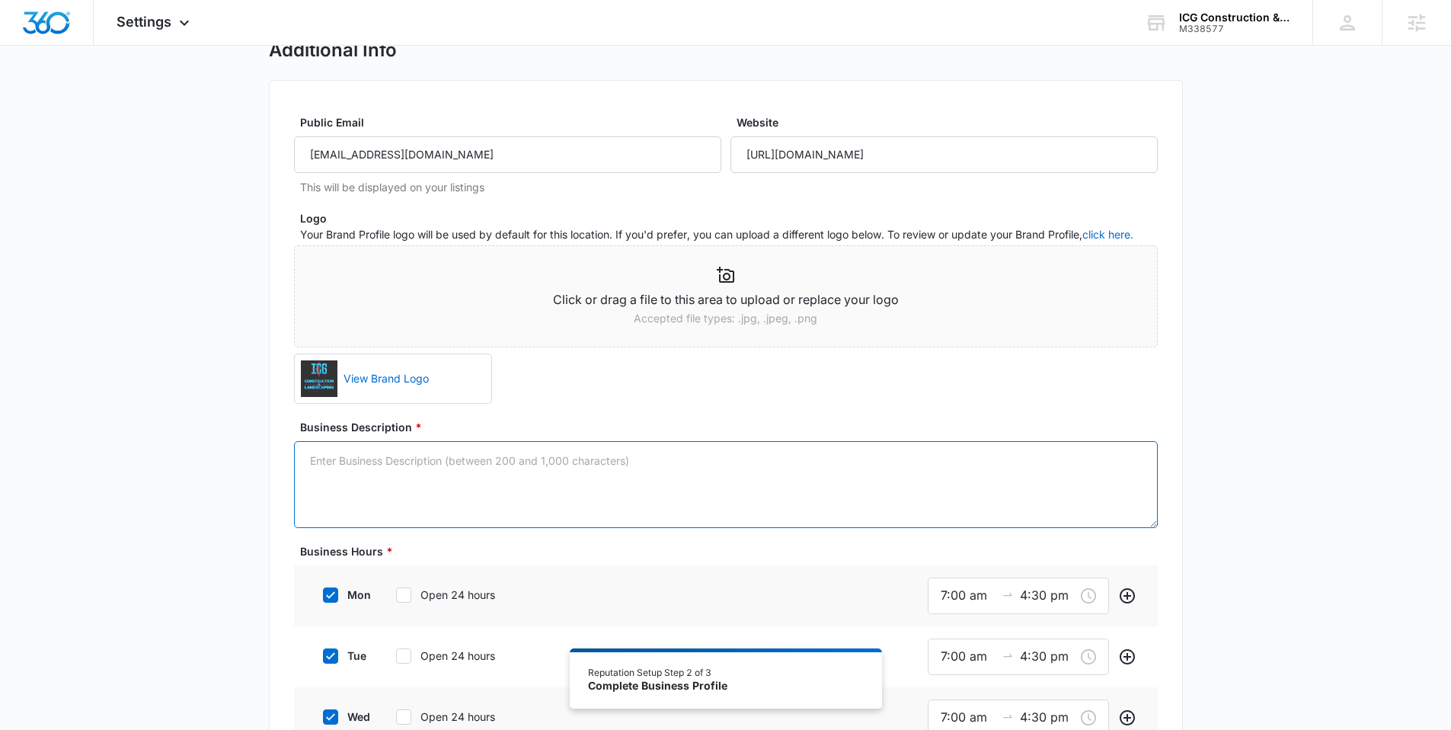
click at [507, 481] on textarea "Business Description *" at bounding box center [726, 484] width 864 height 87
paste textarea "At ICG Construction & Landscaping, our mission is to exceed expectations on eve…"
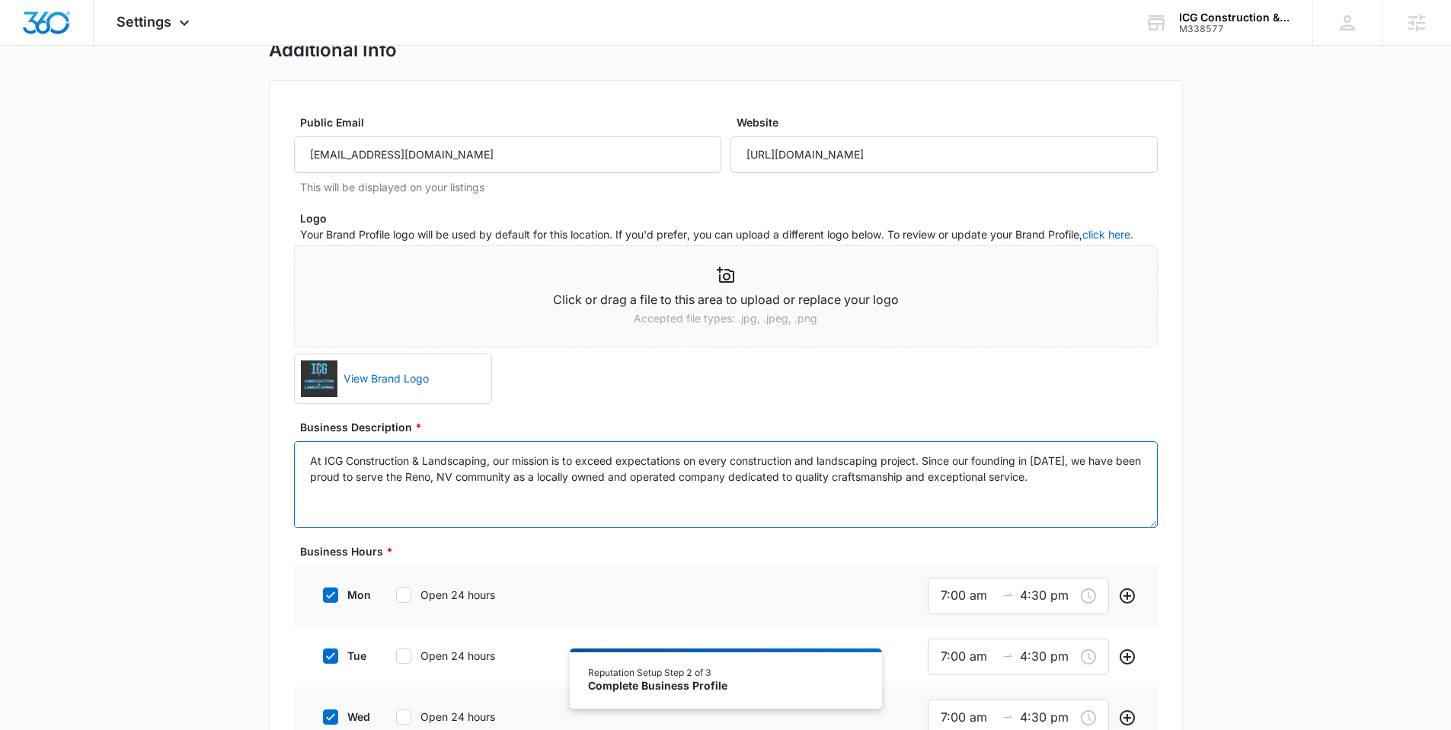
type textarea "At ICG Construction & Landscaping, our mission is to exceed expectations on eve…"
drag, startPoint x: 166, startPoint y: 450, endPoint x: 162, endPoint y: 439, distance: 11.3
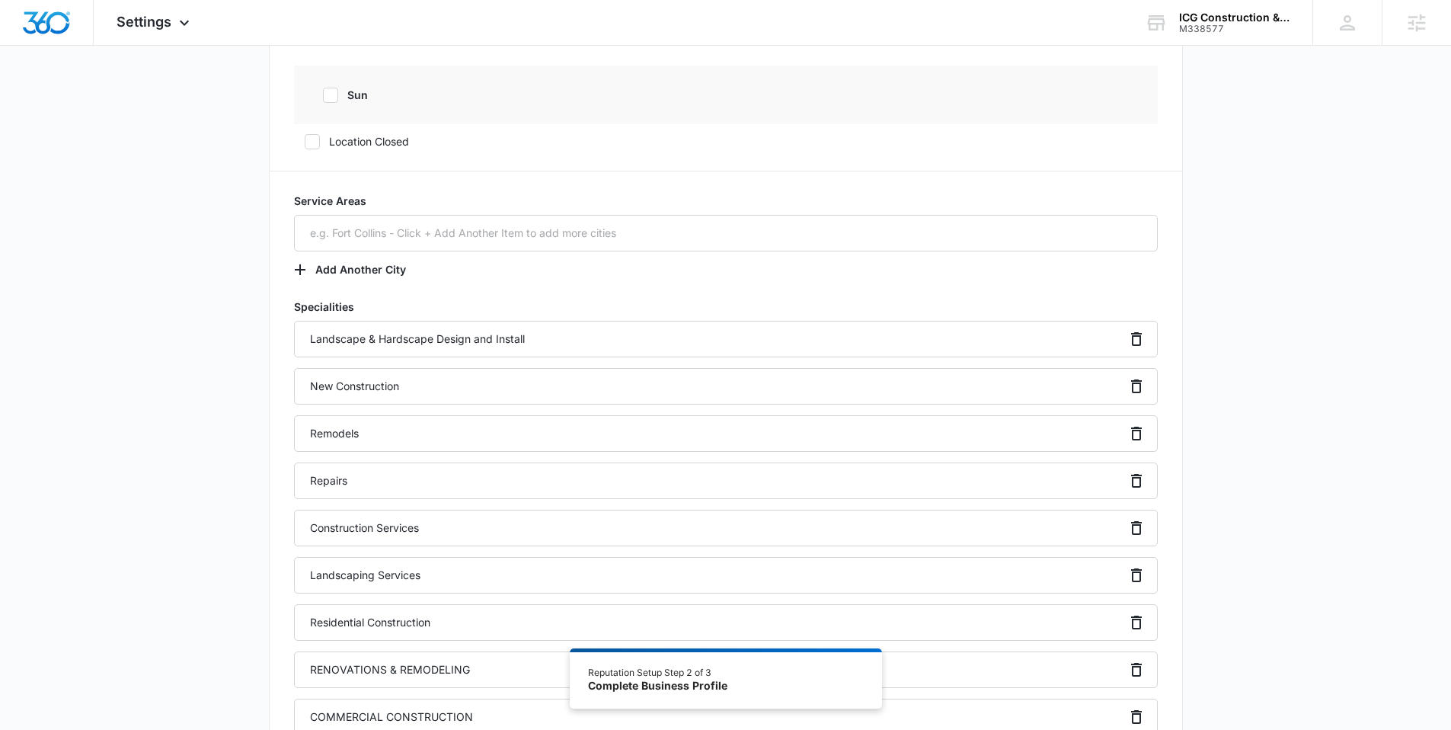
scroll to position [924, 0]
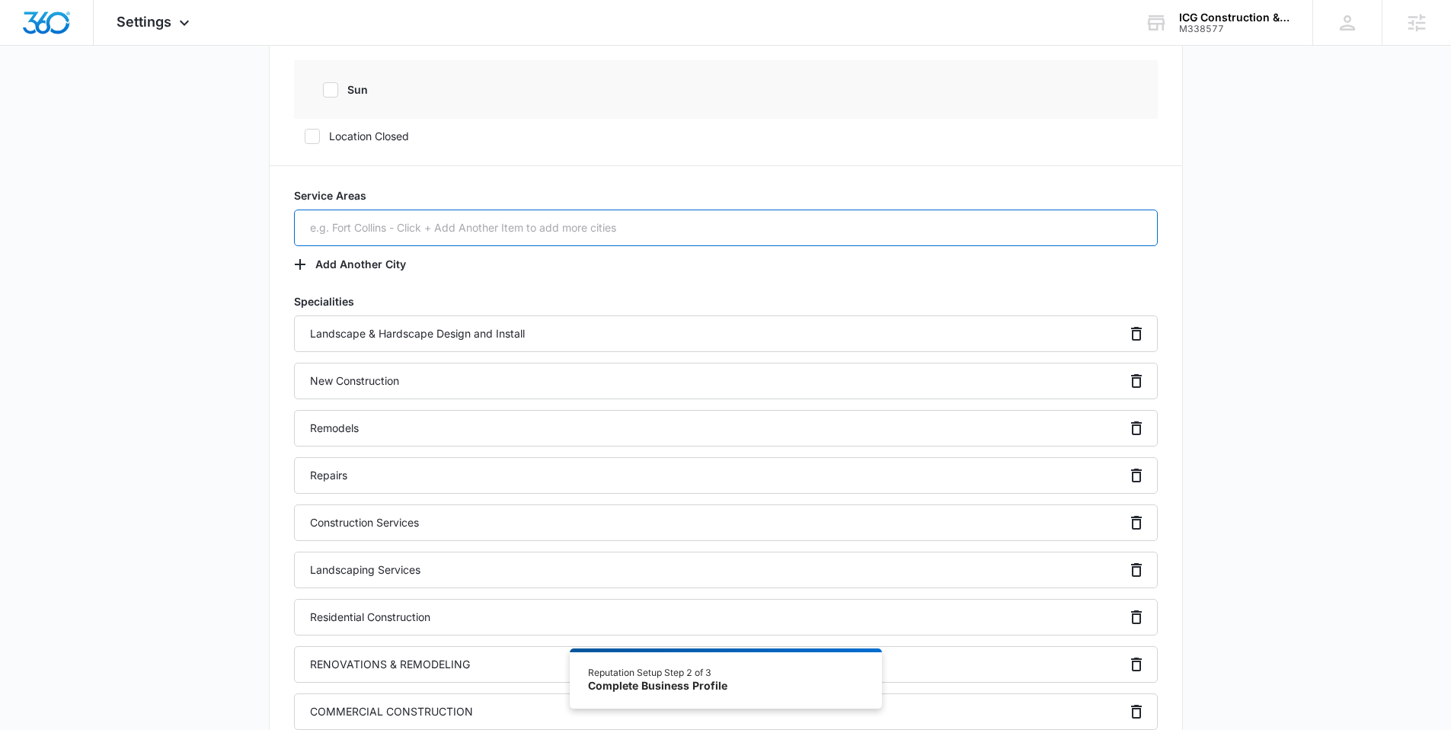
click at [401, 220] on input "text" at bounding box center [726, 227] width 864 height 37
paste input "Reno, NV"
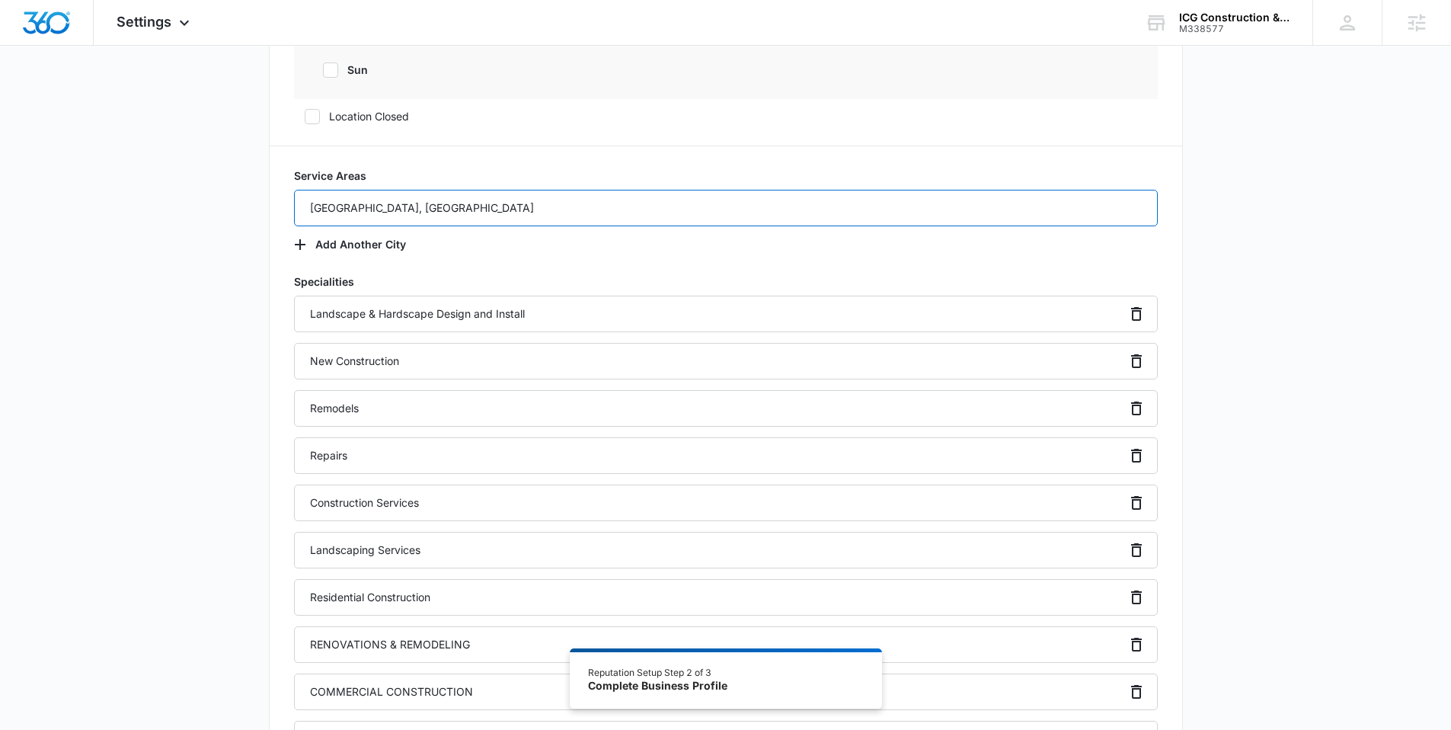
type input "Reno, NV"
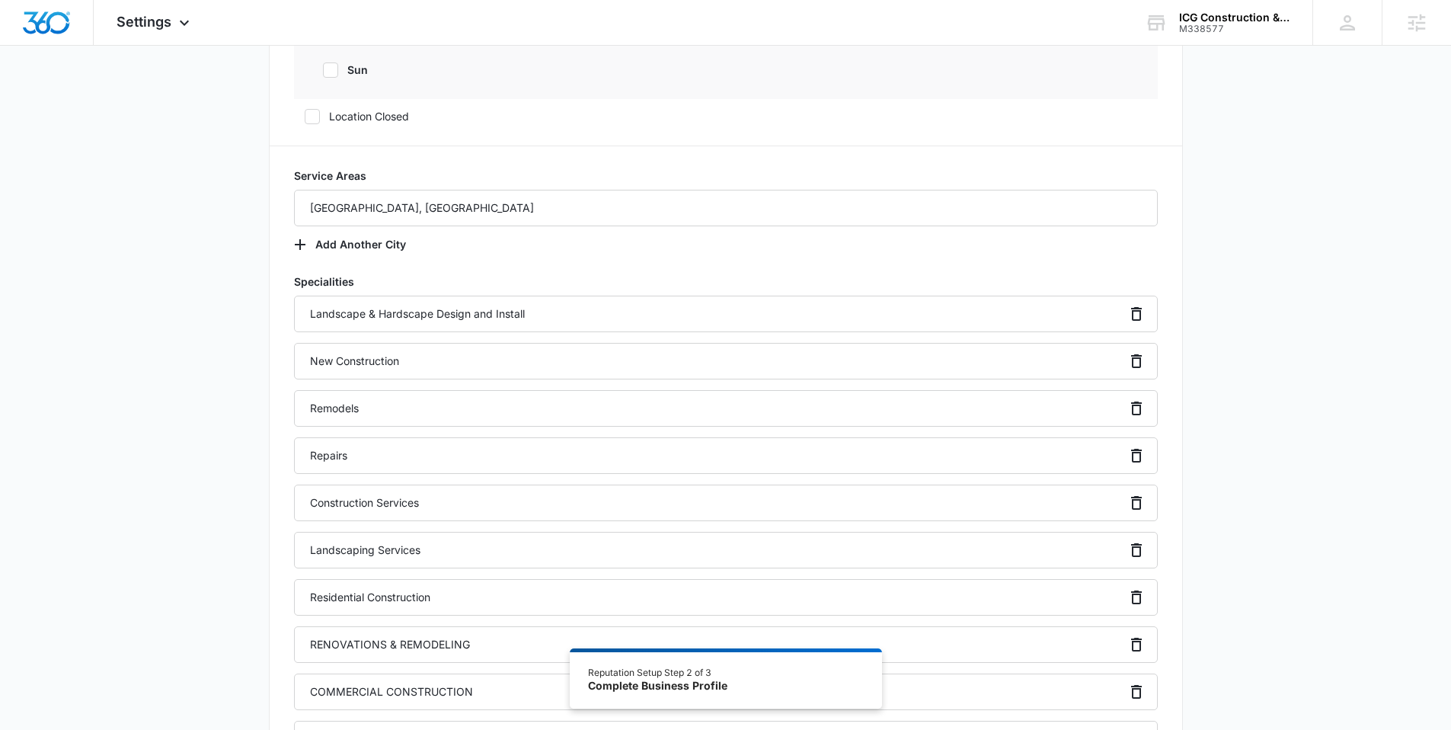
click at [196, 263] on div "Additional Info Public Email Office@ICGNV.us This will be displayed on your lis…" at bounding box center [725, 461] width 1451 height 2620
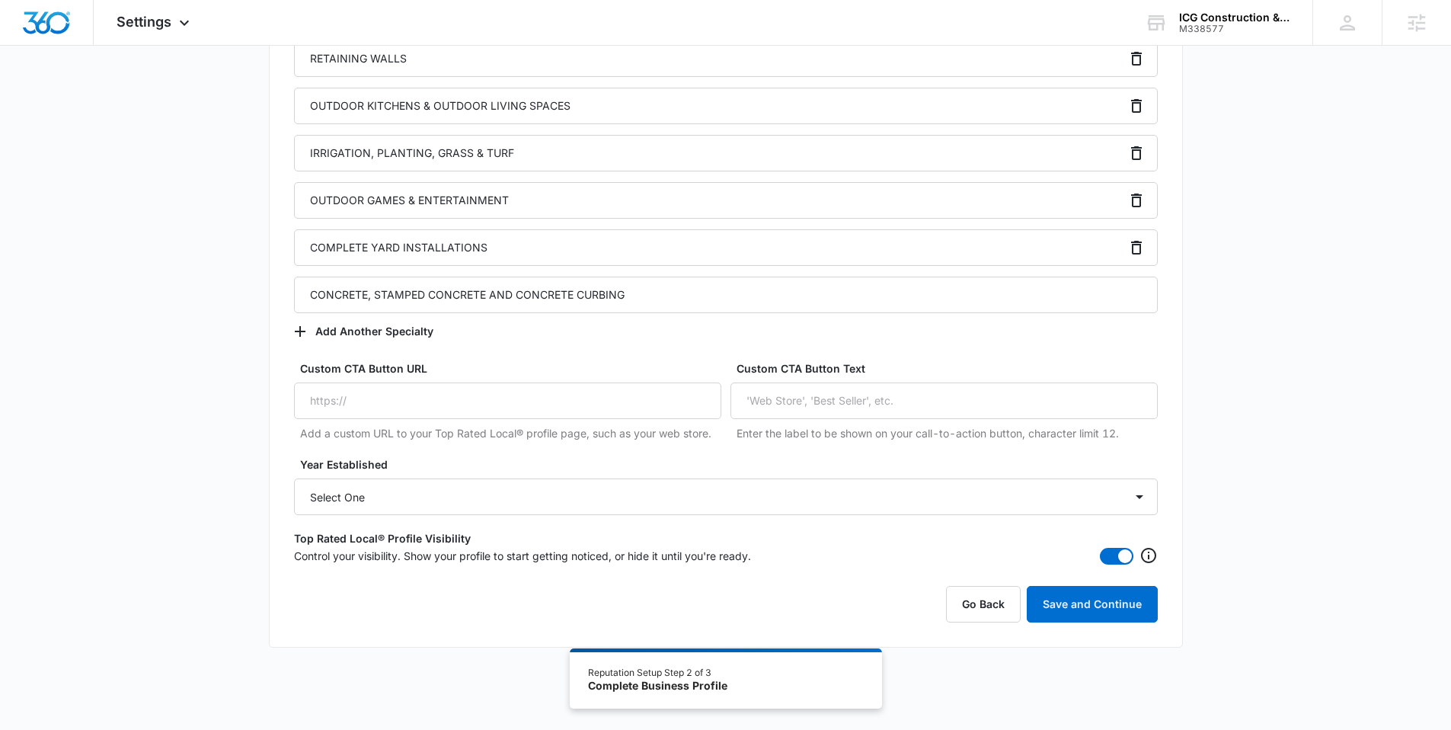
scroll to position [2050, 0]
click at [1072, 609] on button "Save and Continue" at bounding box center [1092, 602] width 131 height 37
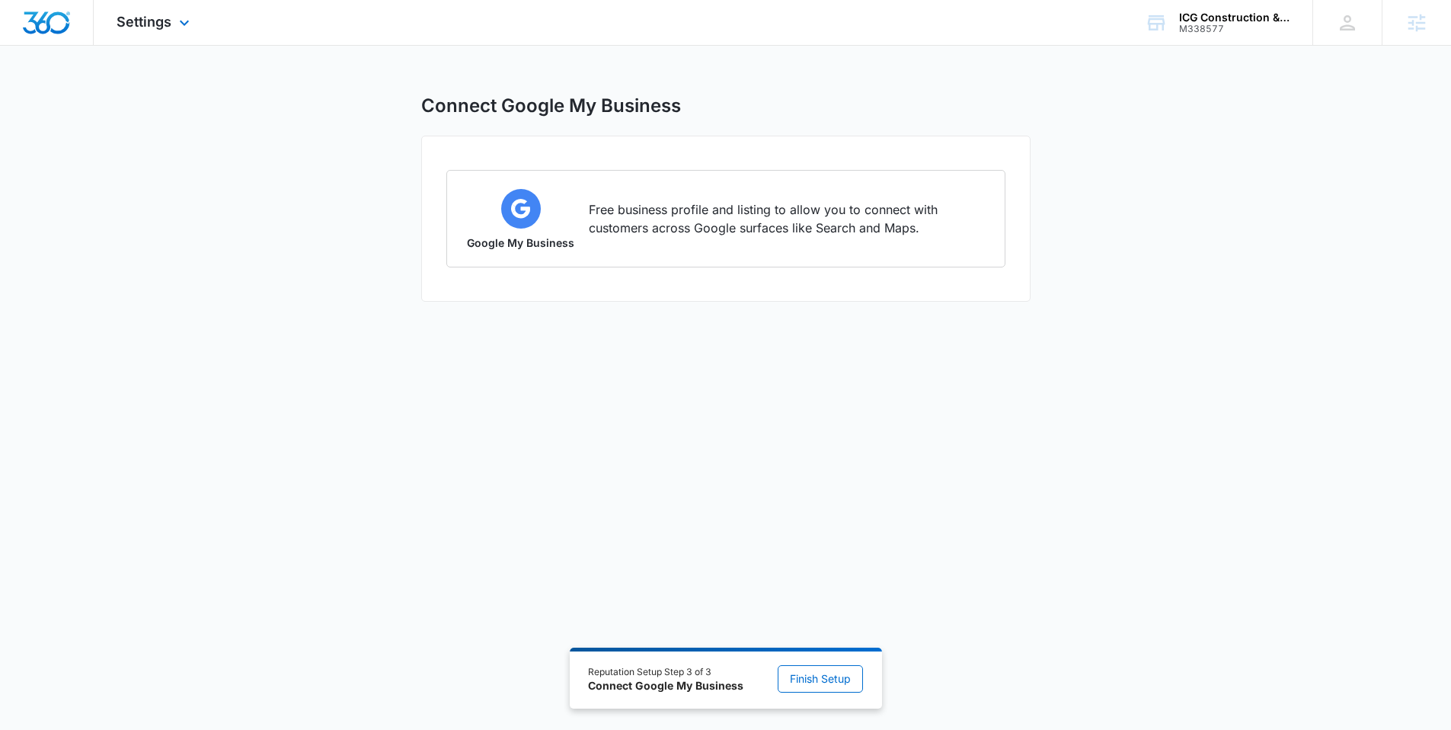
click at [48, 23] on img "Dashboard" at bounding box center [46, 22] width 49 height 23
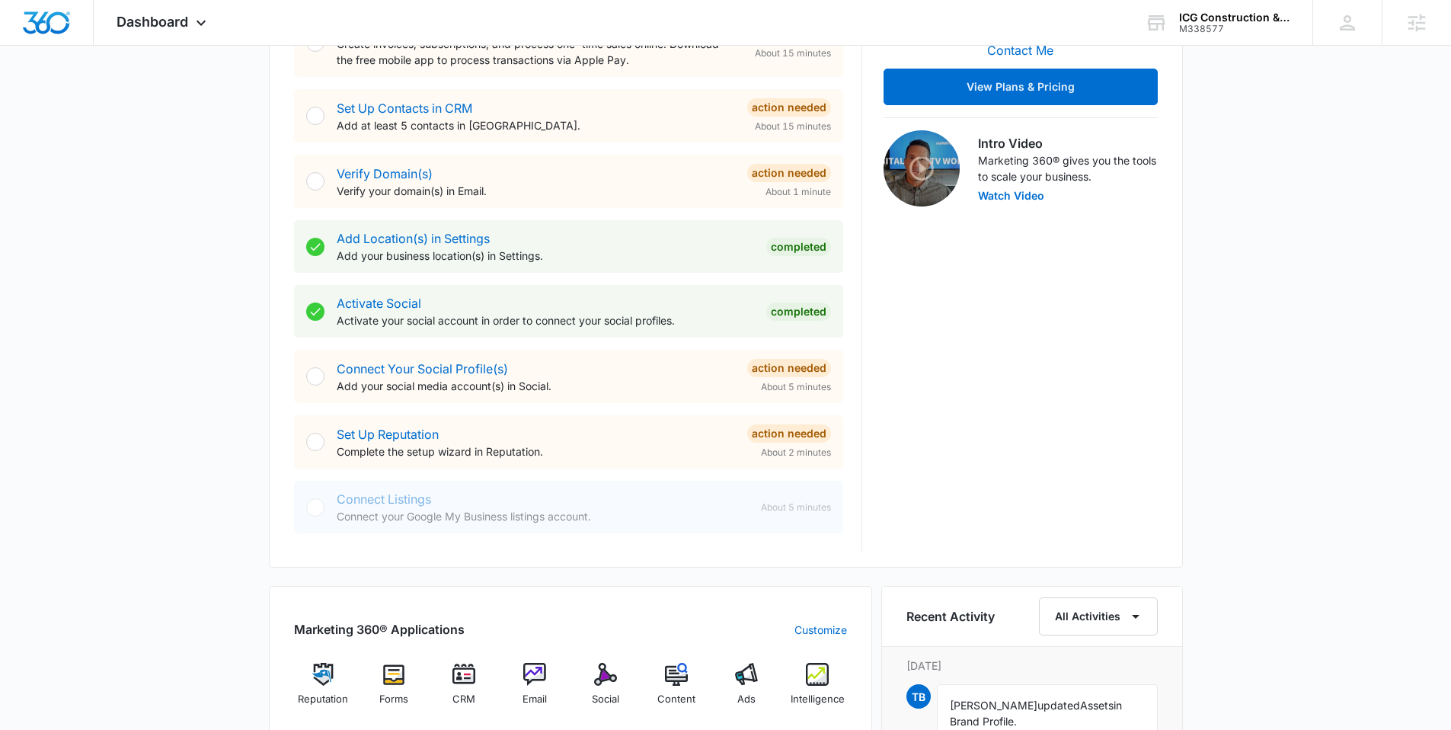
scroll to position [751, 0]
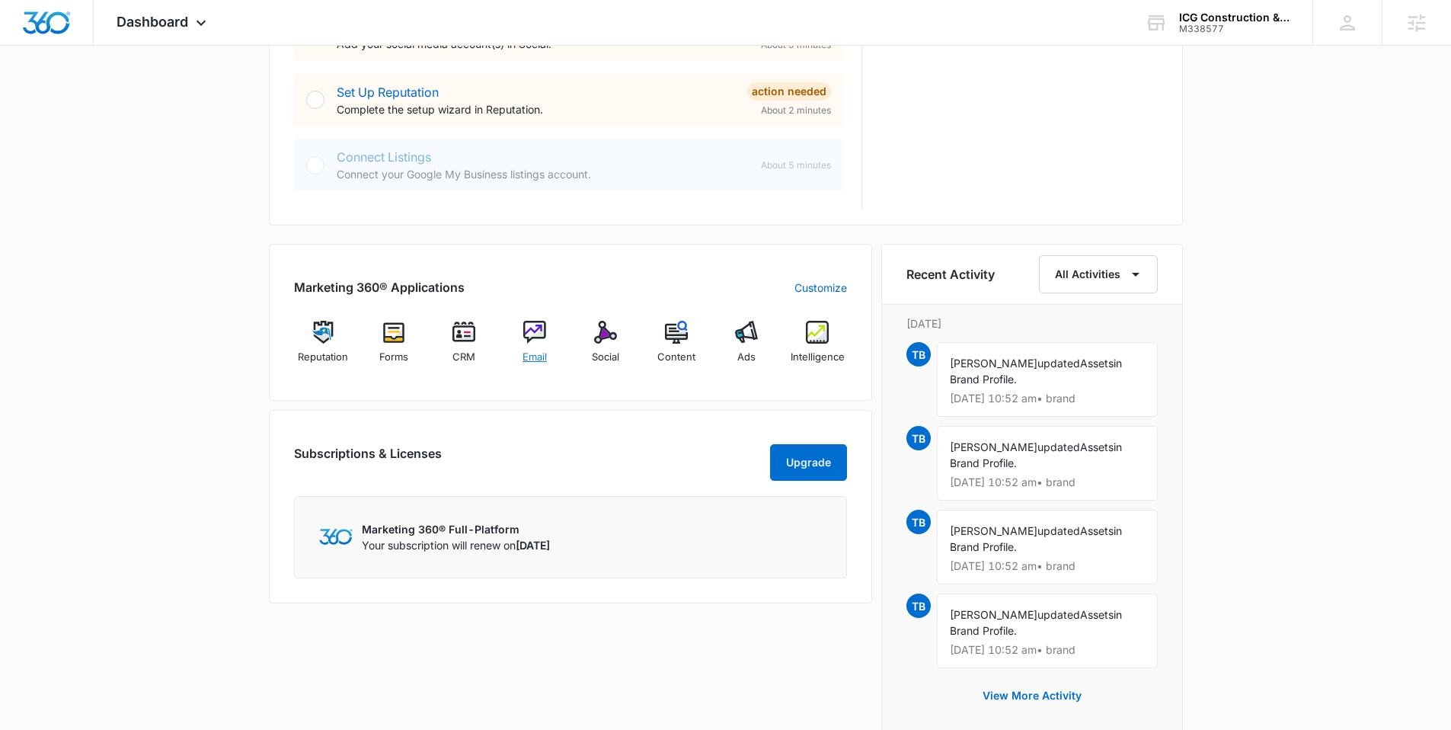
click at [532, 332] on img at bounding box center [534, 332] width 23 height 23
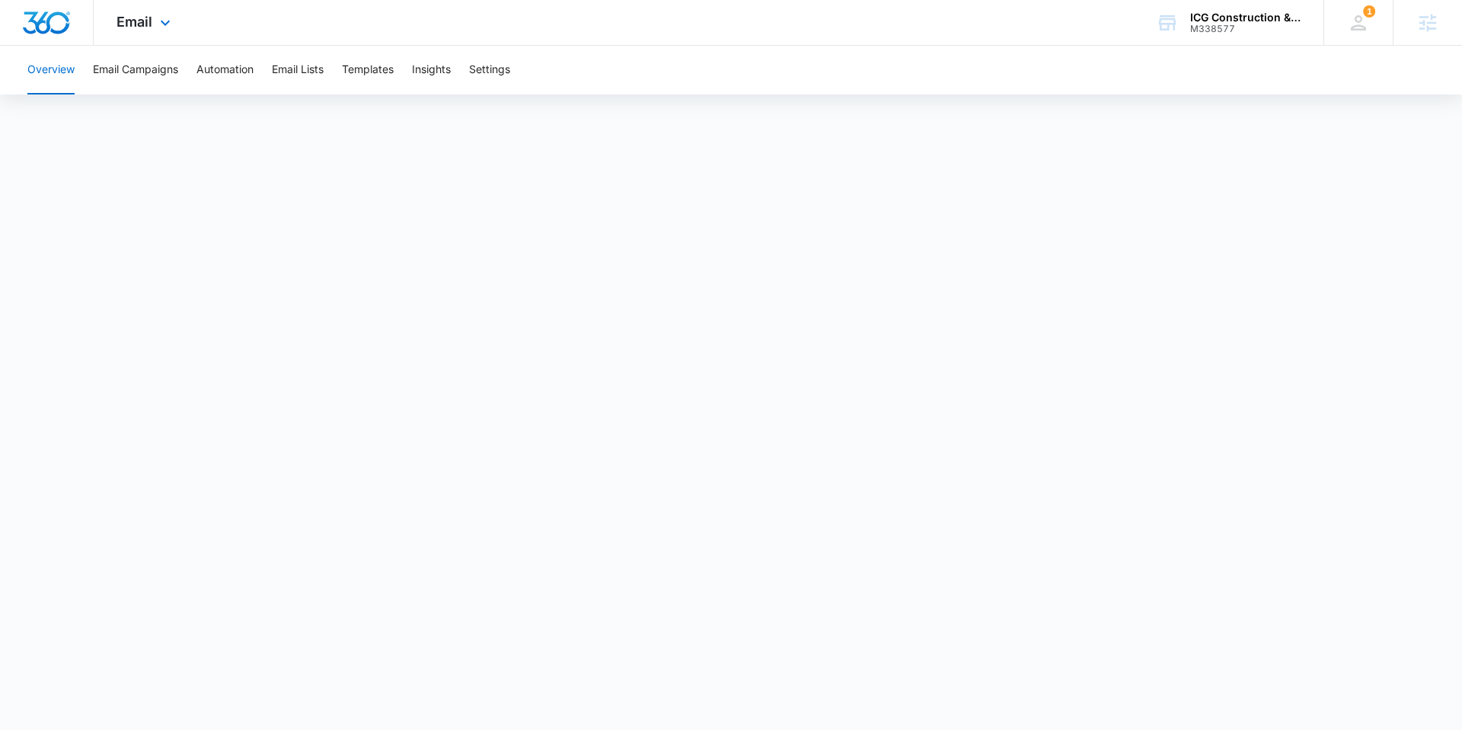
click at [62, 22] on img "Dashboard" at bounding box center [46, 22] width 49 height 23
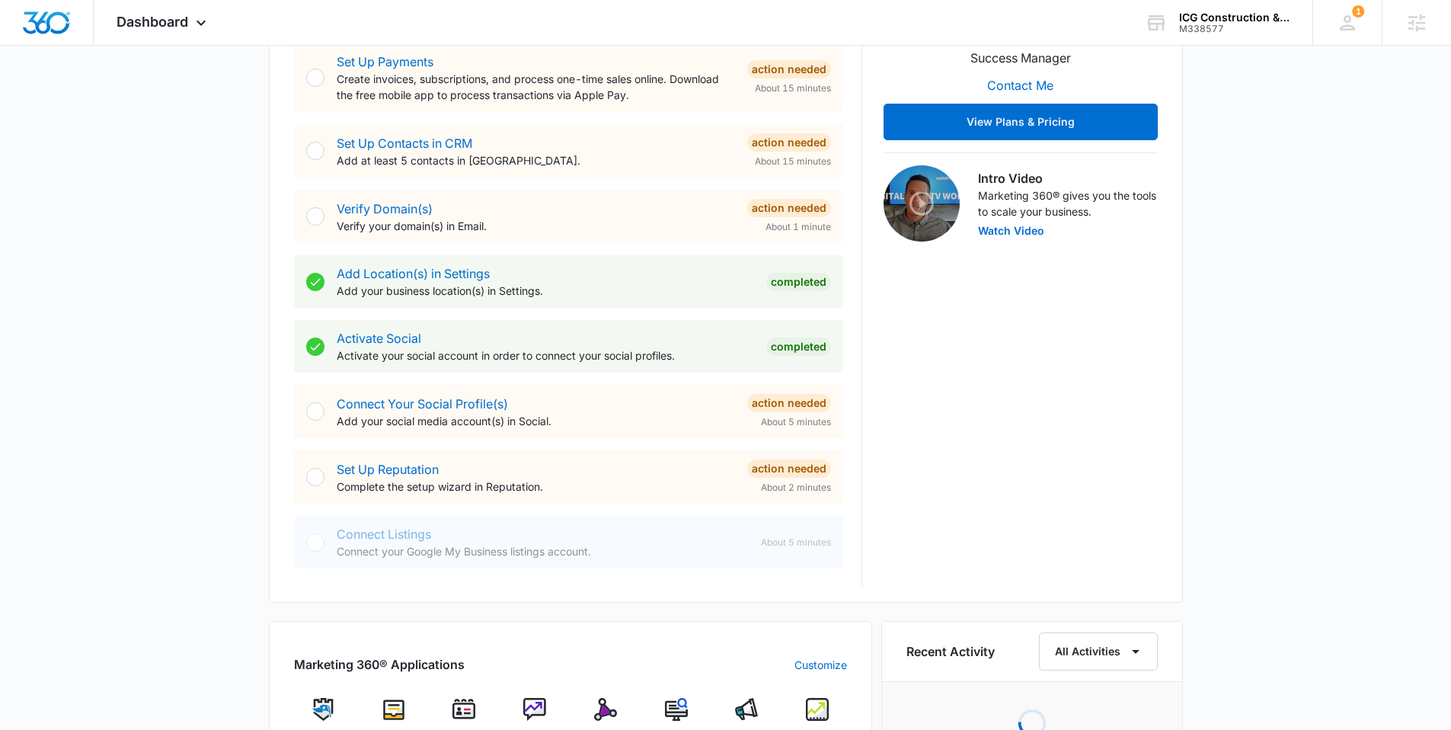
scroll to position [401, 0]
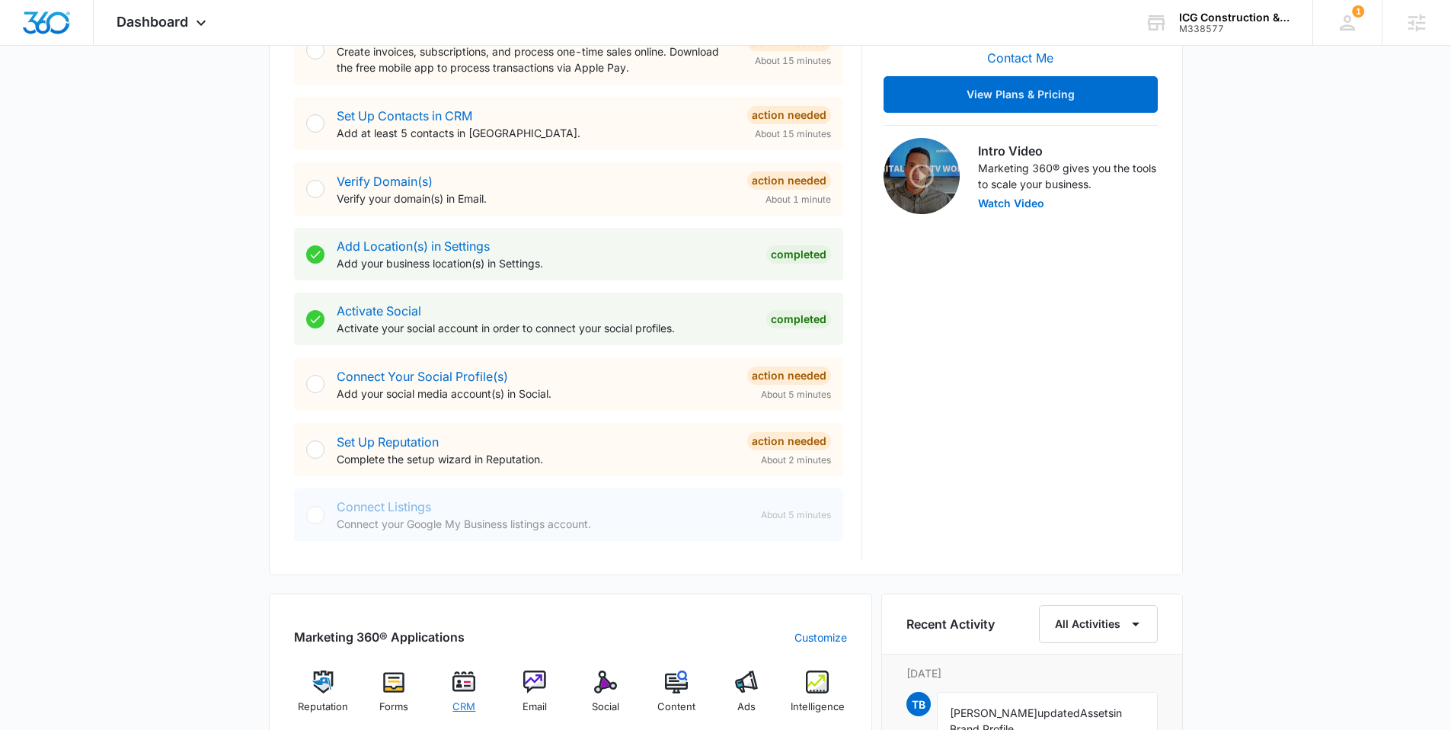
click at [455, 687] on img at bounding box center [463, 681] width 23 height 23
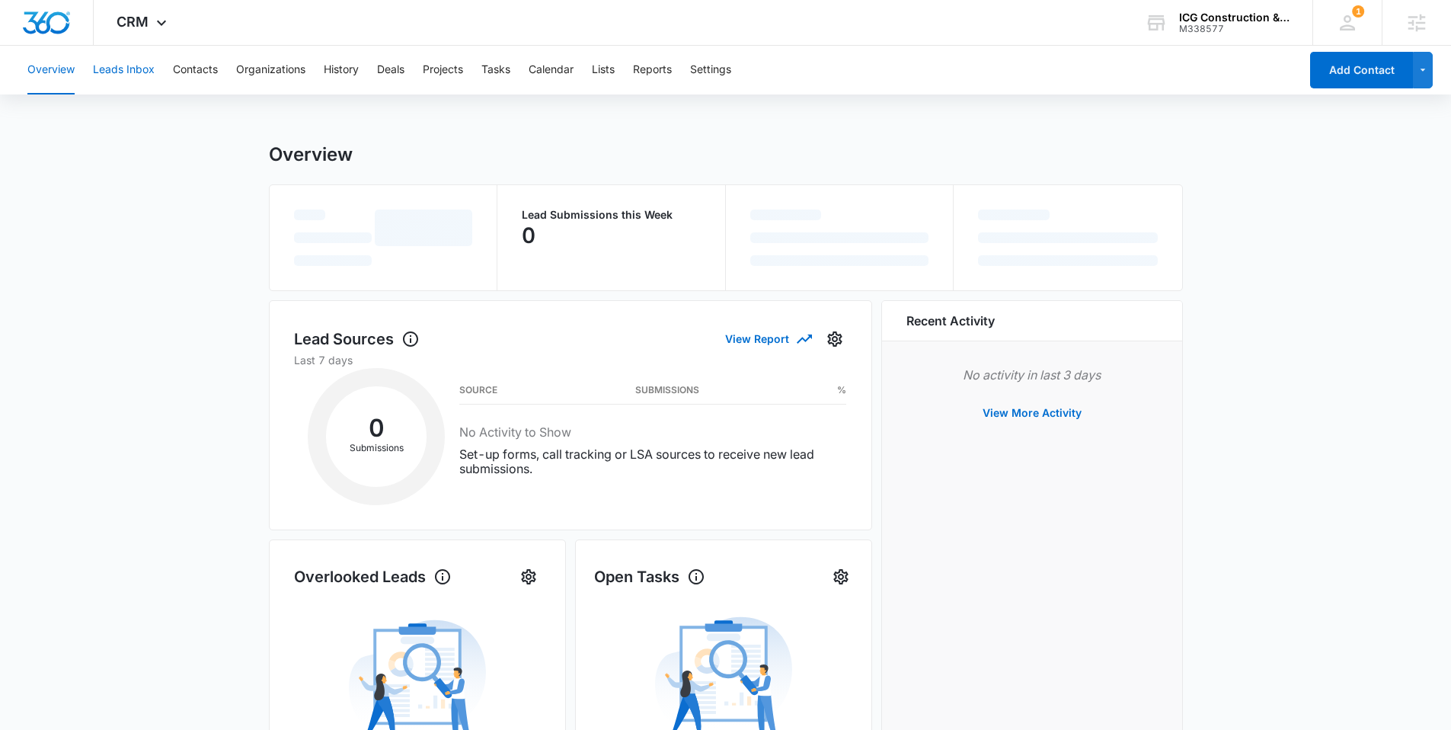
click at [132, 69] on button "Leads Inbox" at bounding box center [124, 70] width 62 height 49
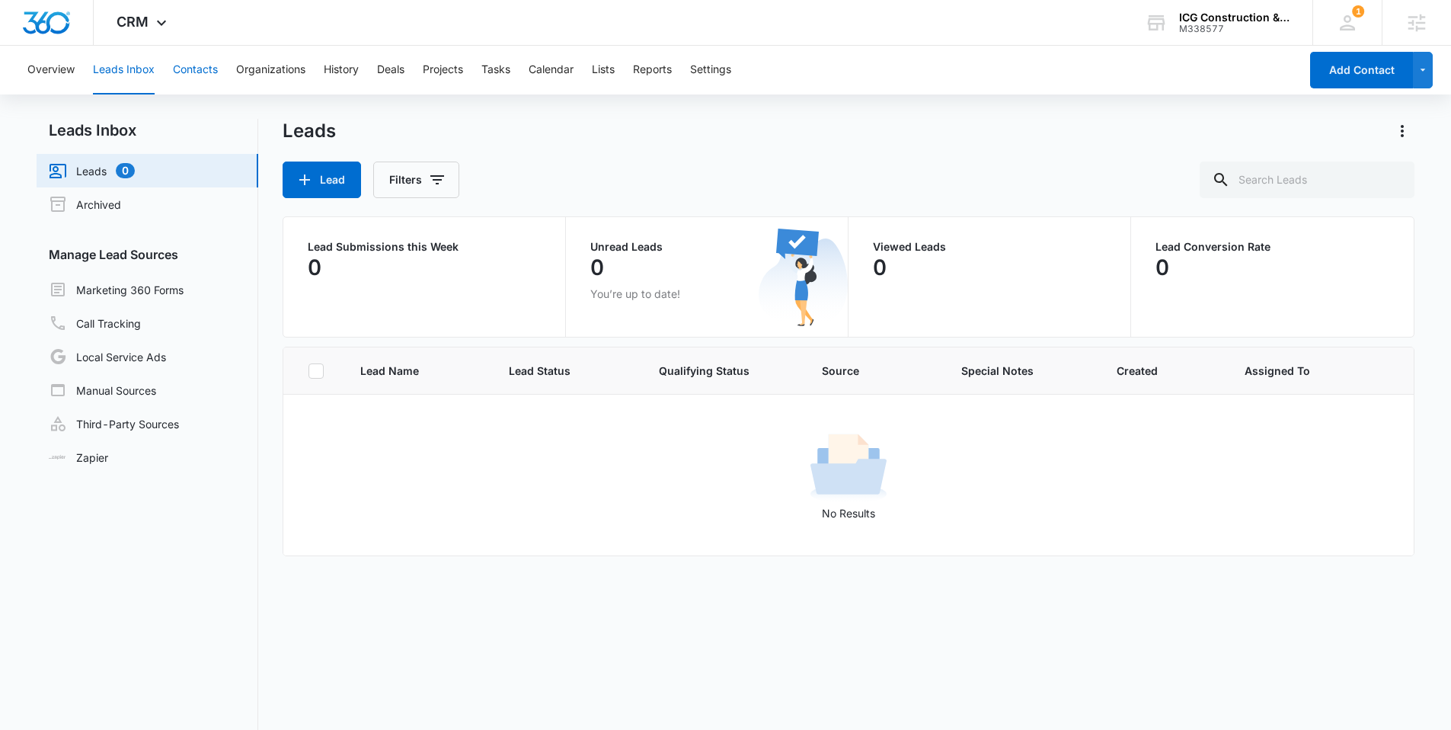
click at [181, 72] on button "Contacts" at bounding box center [195, 70] width 45 height 49
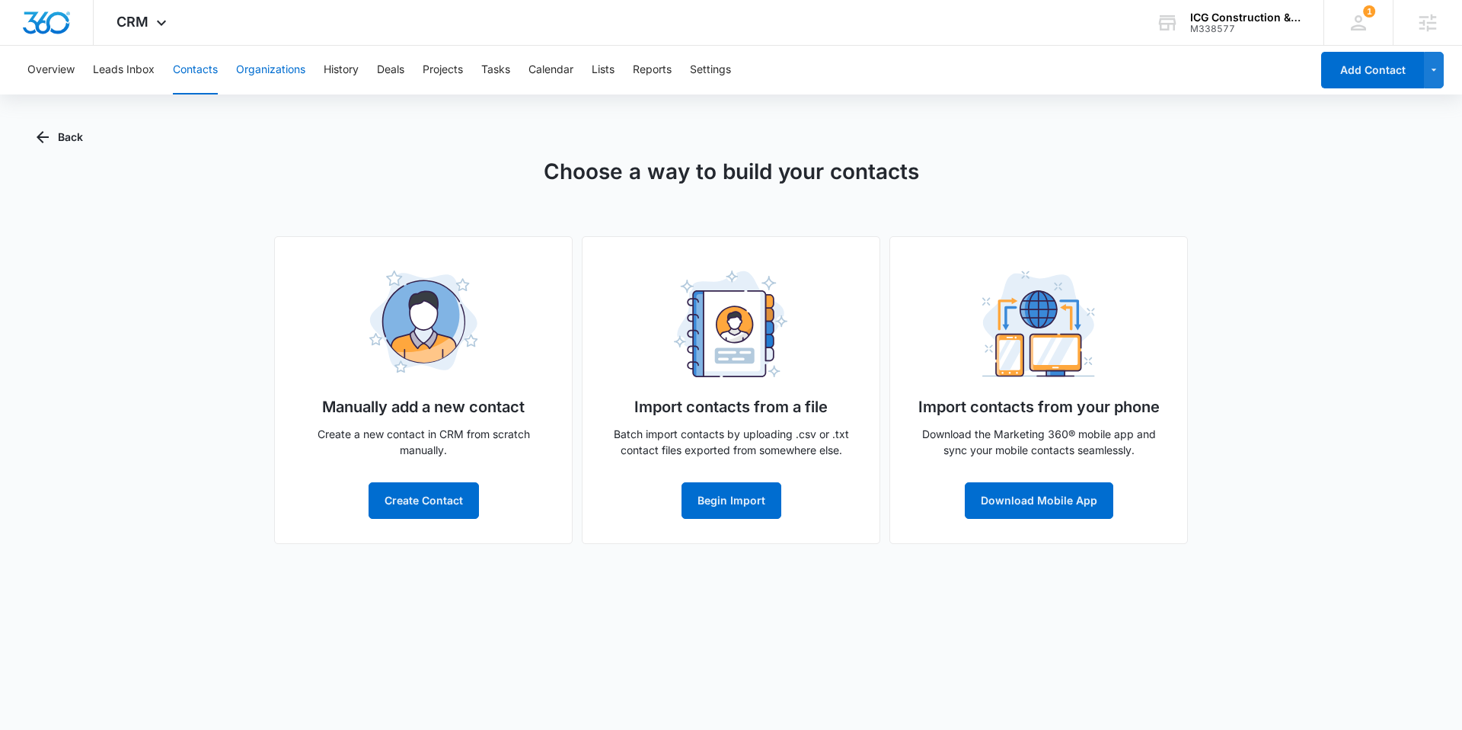
click at [273, 64] on button "Organizations" at bounding box center [270, 70] width 69 height 49
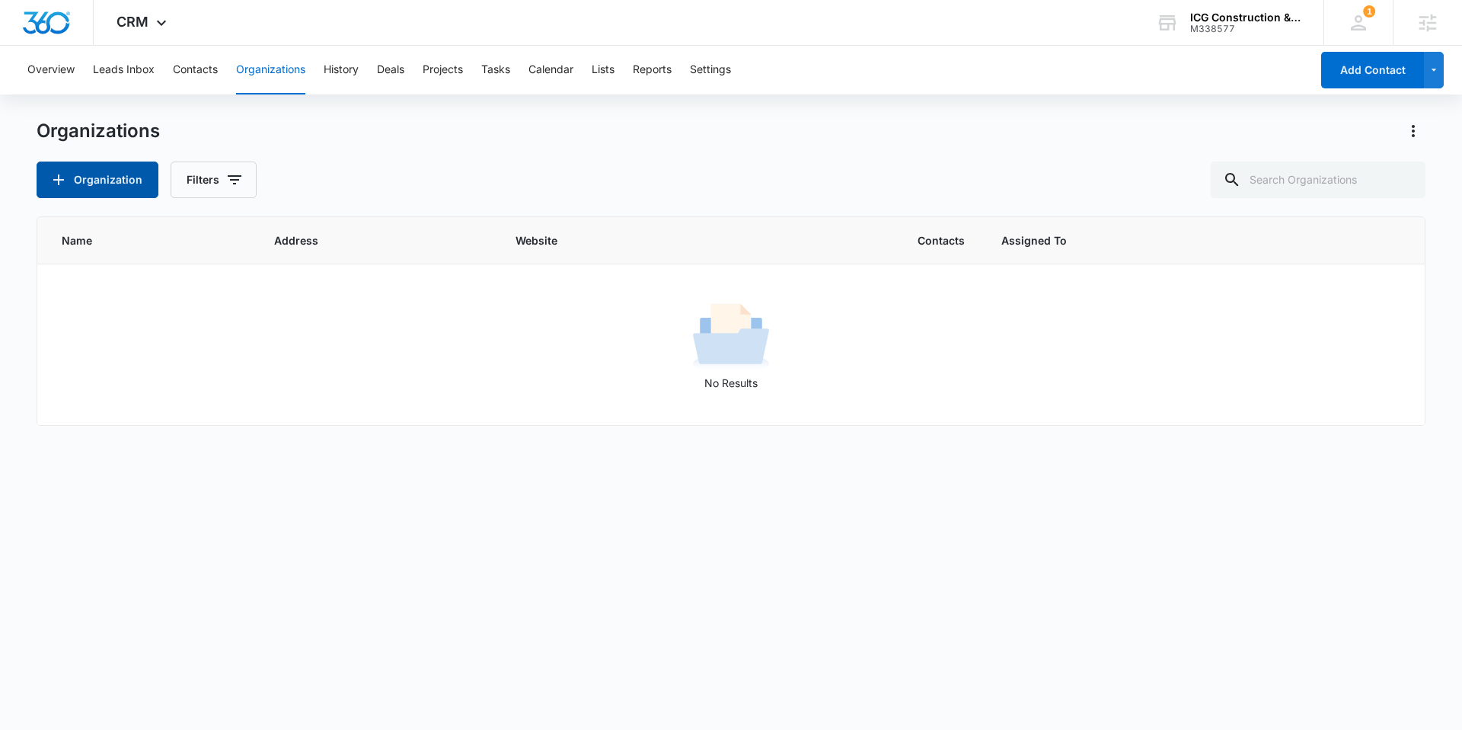
click at [105, 181] on button "Organization" at bounding box center [98, 179] width 122 height 37
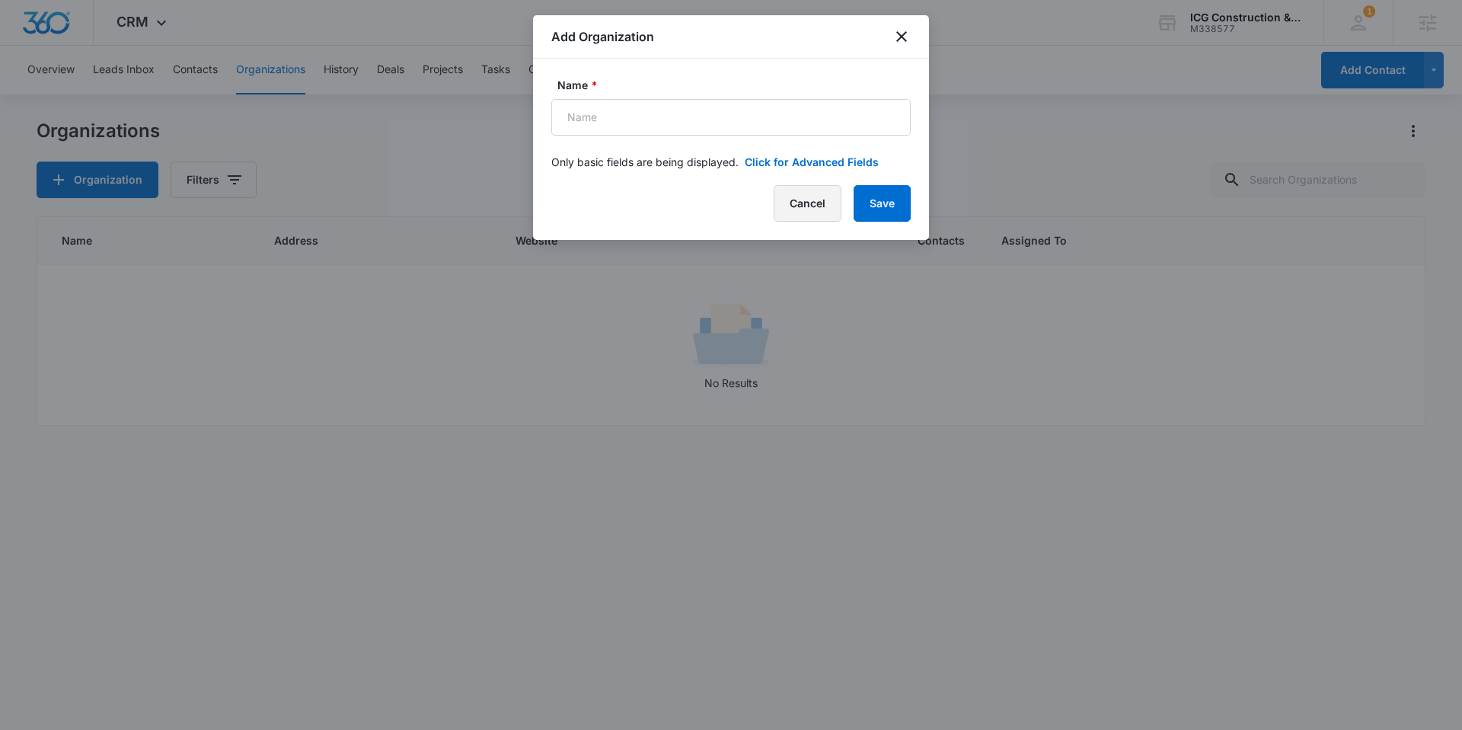
click at [794, 200] on button "Cancel" at bounding box center [808, 203] width 68 height 37
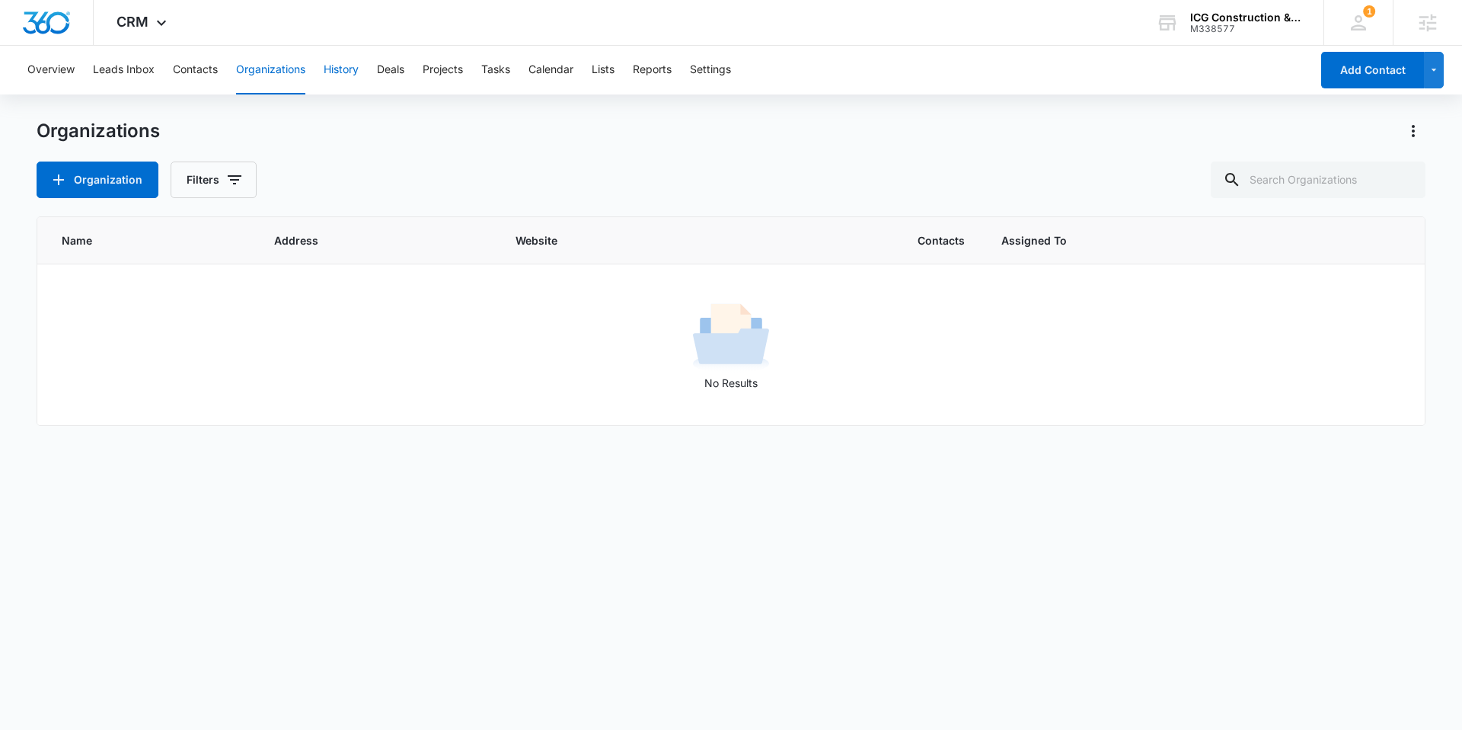
click at [342, 77] on button "History" at bounding box center [341, 70] width 35 height 49
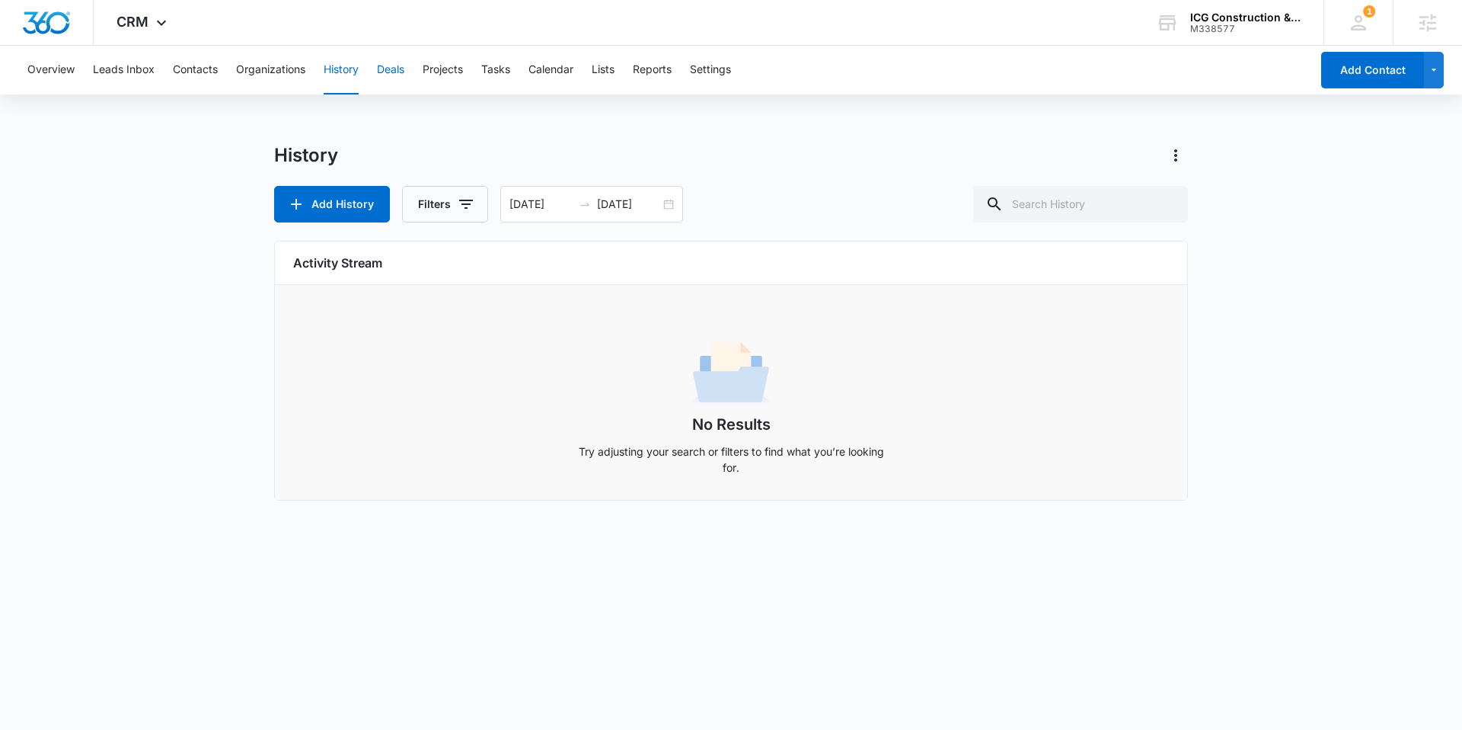
click at [401, 74] on button "Deals" at bounding box center [390, 70] width 27 height 49
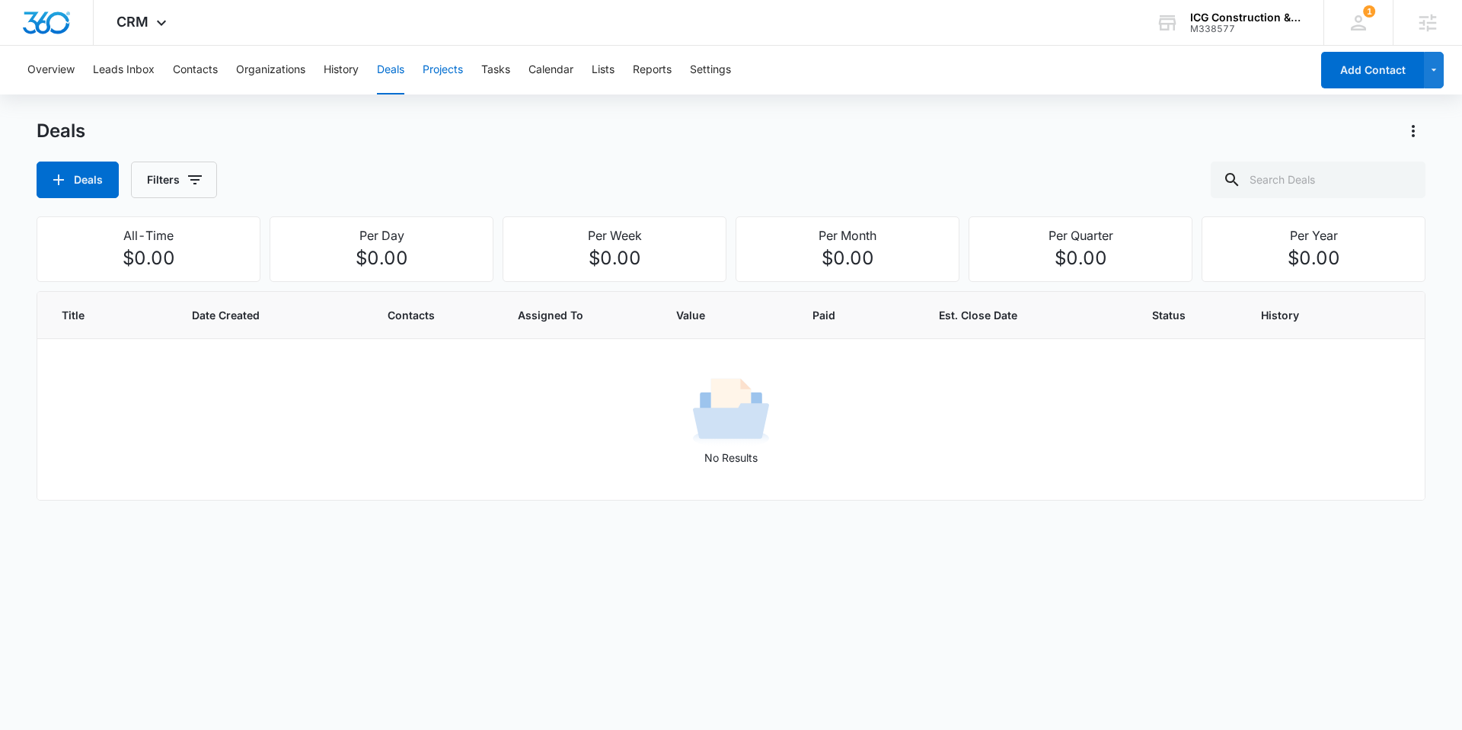
click at [454, 71] on button "Projects" at bounding box center [443, 70] width 40 height 49
click at [497, 71] on button "Tasks" at bounding box center [495, 70] width 29 height 49
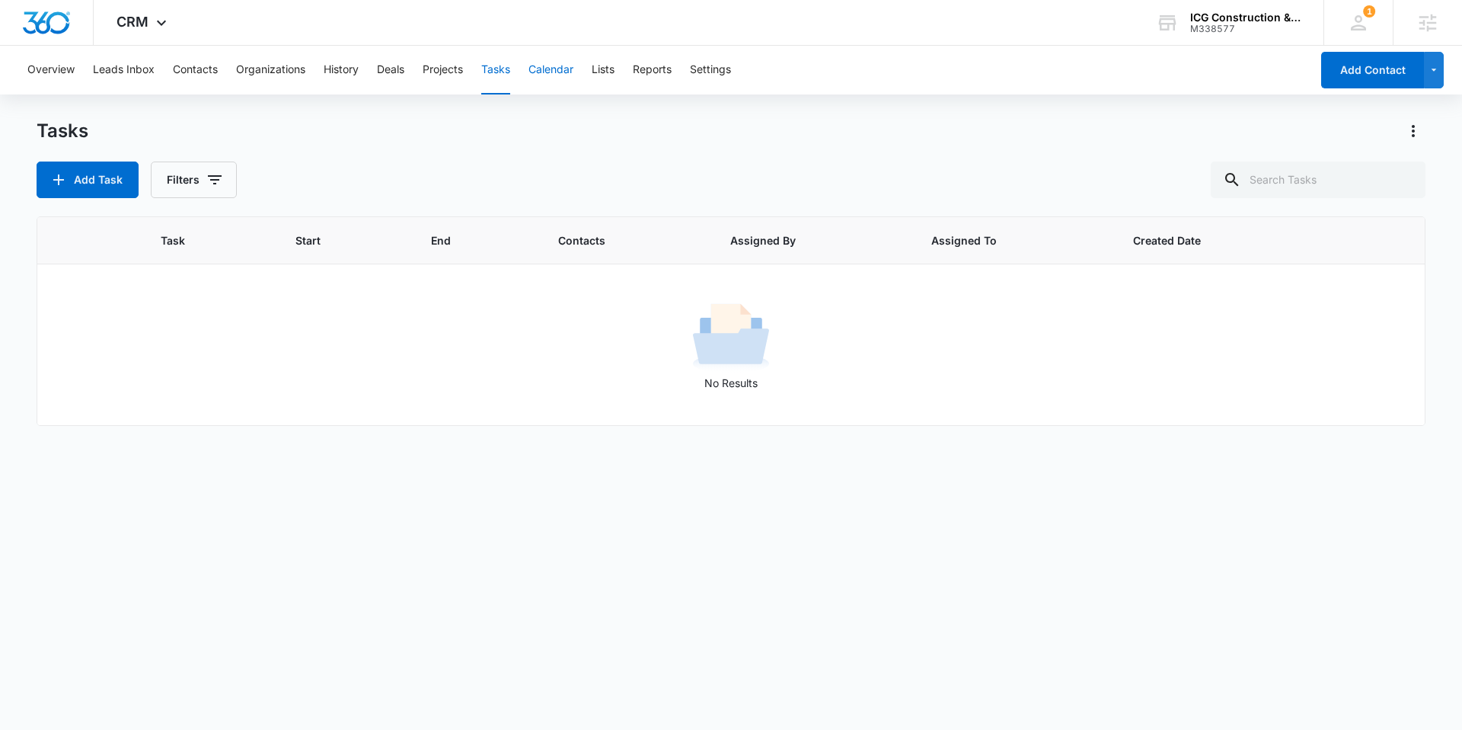
click at [554, 68] on button "Calendar" at bounding box center [551, 70] width 45 height 49
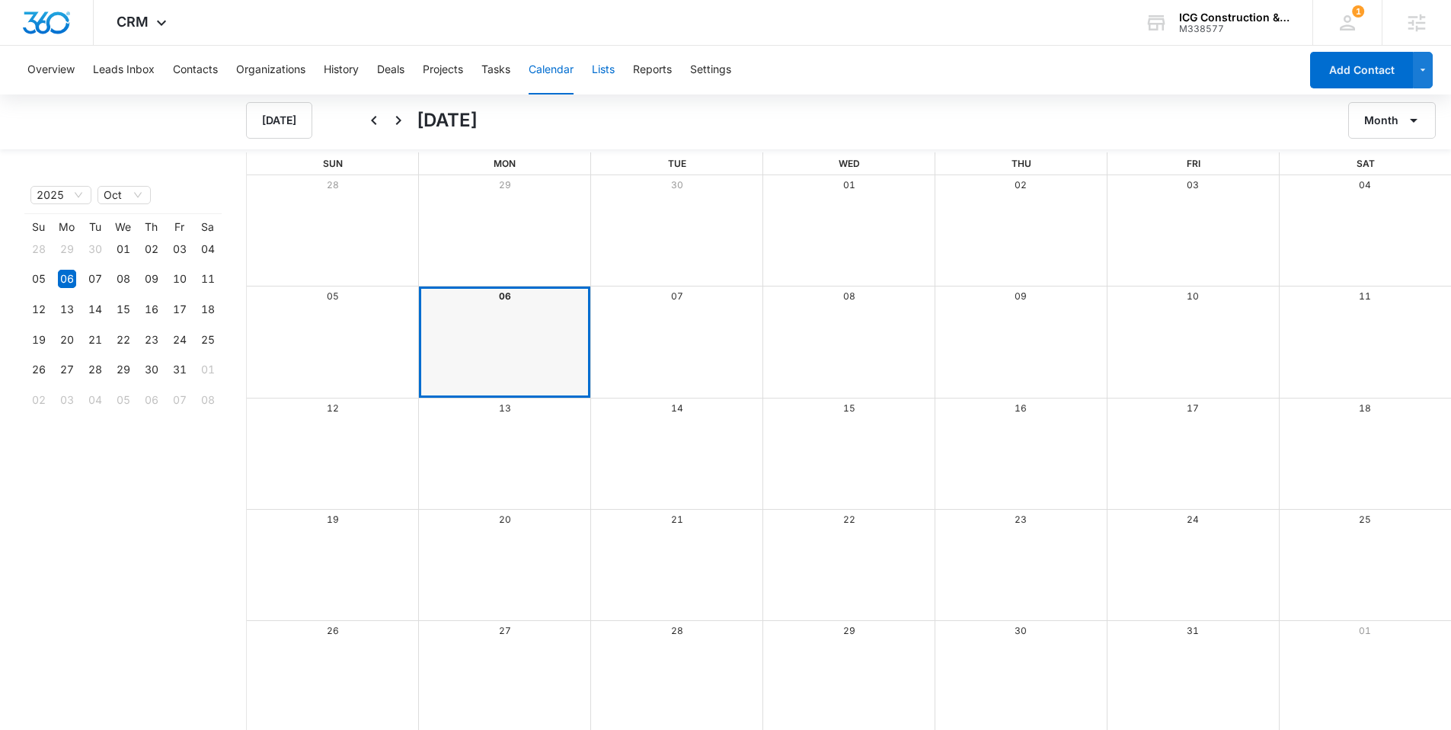
click at [615, 70] on button "Lists" at bounding box center [603, 70] width 23 height 49
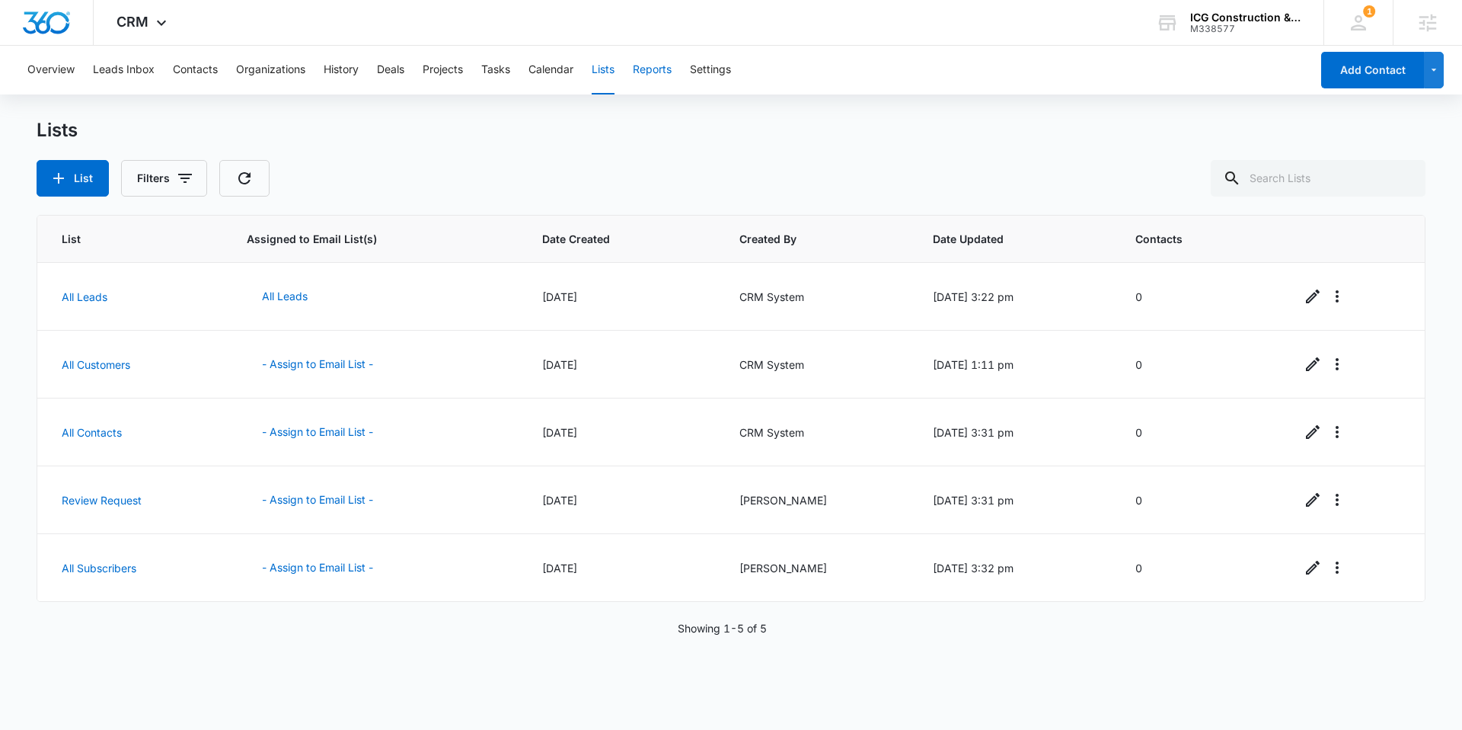
click at [660, 66] on button "Reports" at bounding box center [652, 70] width 39 height 49
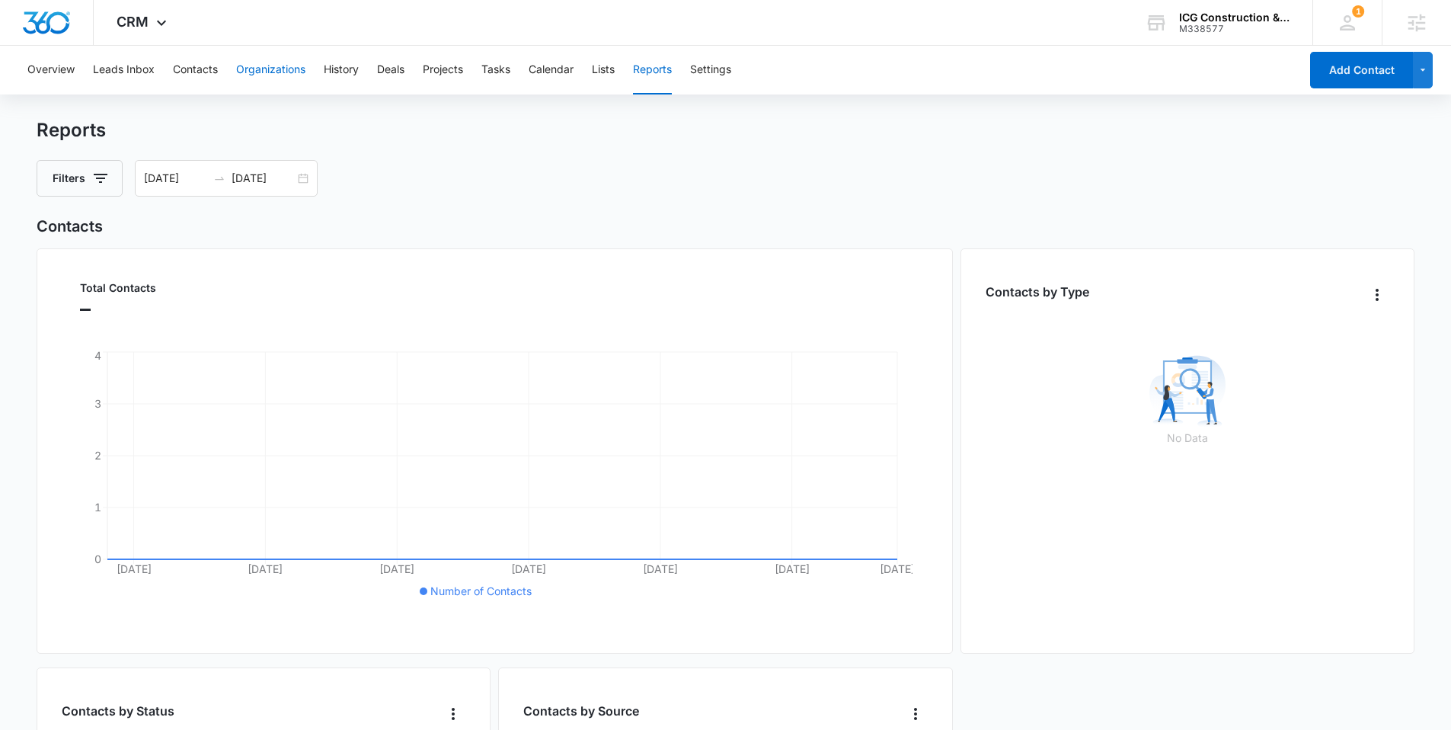
click at [255, 72] on button "Organizations" at bounding box center [270, 70] width 69 height 49
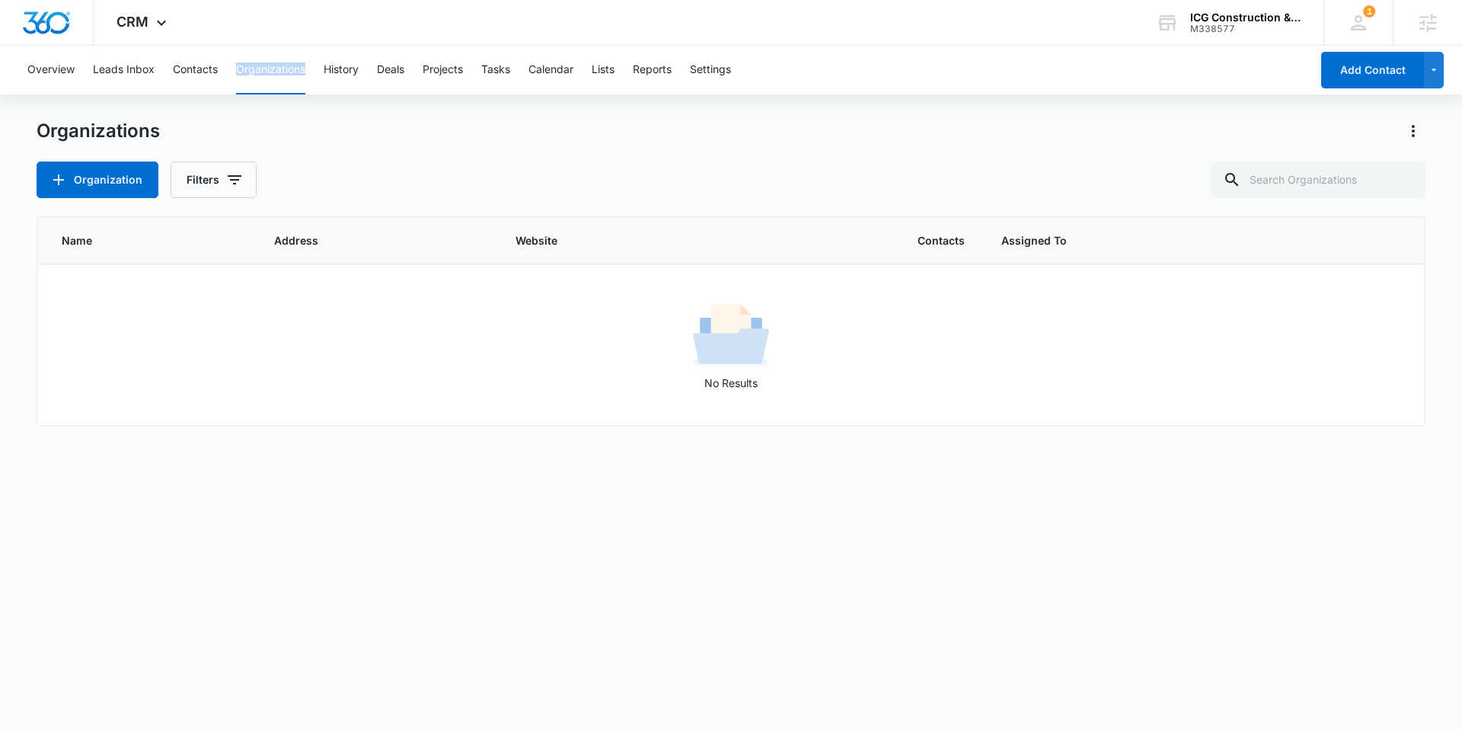
drag, startPoint x: 225, startPoint y: 67, endPoint x: 309, endPoint y: 72, distance: 83.9
click at [309, 72] on div "Overview Leads Inbox Contacts Organizations History Deals Projects Tasks Calend…" at bounding box center [664, 70] width 1293 height 49
click at [341, 67] on button "History" at bounding box center [341, 70] width 35 height 49
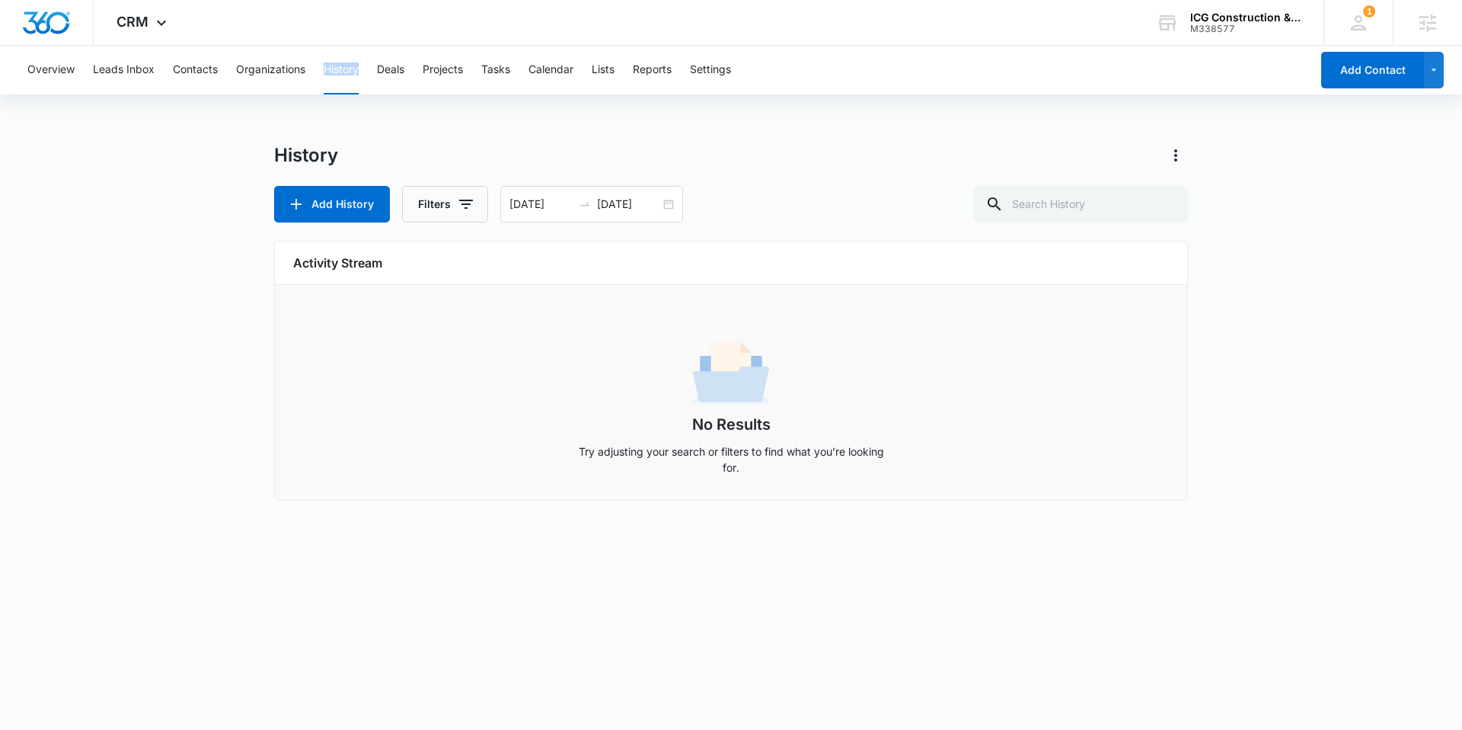
drag, startPoint x: 321, startPoint y: 69, endPoint x: 369, endPoint y: 72, distance: 48.1
click at [369, 72] on div "Overview Leads Inbox Contacts Organizations History Deals Projects Tasks Calend…" at bounding box center [664, 70] width 1293 height 49
copy button "History"
click at [382, 76] on button "Deals" at bounding box center [390, 70] width 27 height 49
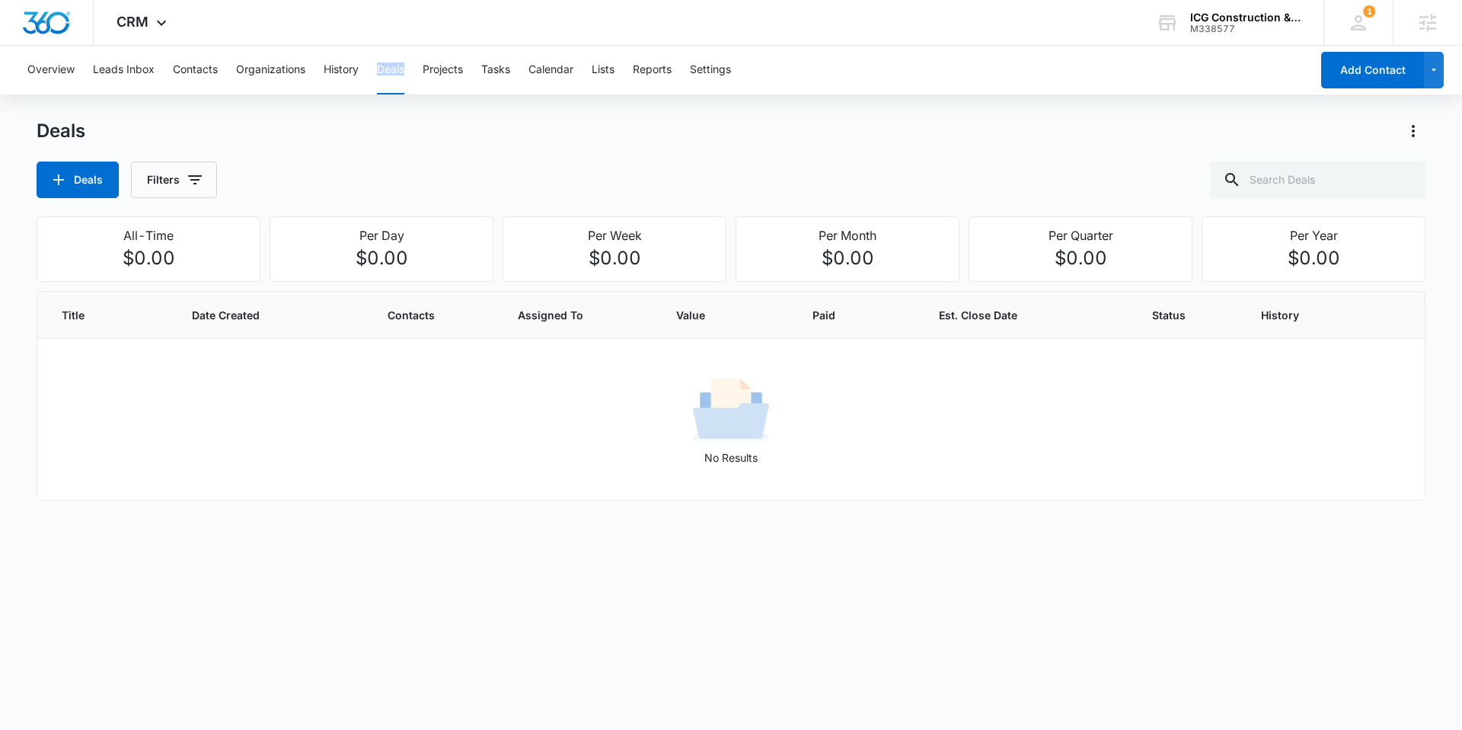
drag, startPoint x: 375, startPoint y: 71, endPoint x: 409, endPoint y: 71, distance: 34.3
click at [409, 71] on div "Overview Leads Inbox Contacts Organizations History Deals Projects Tasks Calend…" at bounding box center [664, 70] width 1293 height 49
copy button "Deals"
click at [69, 168] on button "Deals" at bounding box center [78, 179] width 82 height 37
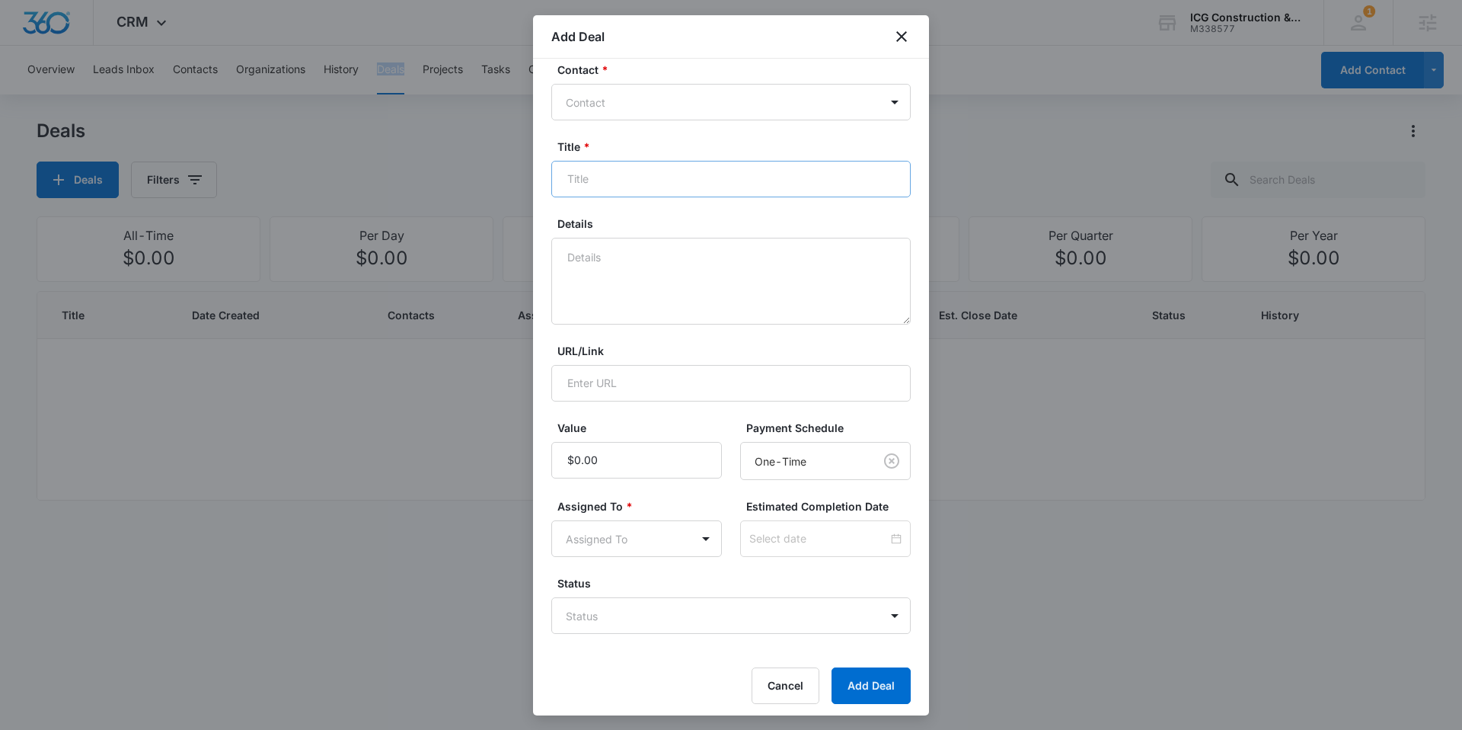
scroll to position [22, 0]
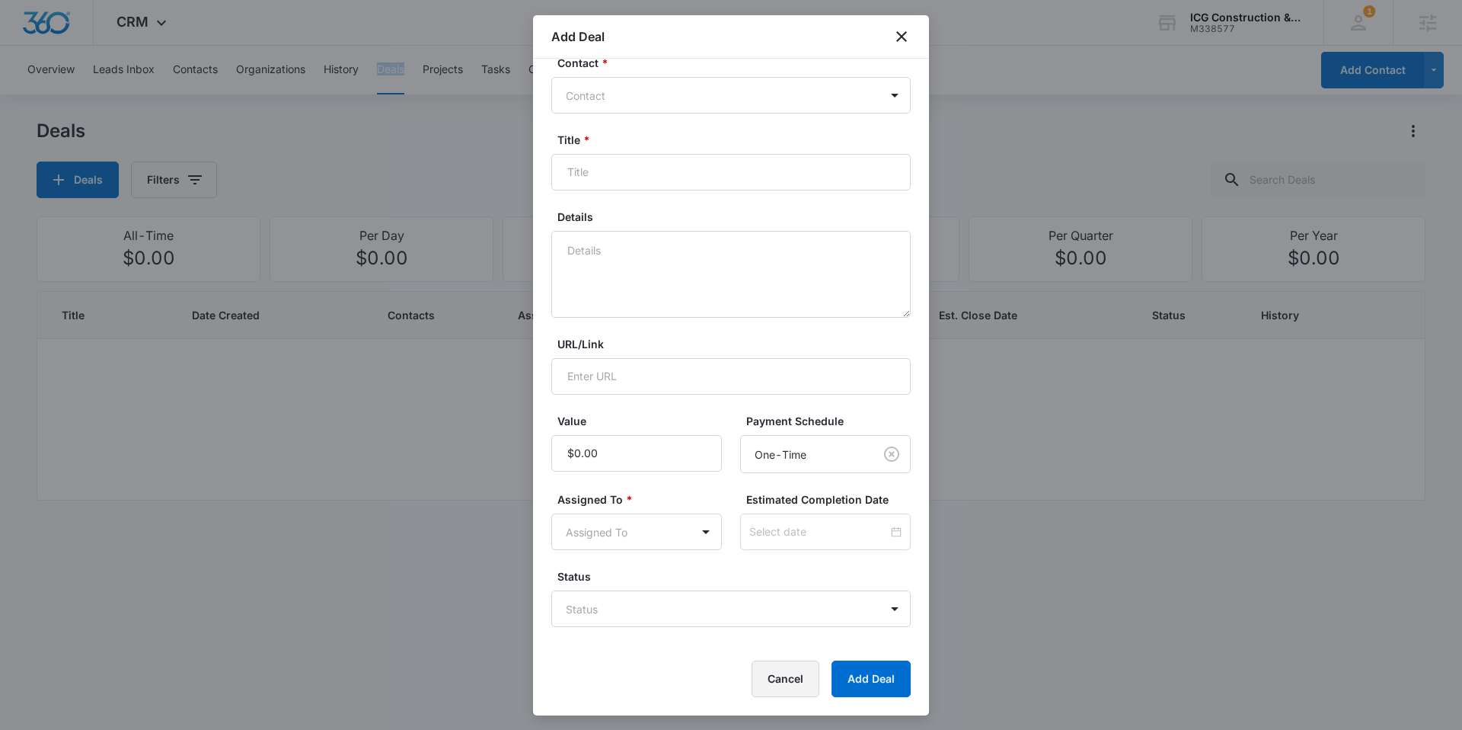
click at [773, 679] on button "Cancel" at bounding box center [786, 678] width 68 height 37
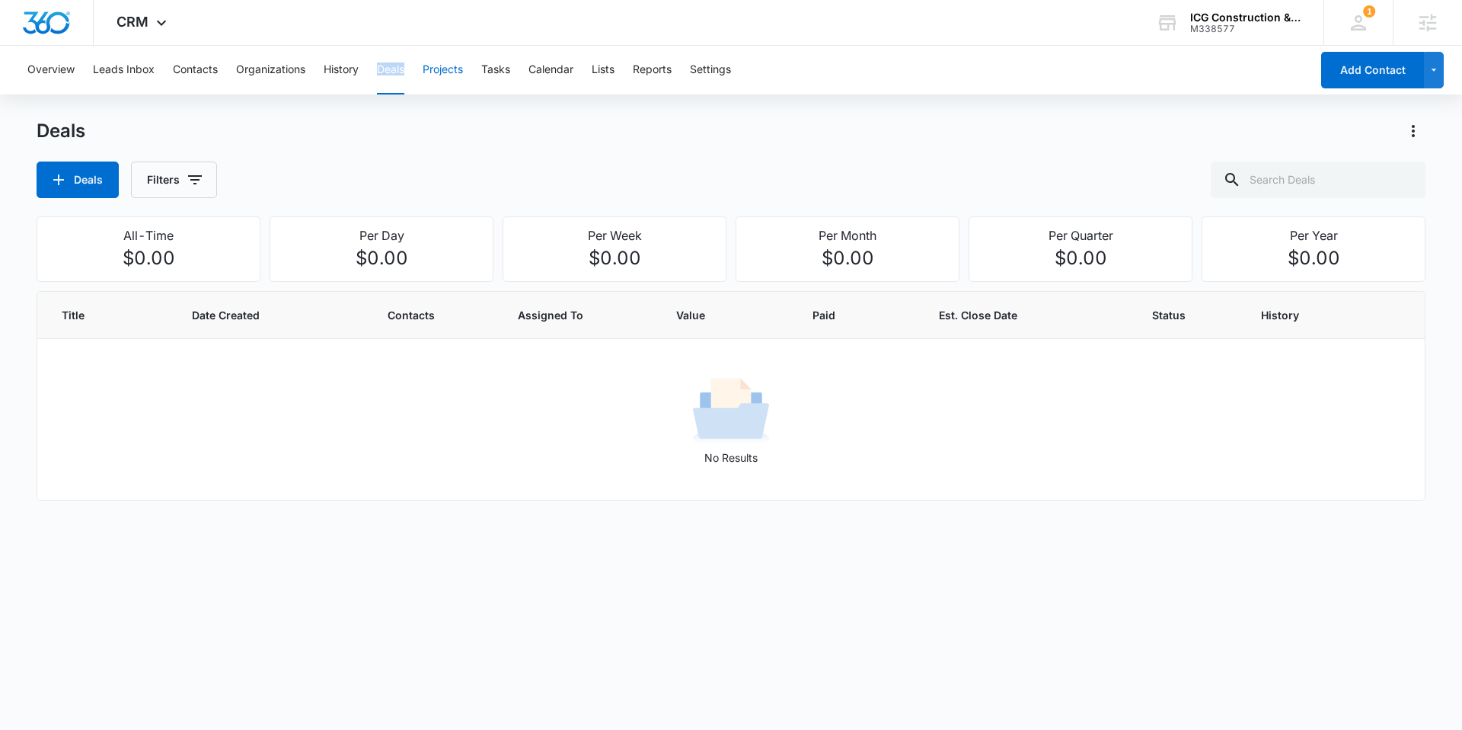
click at [442, 61] on button "Projects" at bounding box center [443, 70] width 40 height 49
drag, startPoint x: 420, startPoint y: 66, endPoint x: 475, endPoint y: 70, distance: 55.0
click at [475, 70] on div "Overview Leads Inbox Contacts Organizations History Deals Projects Tasks Calend…" at bounding box center [664, 70] width 1293 height 49
copy button "Projects"
click at [105, 173] on button "Projects" at bounding box center [85, 179] width 97 height 37
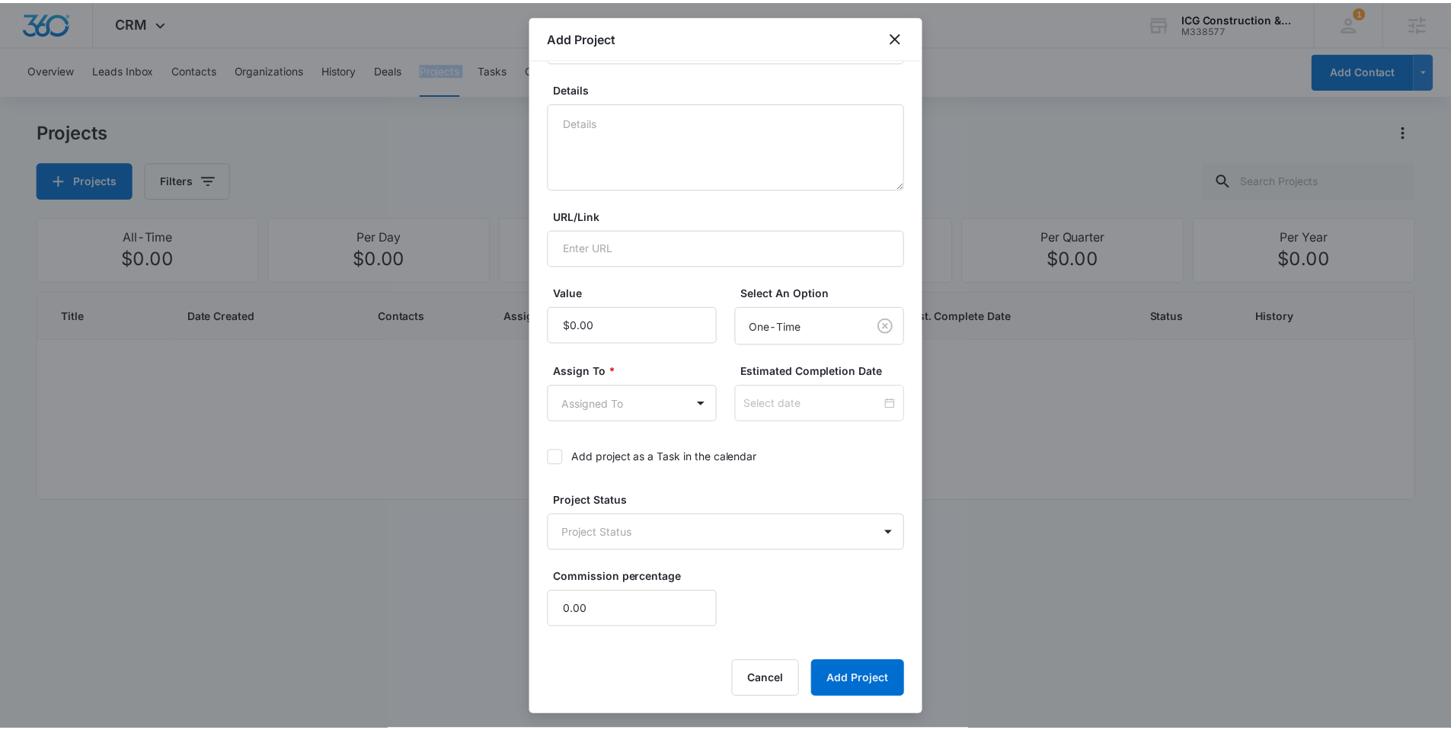
scroll to position [152, 0]
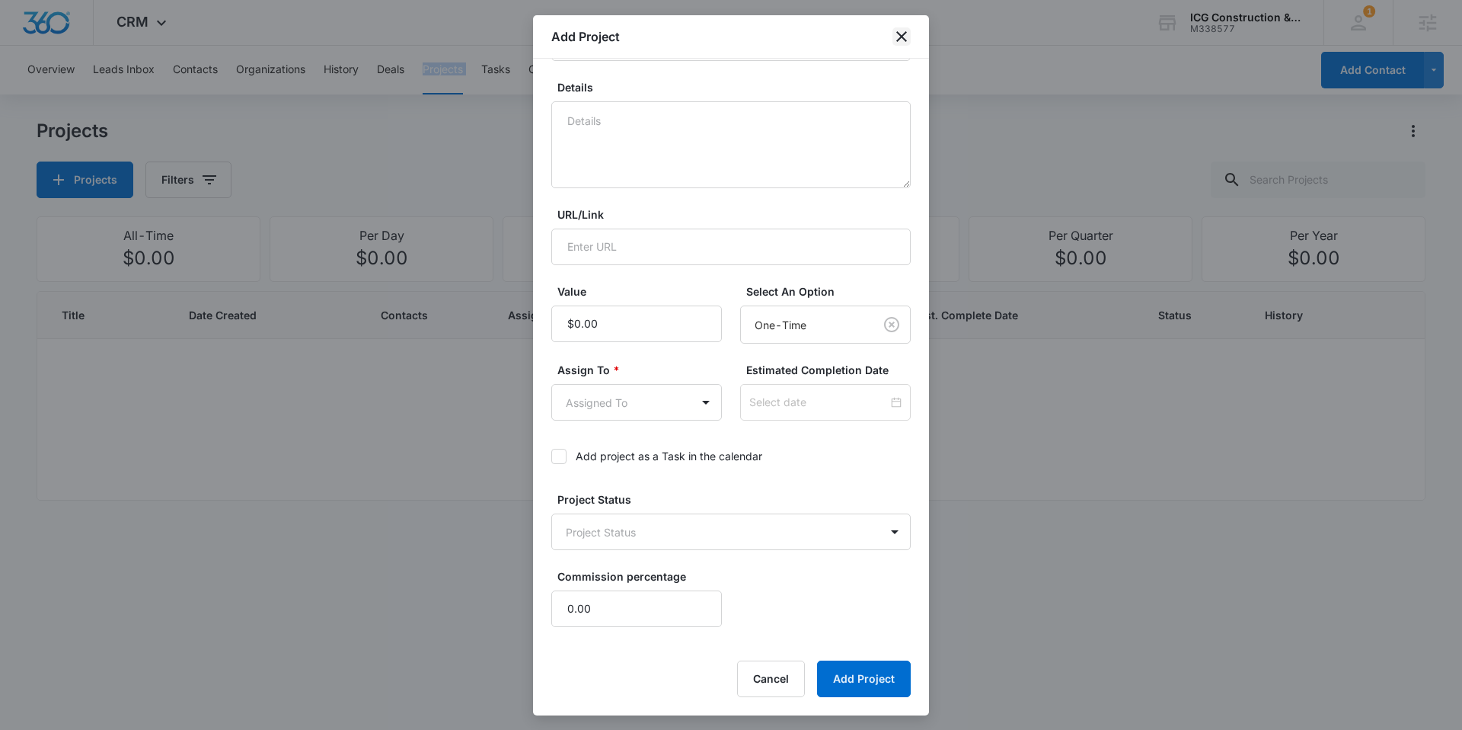
click at [903, 27] on icon "close" at bounding box center [902, 36] width 18 height 18
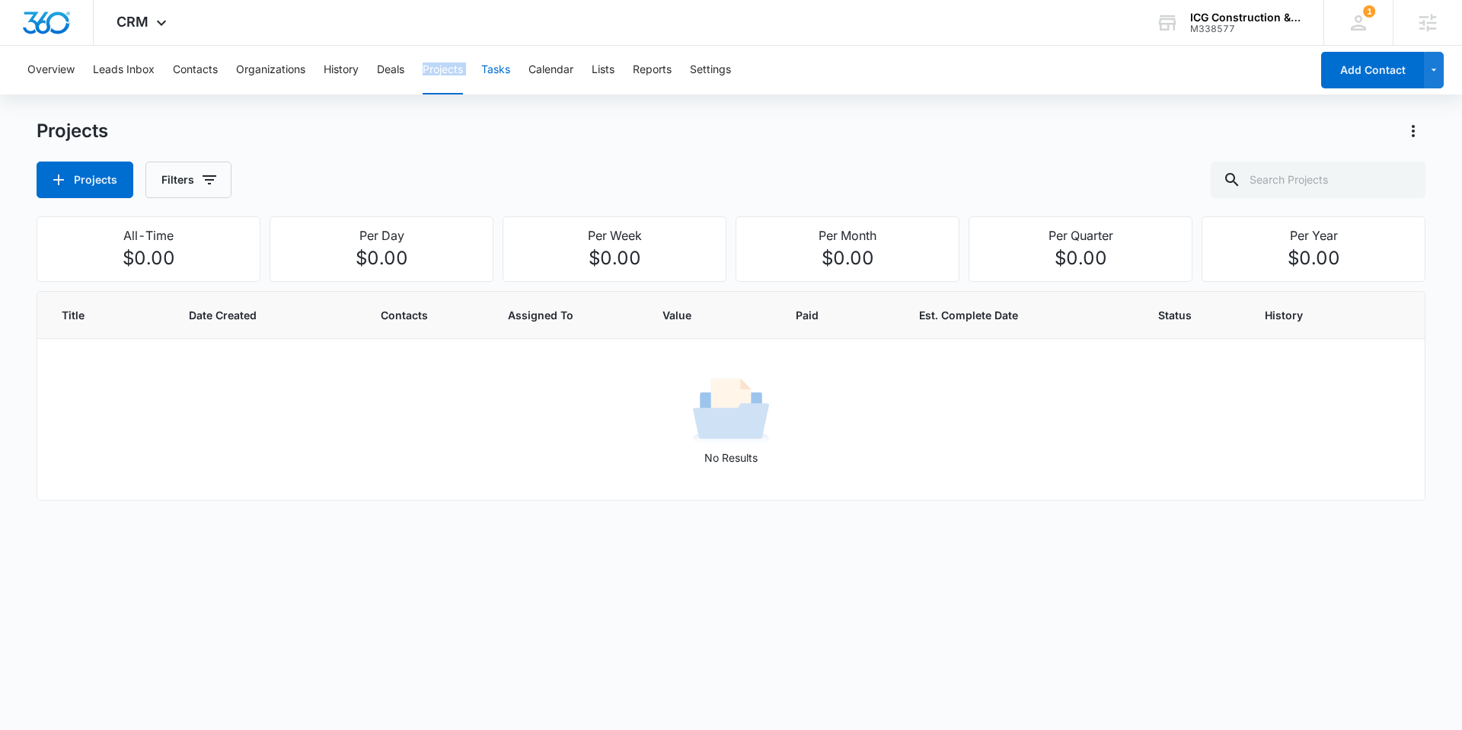
click at [496, 71] on button "Tasks" at bounding box center [495, 70] width 29 height 49
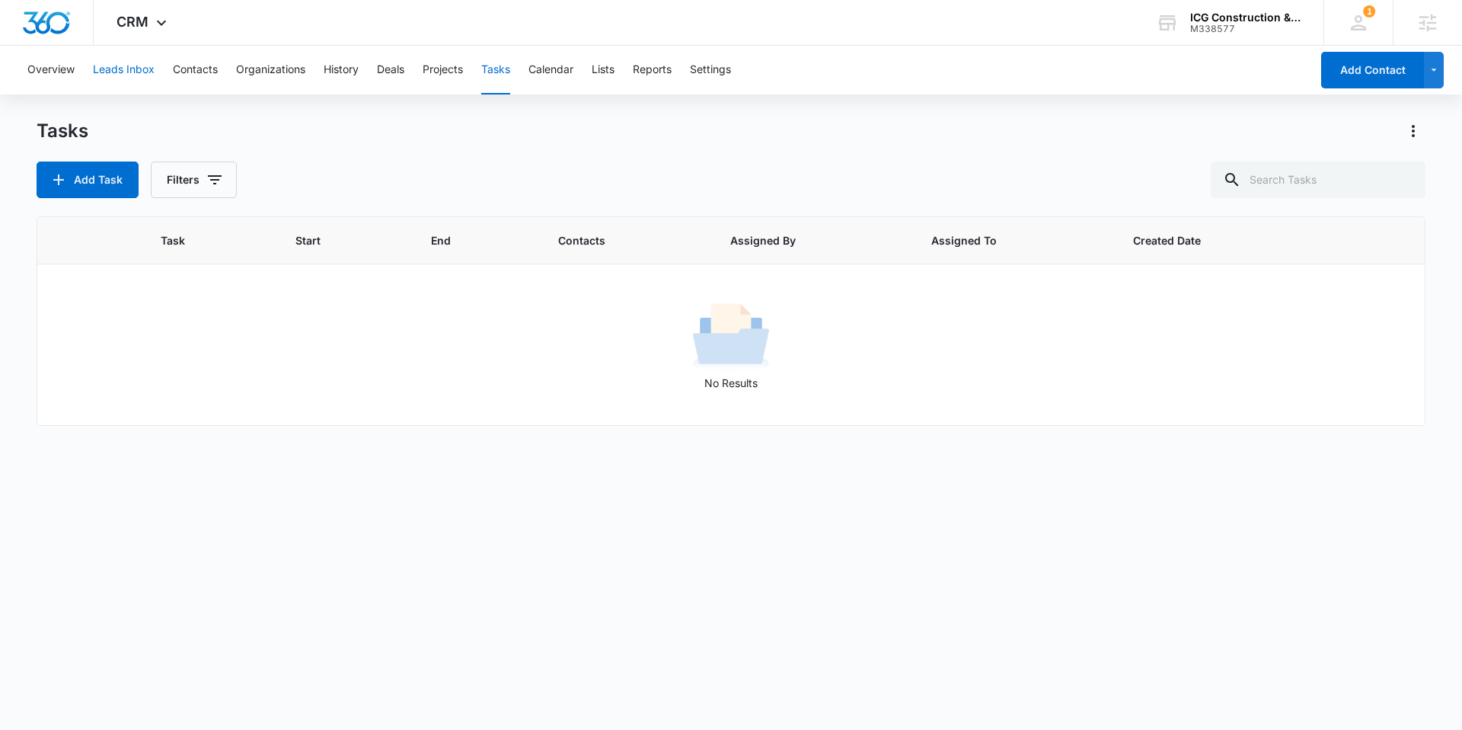
click at [148, 68] on button "Leads Inbox" at bounding box center [124, 70] width 62 height 49
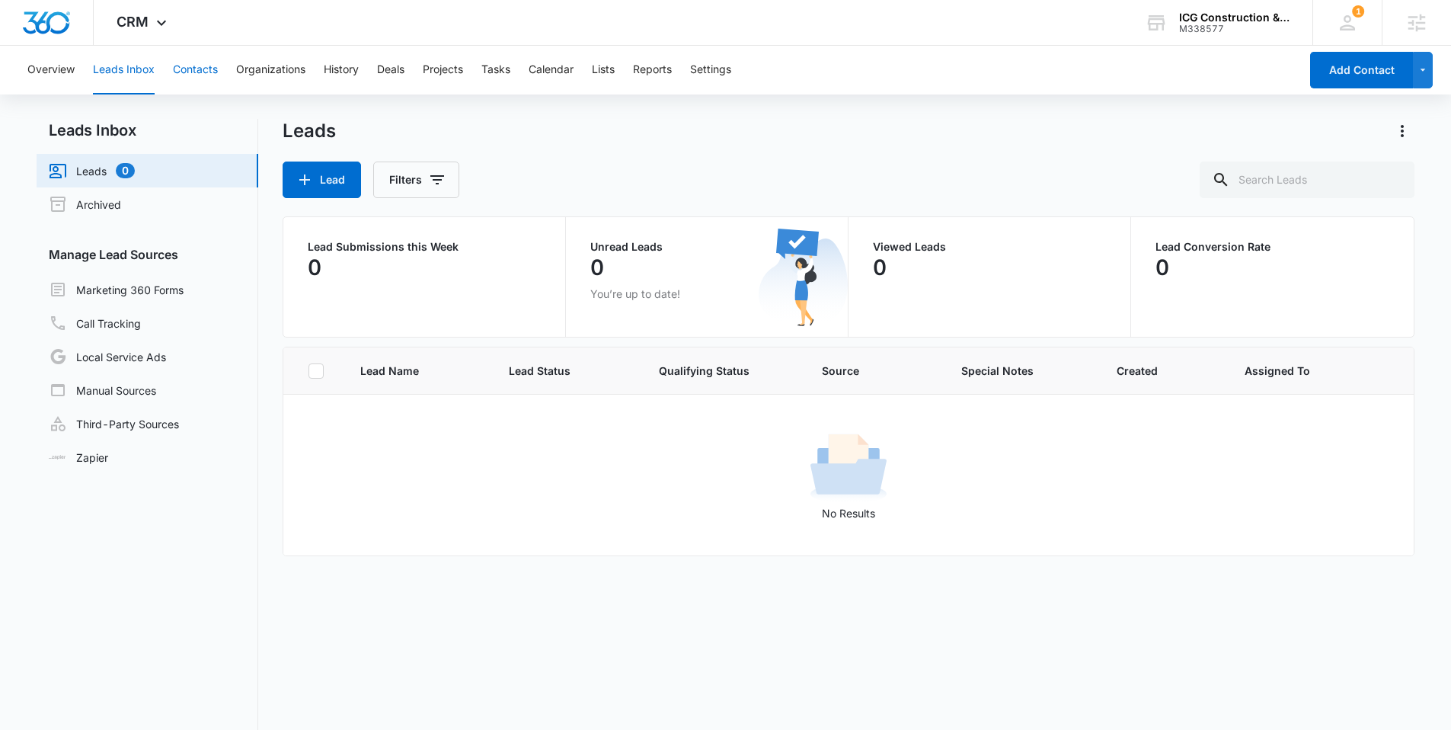
click at [206, 66] on button "Contacts" at bounding box center [195, 70] width 45 height 49
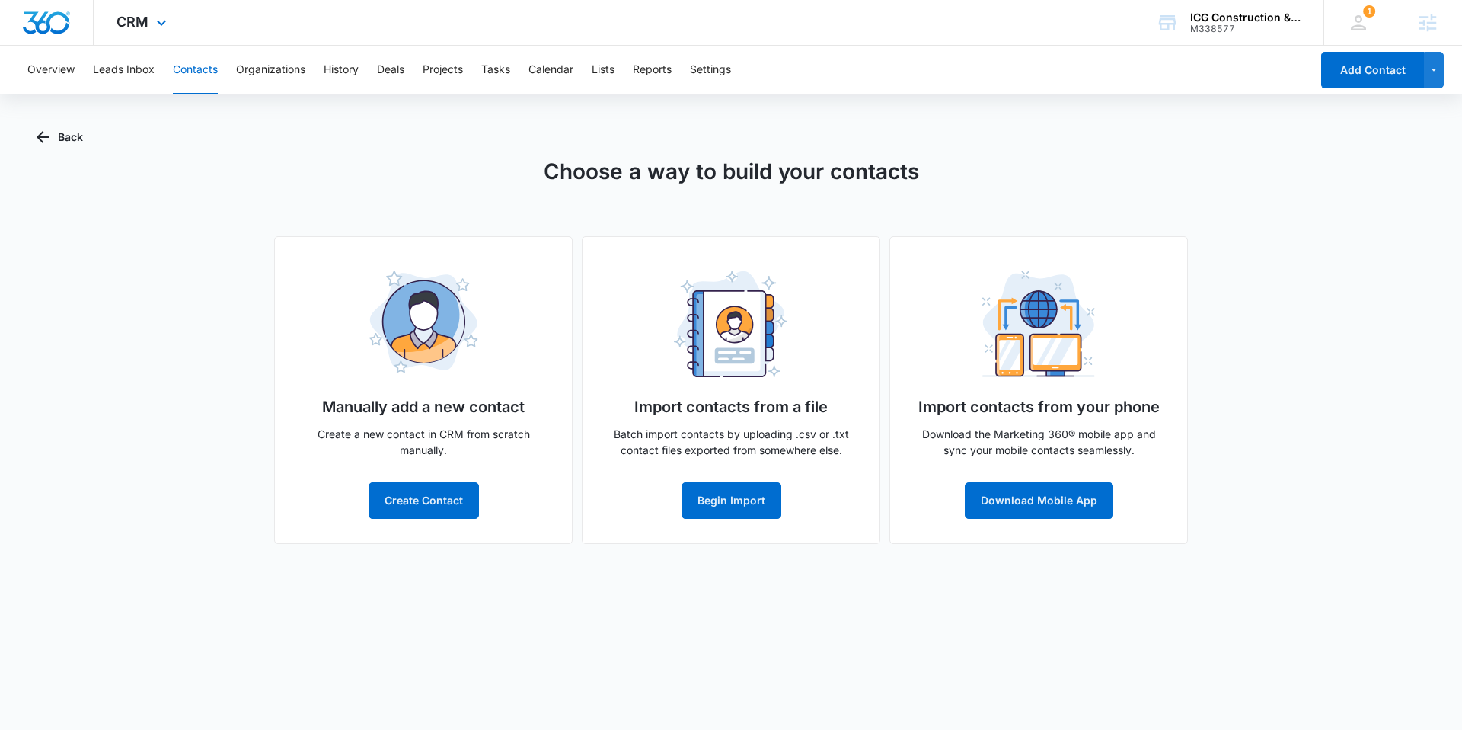
click at [43, 23] on img "Dashboard" at bounding box center [46, 22] width 49 height 23
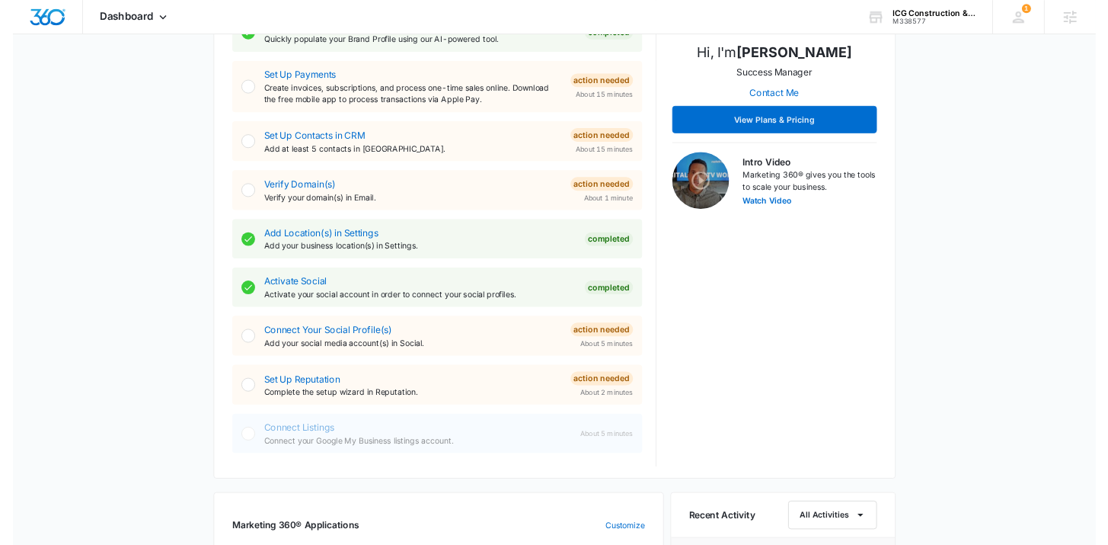
scroll to position [368, 0]
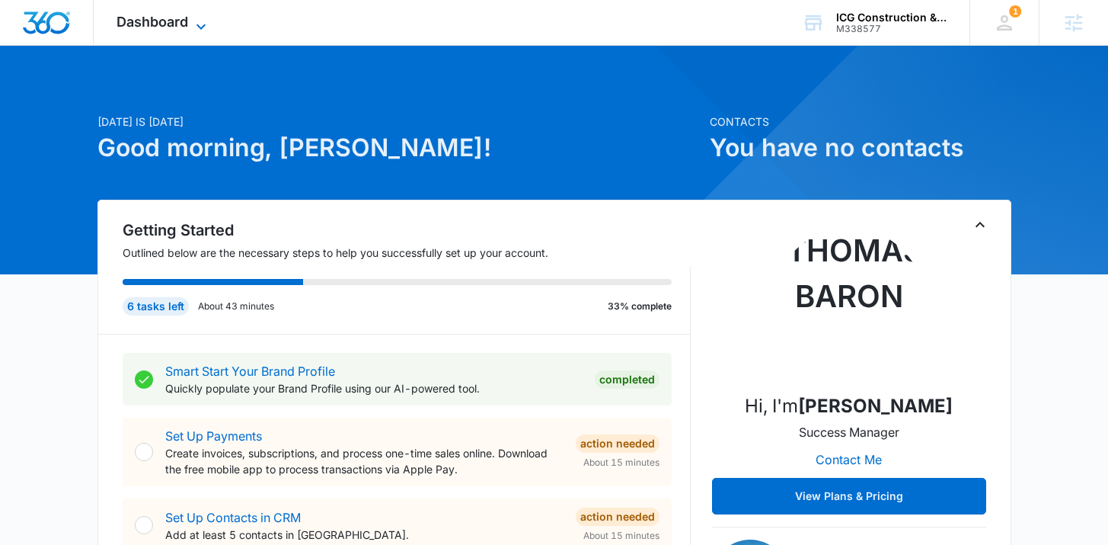
click at [171, 21] on span "Dashboard" at bounding box center [153, 22] width 72 height 16
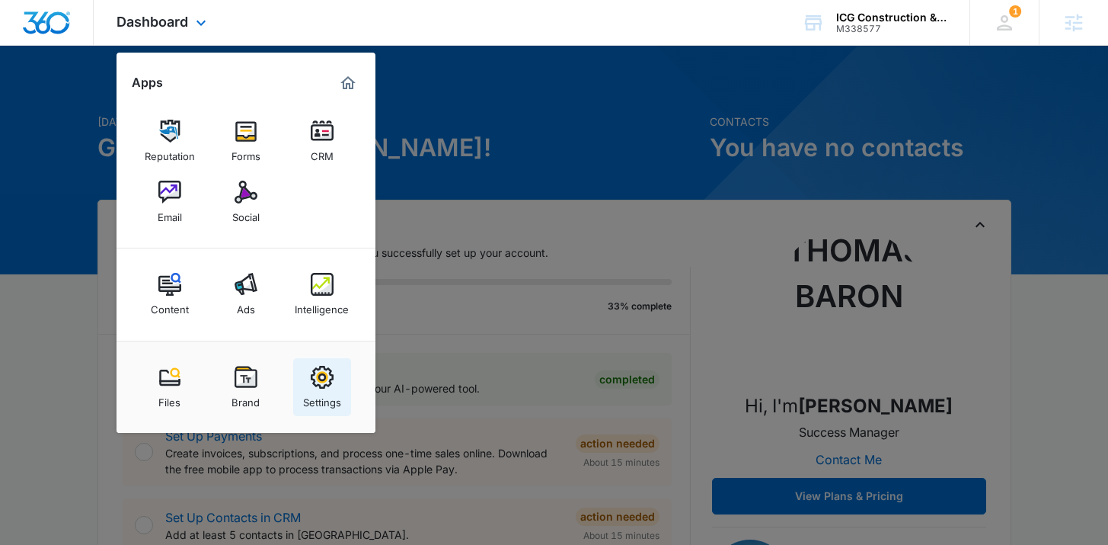
click at [322, 391] on div "Settings" at bounding box center [322, 398] width 38 height 20
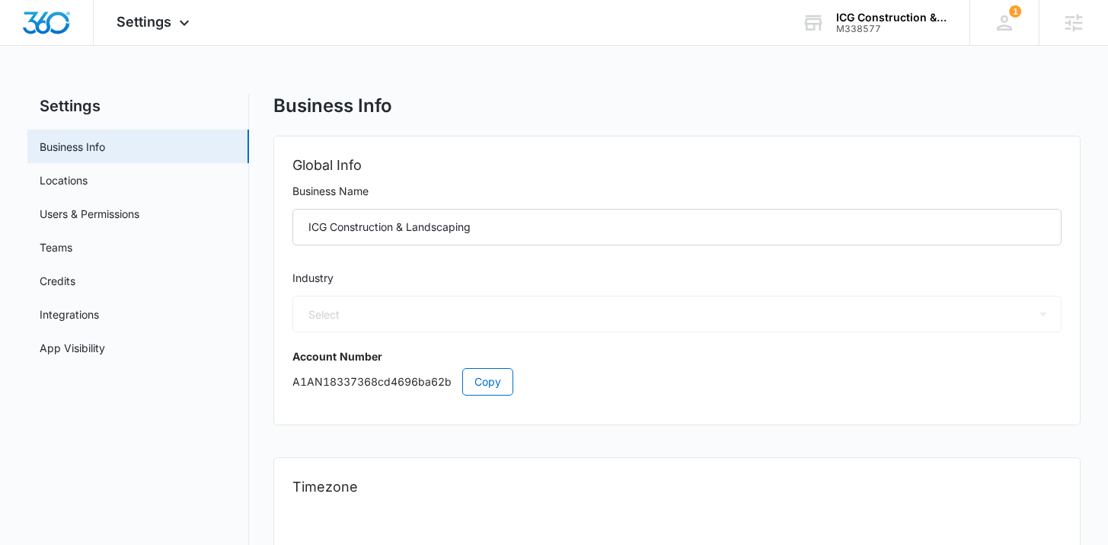
select select "4"
select select "US"
select select "America/Los_Angeles"
click at [83, 211] on link "Users & Permissions" at bounding box center [90, 214] width 100 height 16
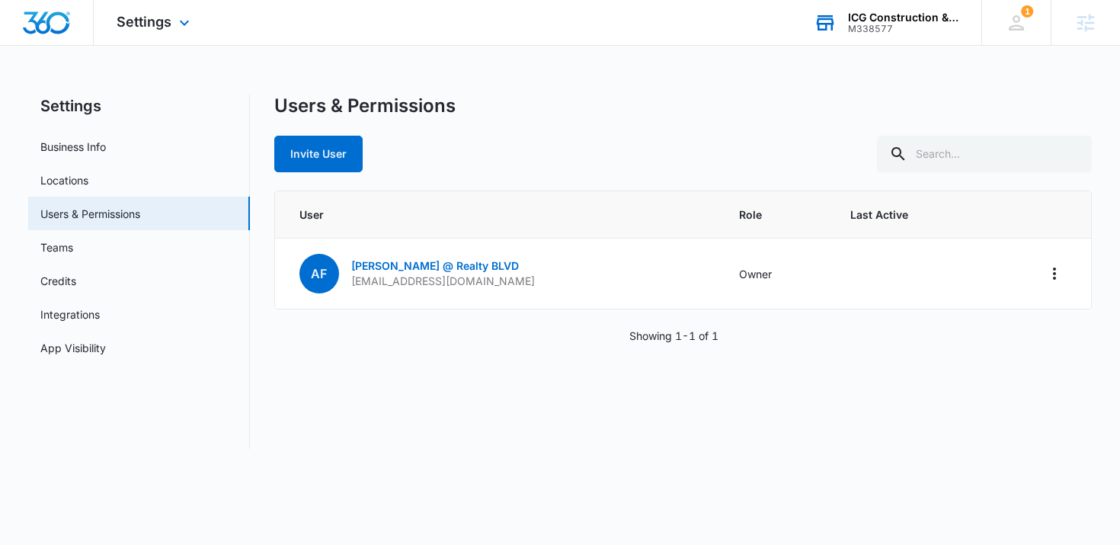
click at [933, 22] on div "ICG Construction & Landscaping" at bounding box center [903, 17] width 111 height 12
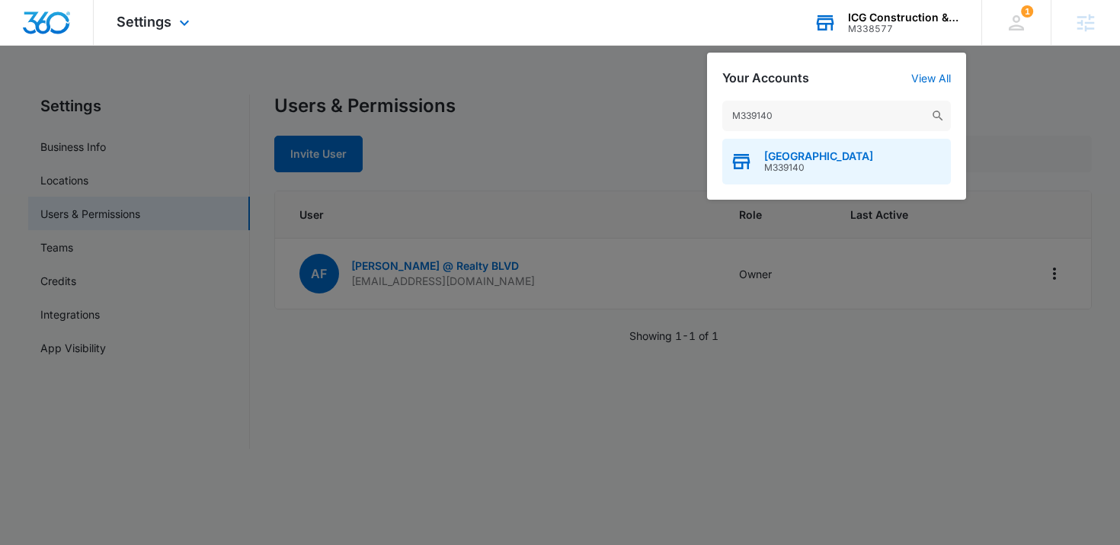
type input "M339140"
click at [804, 158] on span "[GEOGRAPHIC_DATA]" at bounding box center [818, 156] width 109 height 12
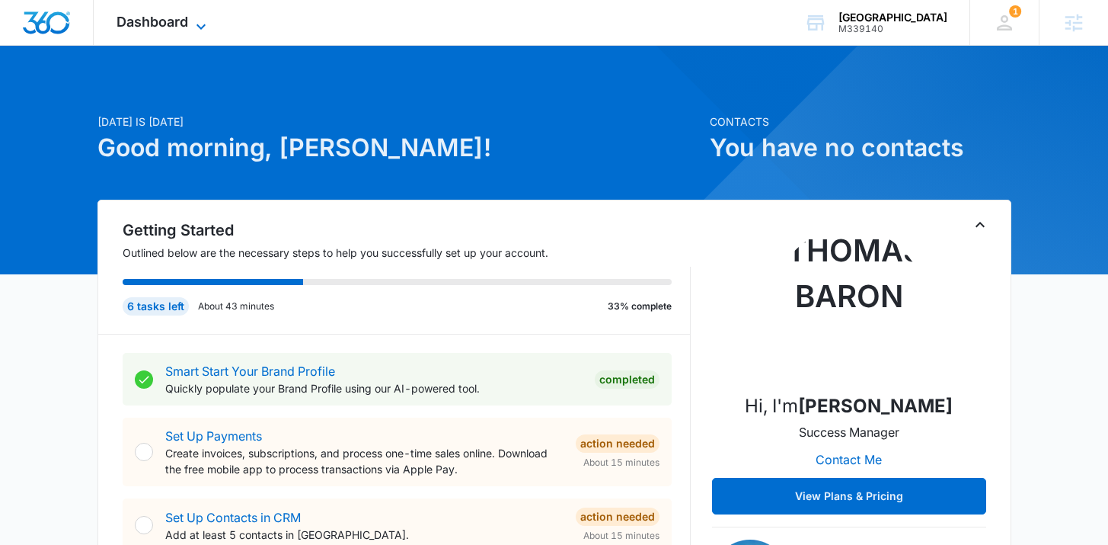
click at [133, 18] on span "Dashboard" at bounding box center [153, 22] width 72 height 16
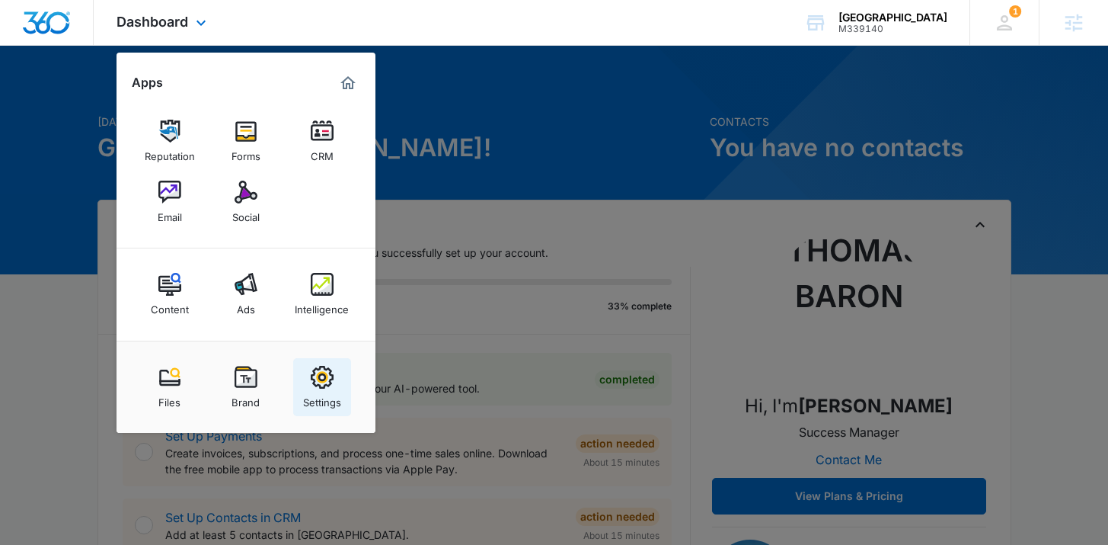
click at [316, 395] on div "Settings" at bounding box center [322, 398] width 38 height 20
select select "35"
select select "US"
select select "America/[GEOGRAPHIC_DATA]"
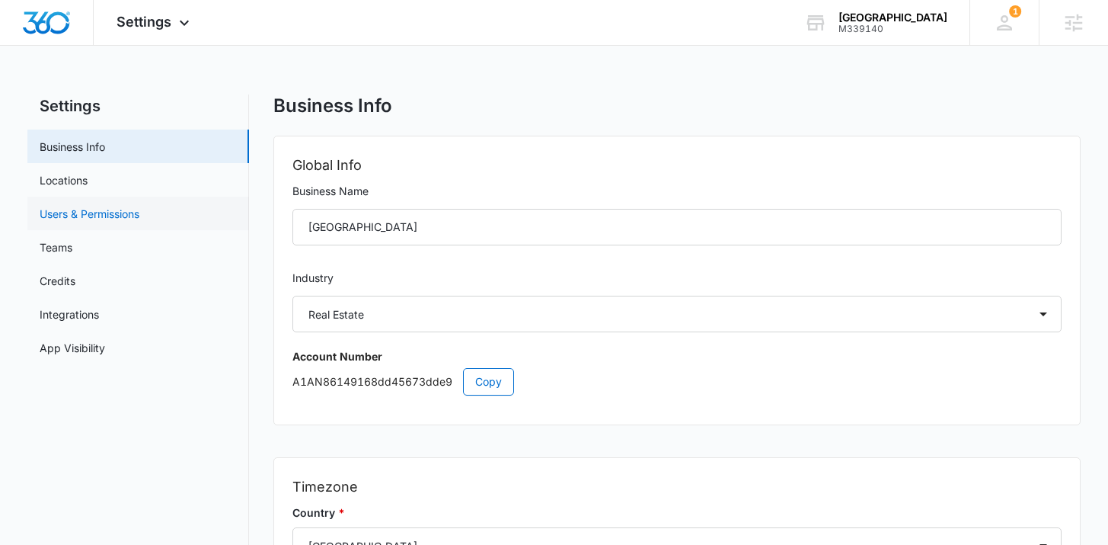
click at [119, 209] on link "Users & Permissions" at bounding box center [90, 214] width 100 height 16
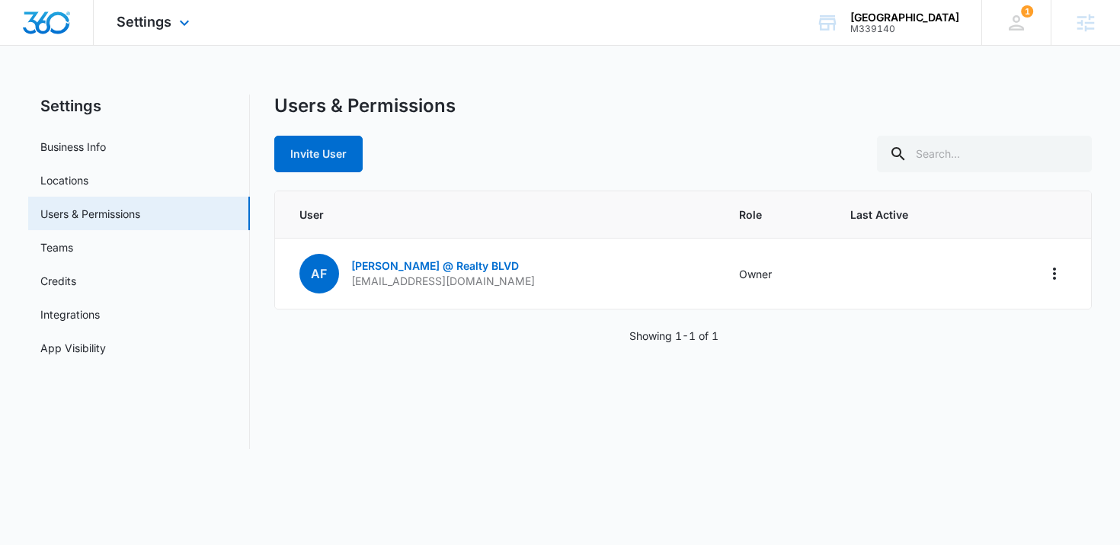
click at [27, 21] on img "Dashboard" at bounding box center [46, 22] width 49 height 23
